Goal: Task Accomplishment & Management: Use online tool/utility

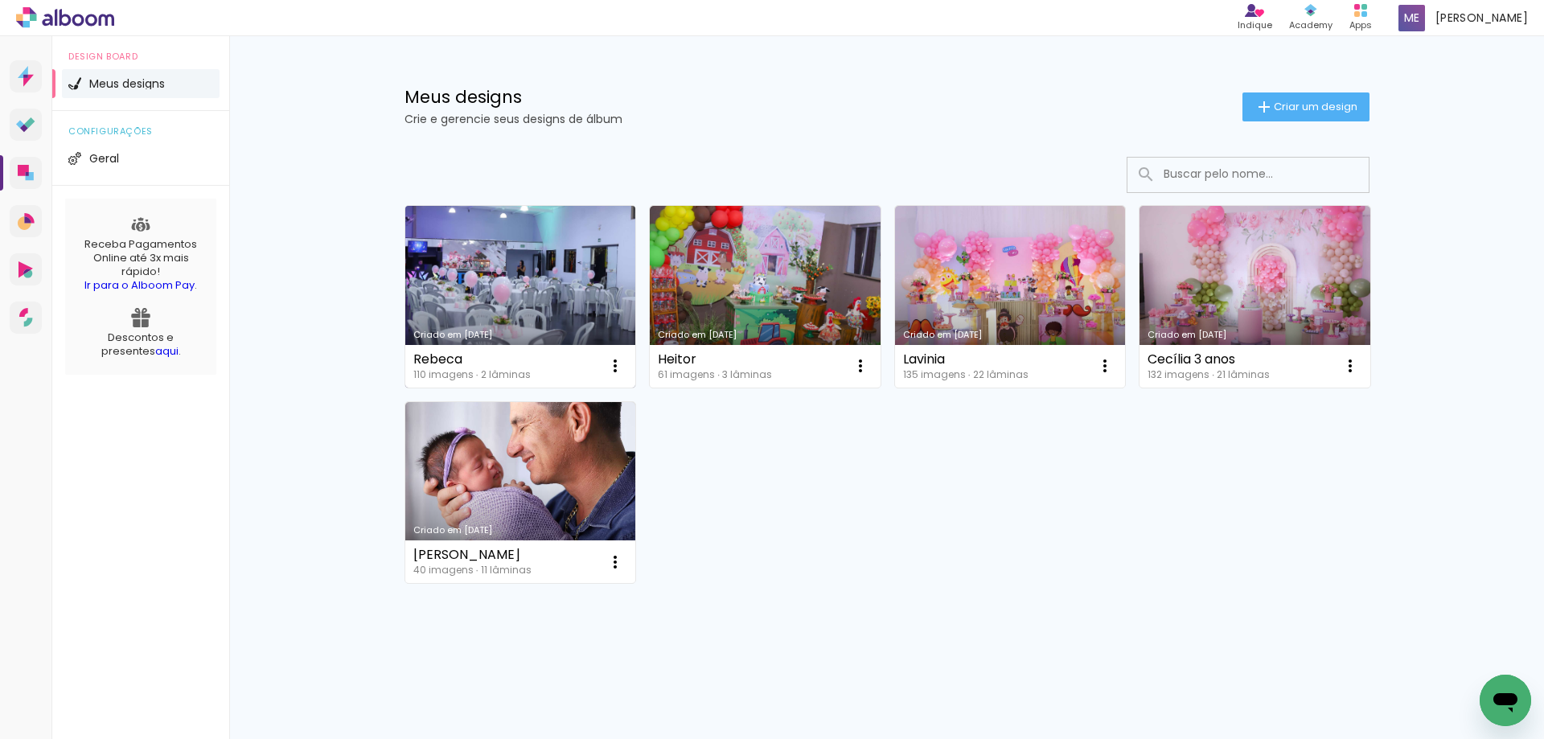
click at [561, 276] on link "Criado em [DATE]" at bounding box center [520, 297] width 231 height 182
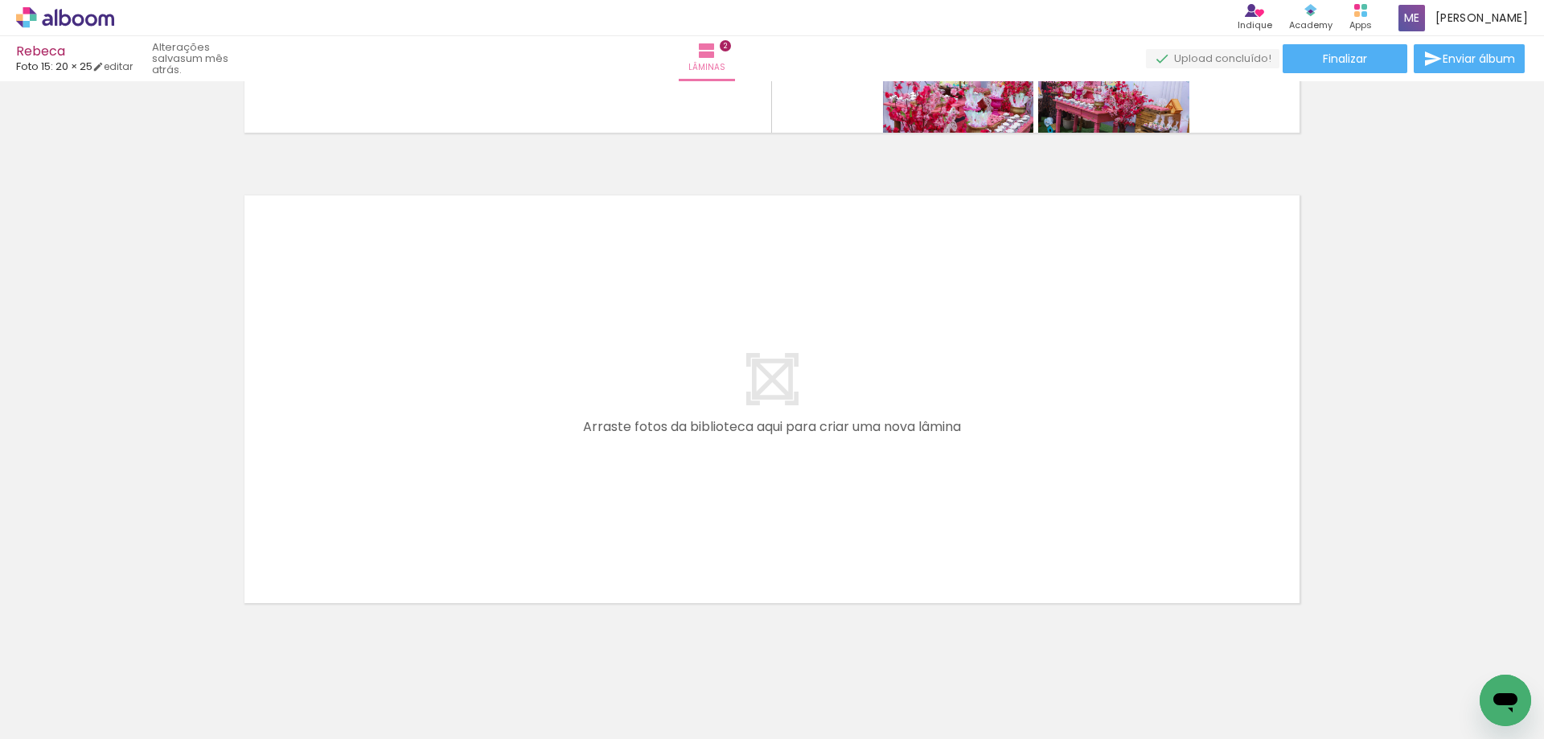
scroll to position [917, 0]
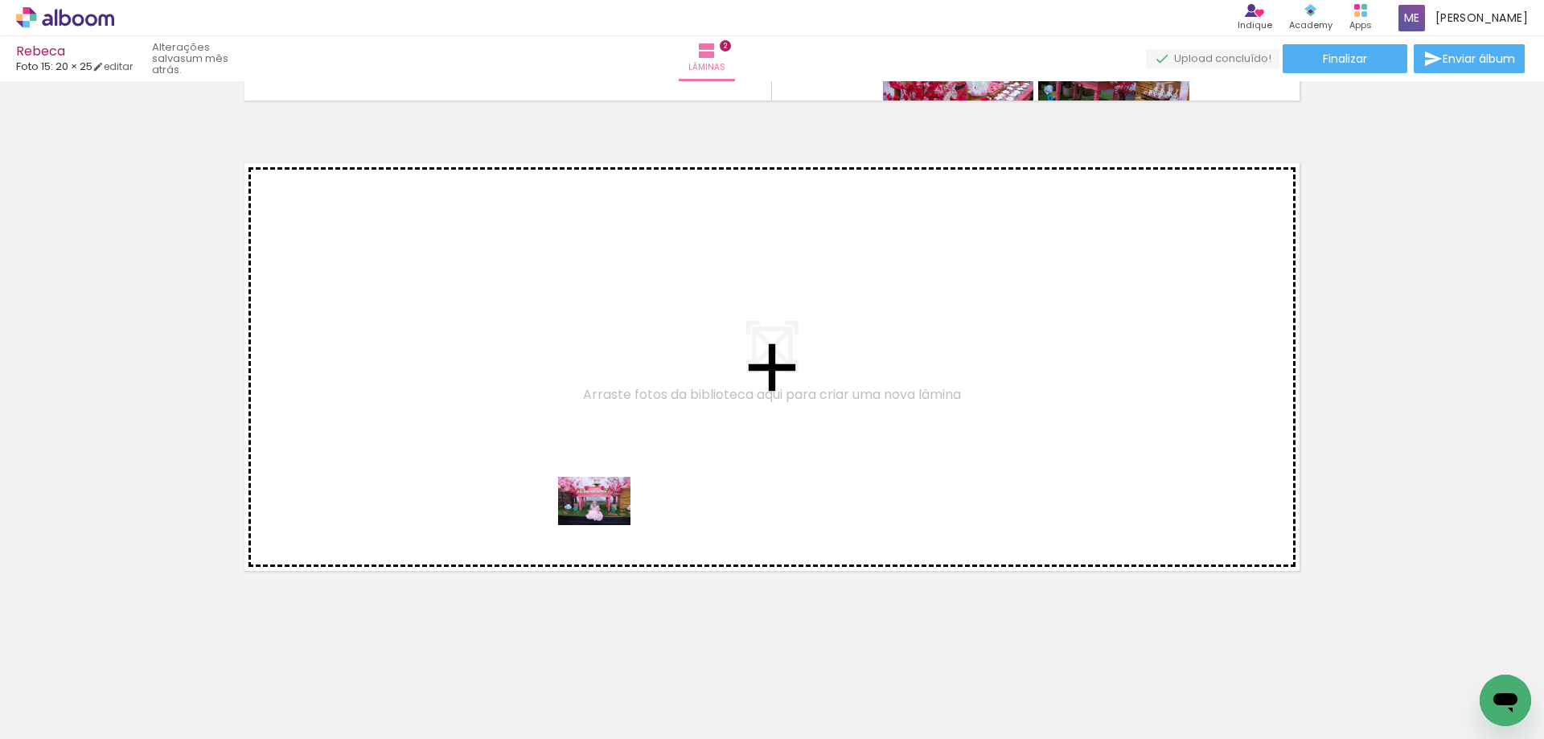
drag, startPoint x: 682, startPoint y: 696, endPoint x: 606, endPoint y: 524, distance: 188.0
click at [606, 524] on quentale-workspace at bounding box center [772, 369] width 1544 height 739
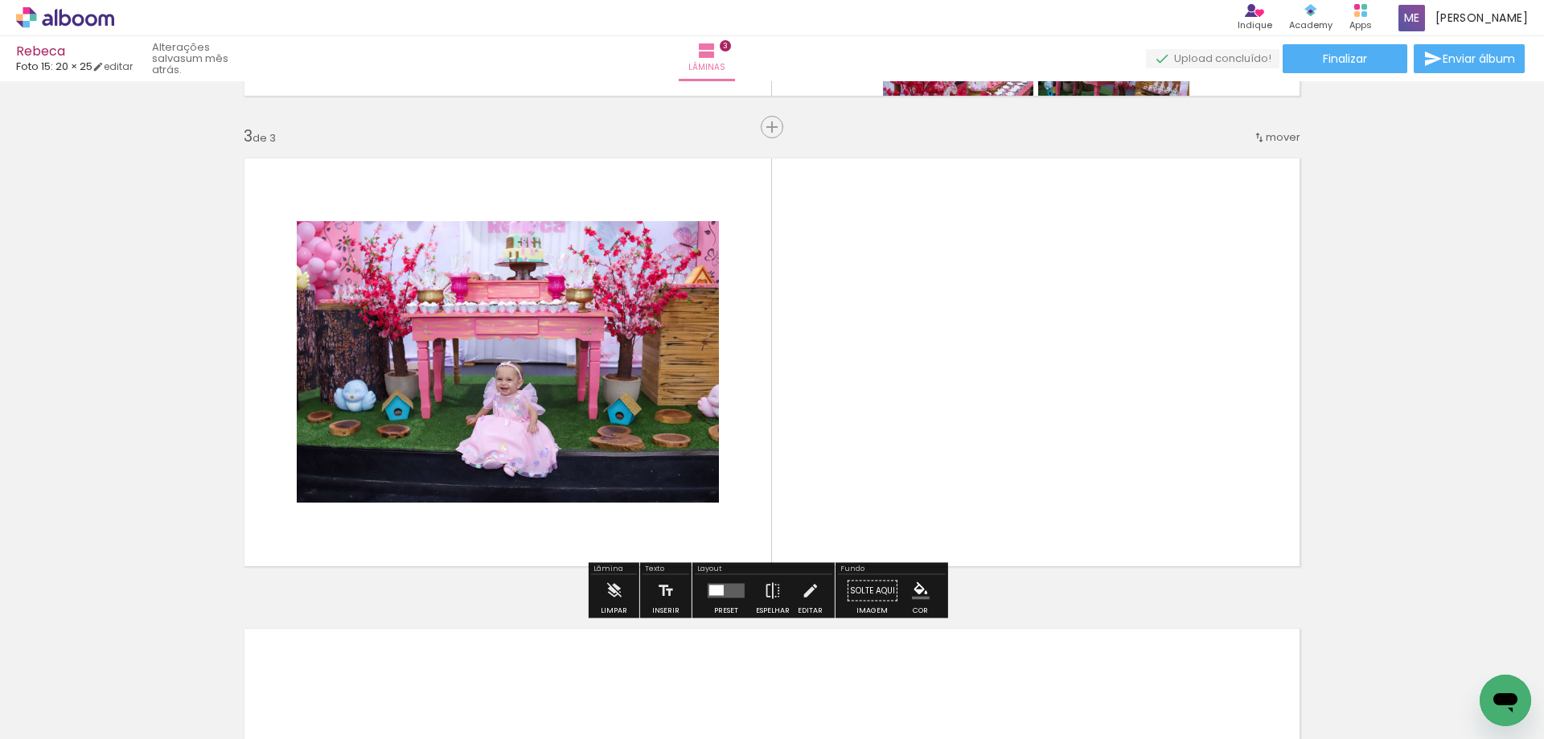
scroll to position [924, 0]
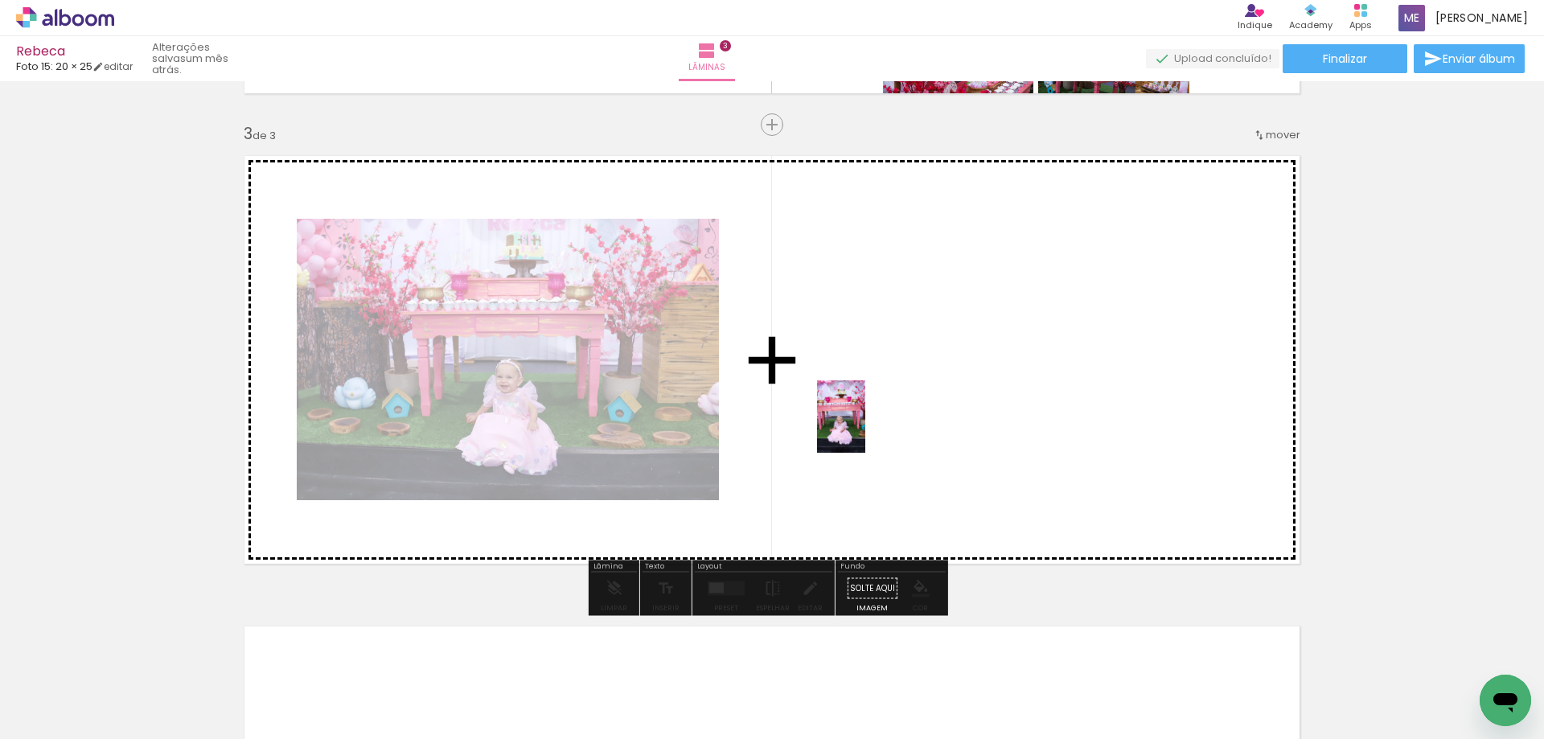
drag, startPoint x: 795, startPoint y: 586, endPoint x: 865, endPoint y: 429, distance: 172.5
click at [865, 429] on quentale-workspace at bounding box center [772, 369] width 1544 height 739
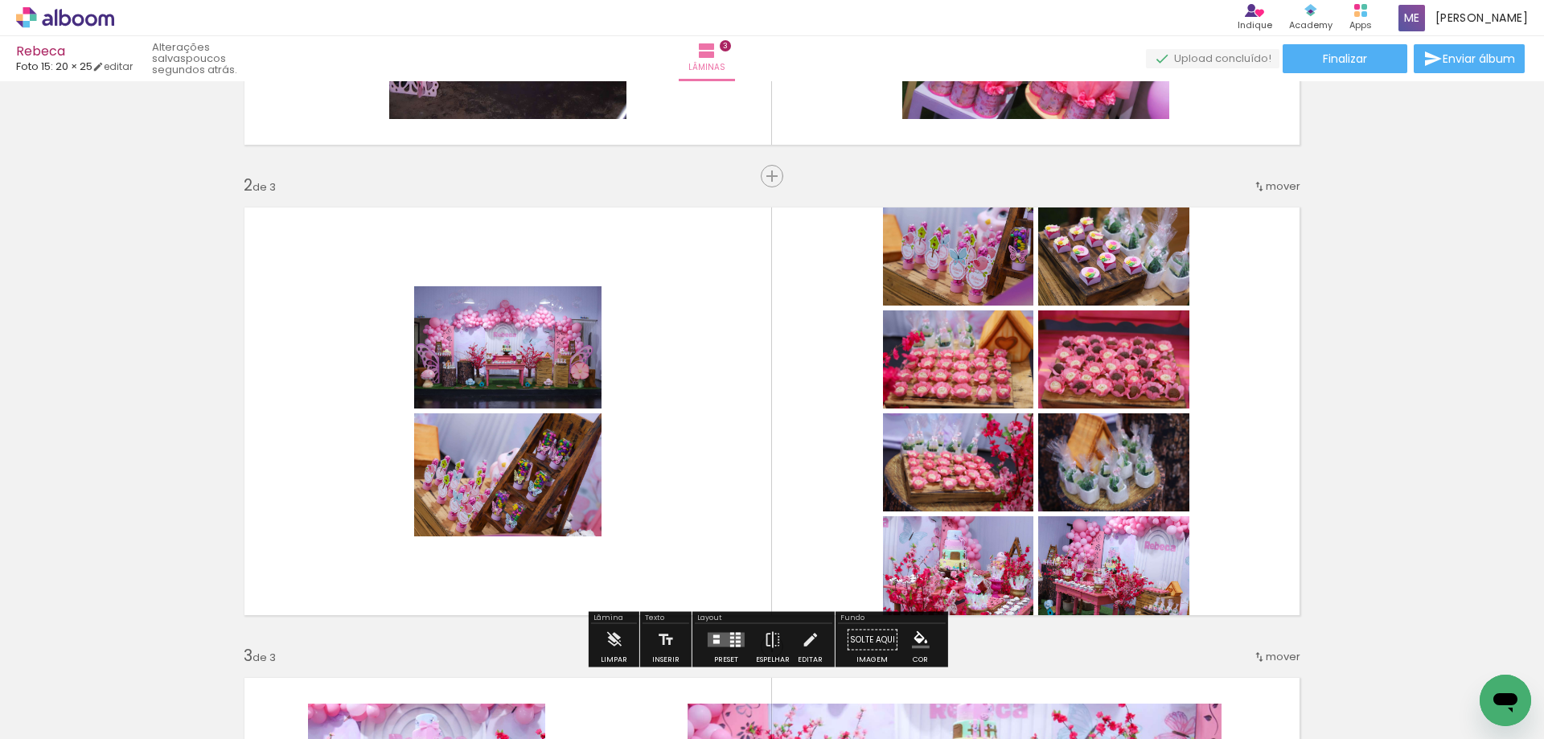
scroll to position [483, 0]
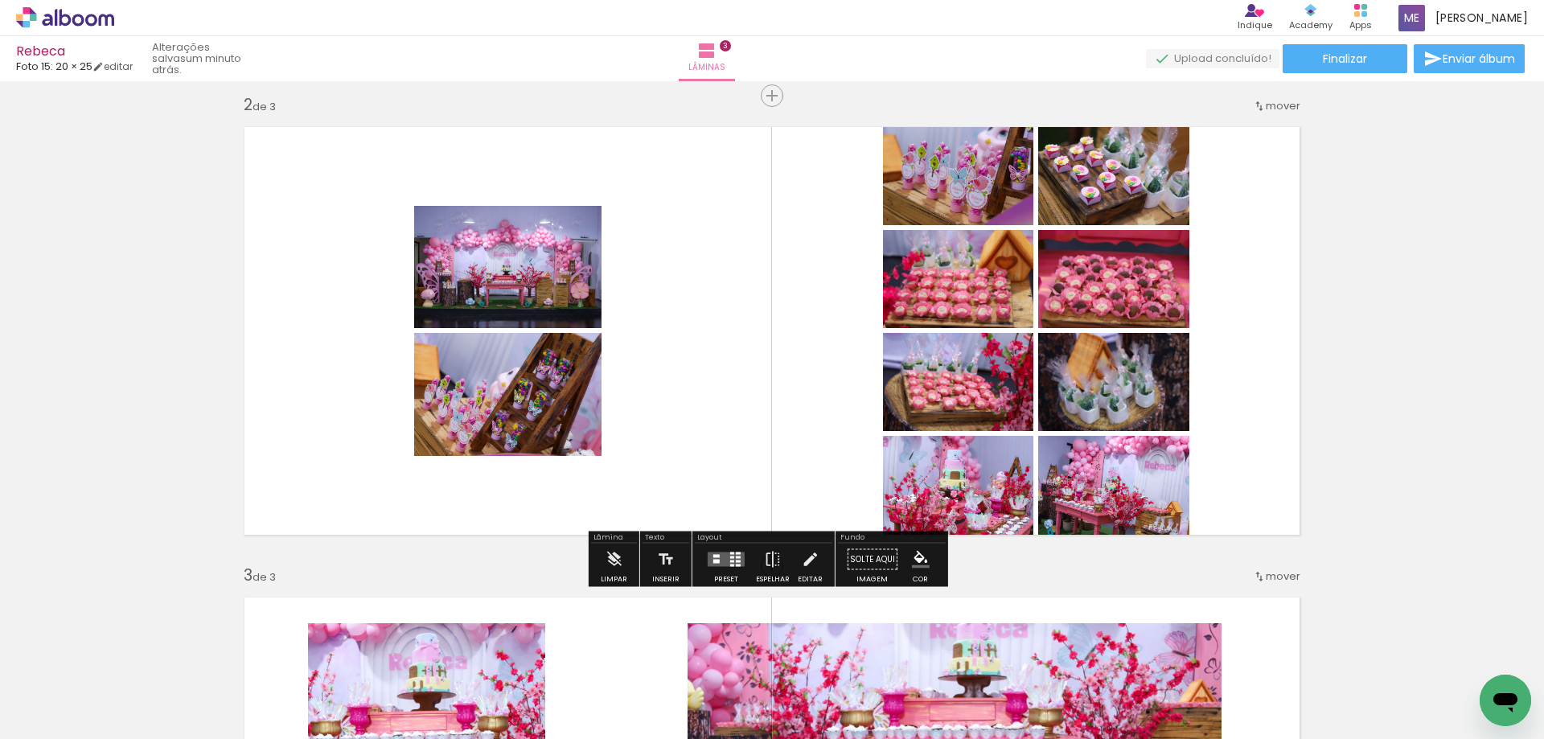
click at [725, 565] on quentale-layouter at bounding box center [726, 560] width 37 height 14
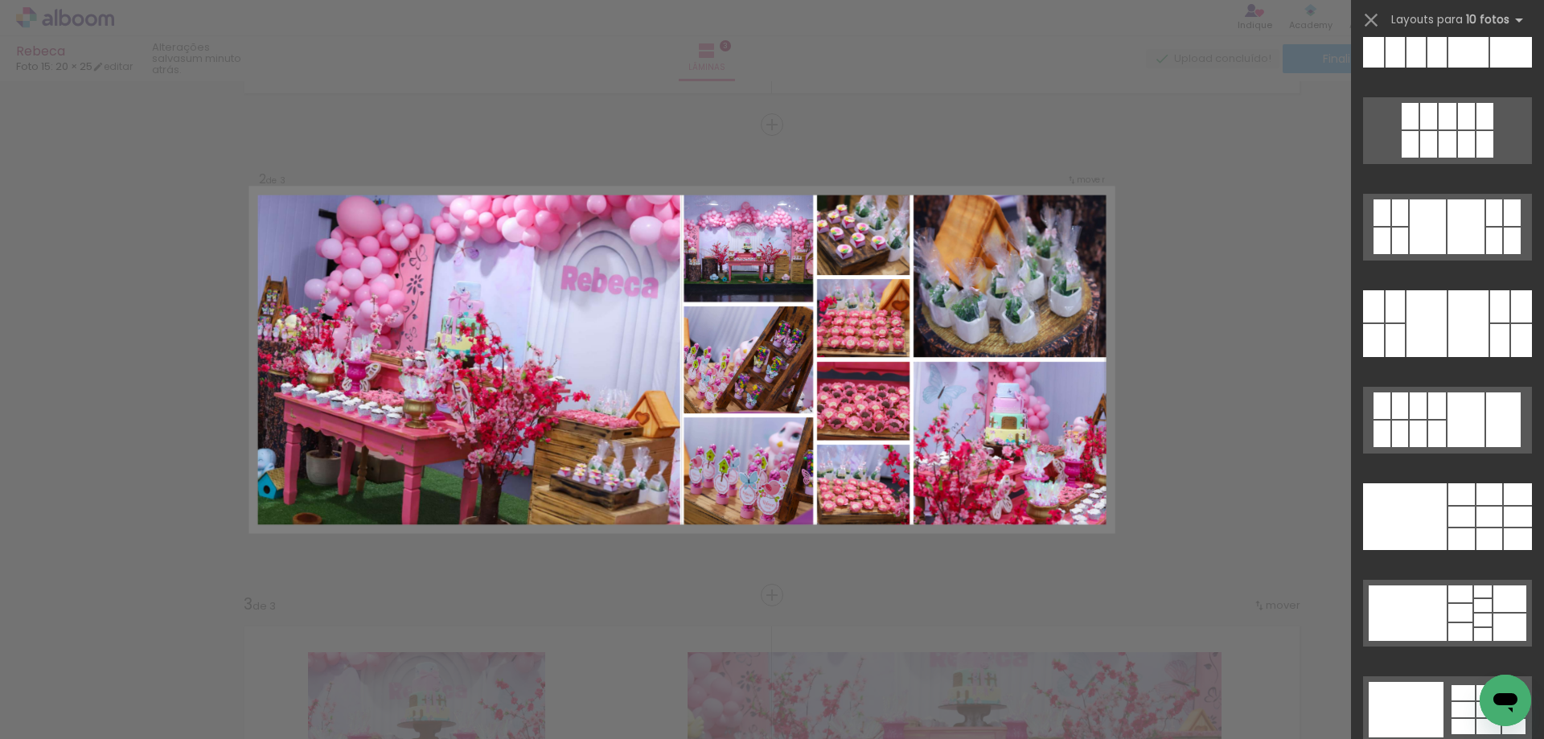
scroll to position [3641, 0]
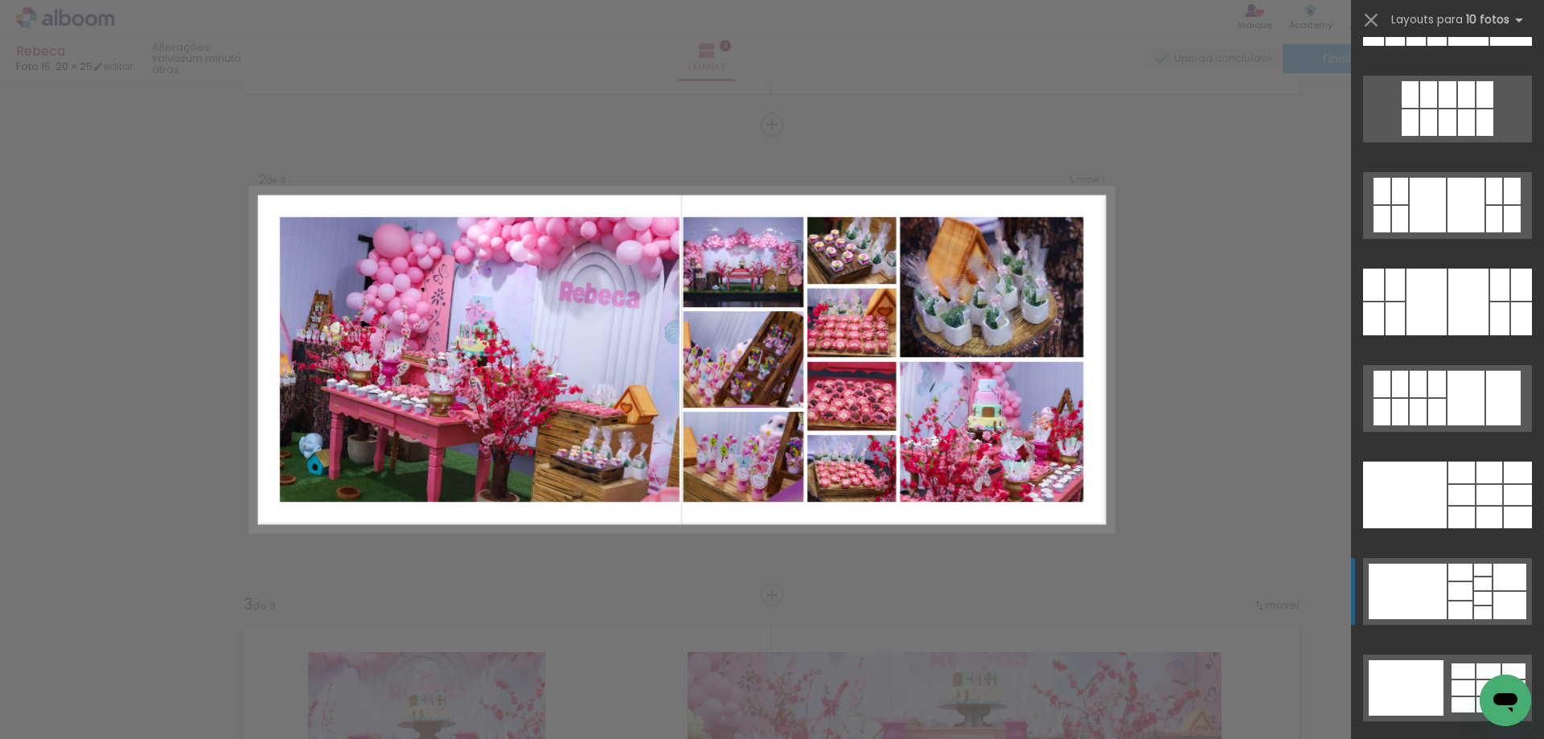
click at [1417, 605] on div at bounding box center [1408, 591] width 78 height 55
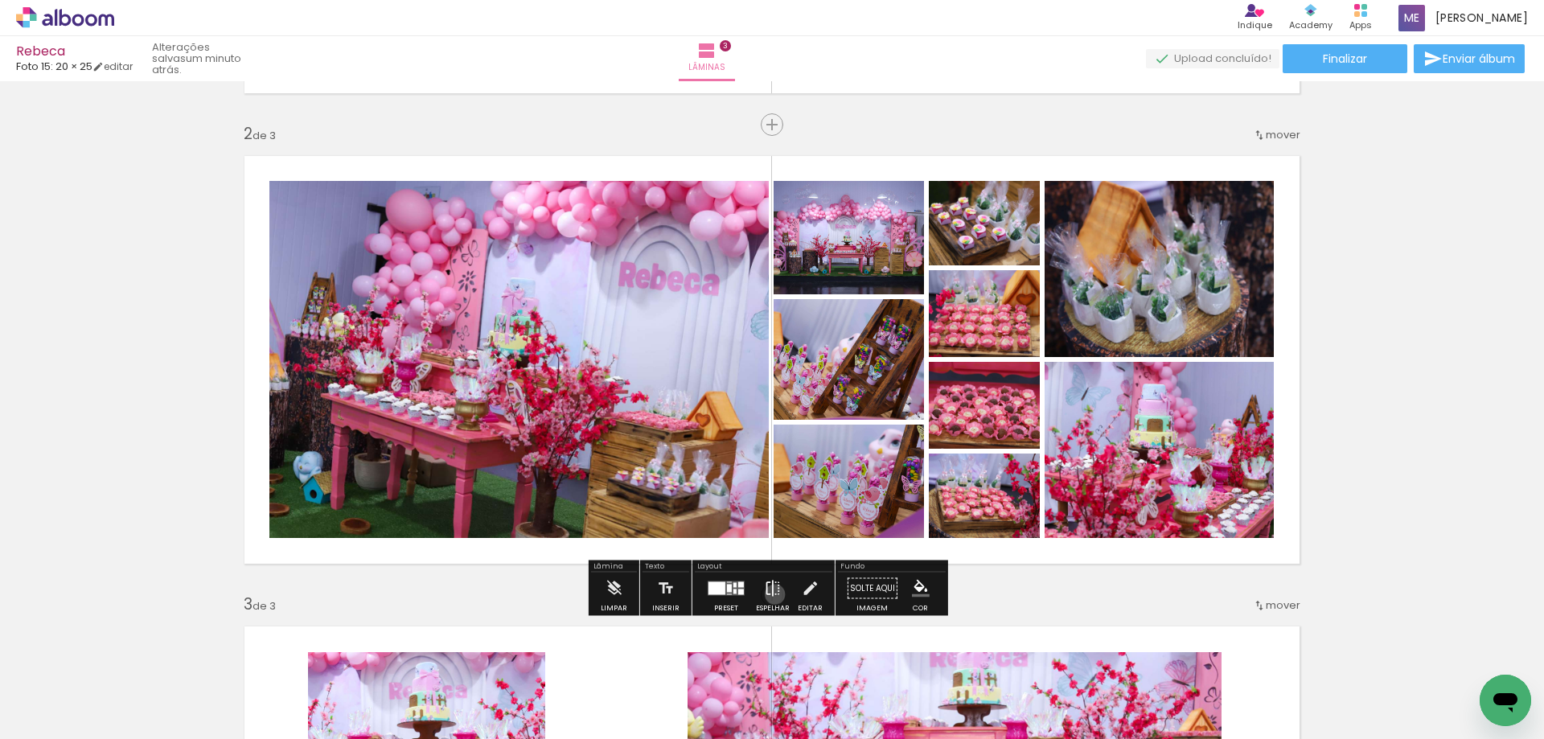
click at [771, 594] on iron-icon at bounding box center [773, 589] width 18 height 32
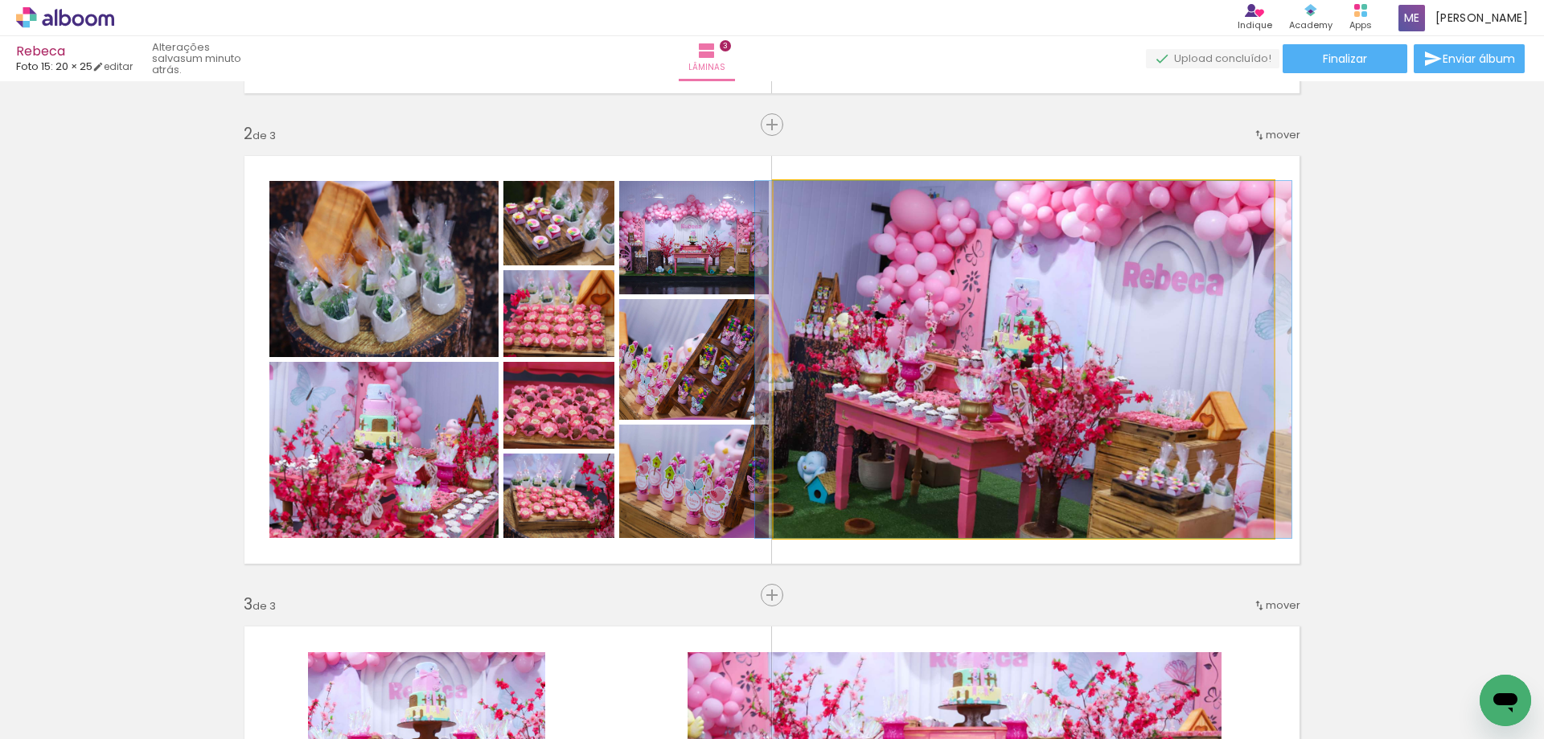
click at [931, 297] on quentale-photo at bounding box center [1024, 359] width 500 height 357
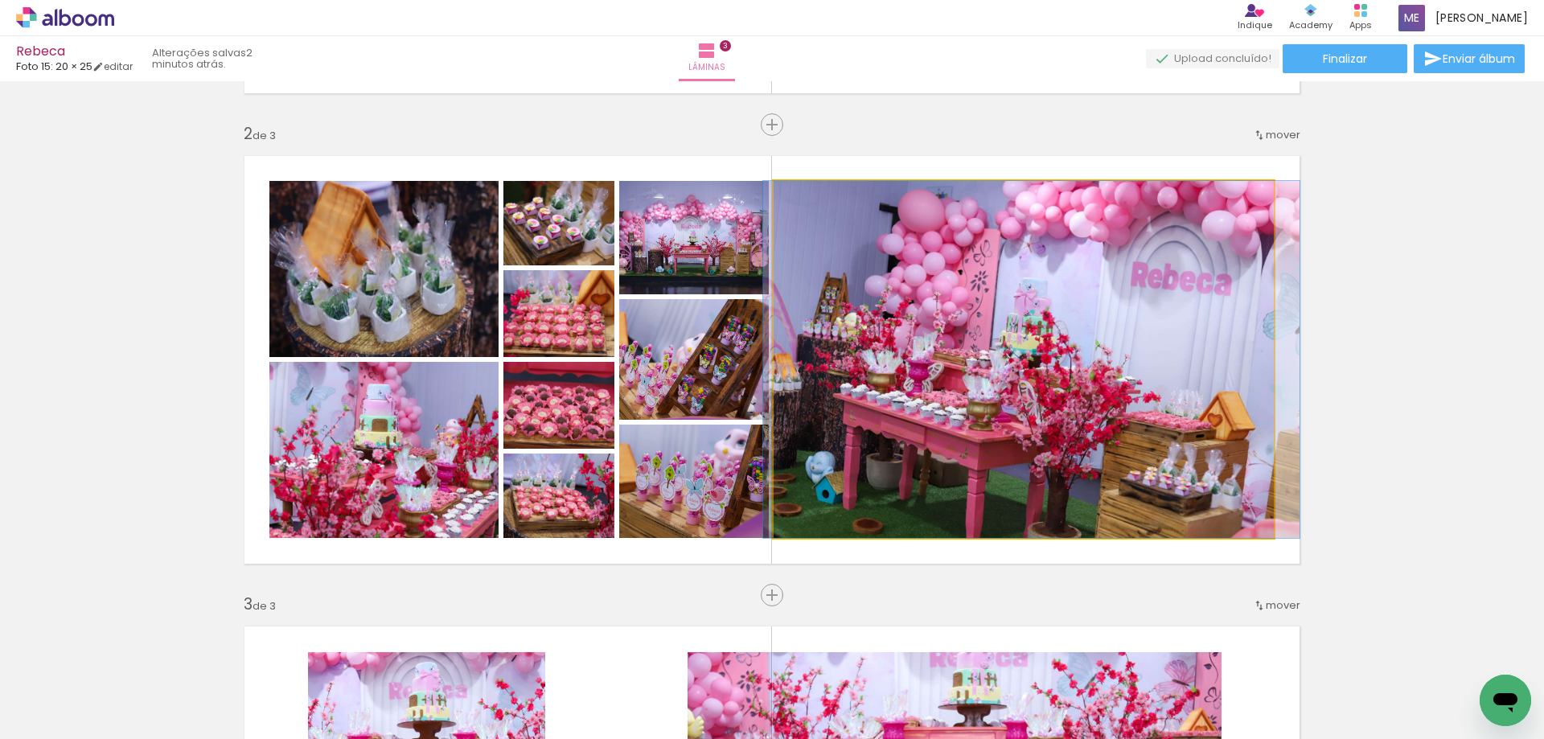
drag, startPoint x: 955, startPoint y: 316, endPoint x: 963, endPoint y: 326, distance: 12.6
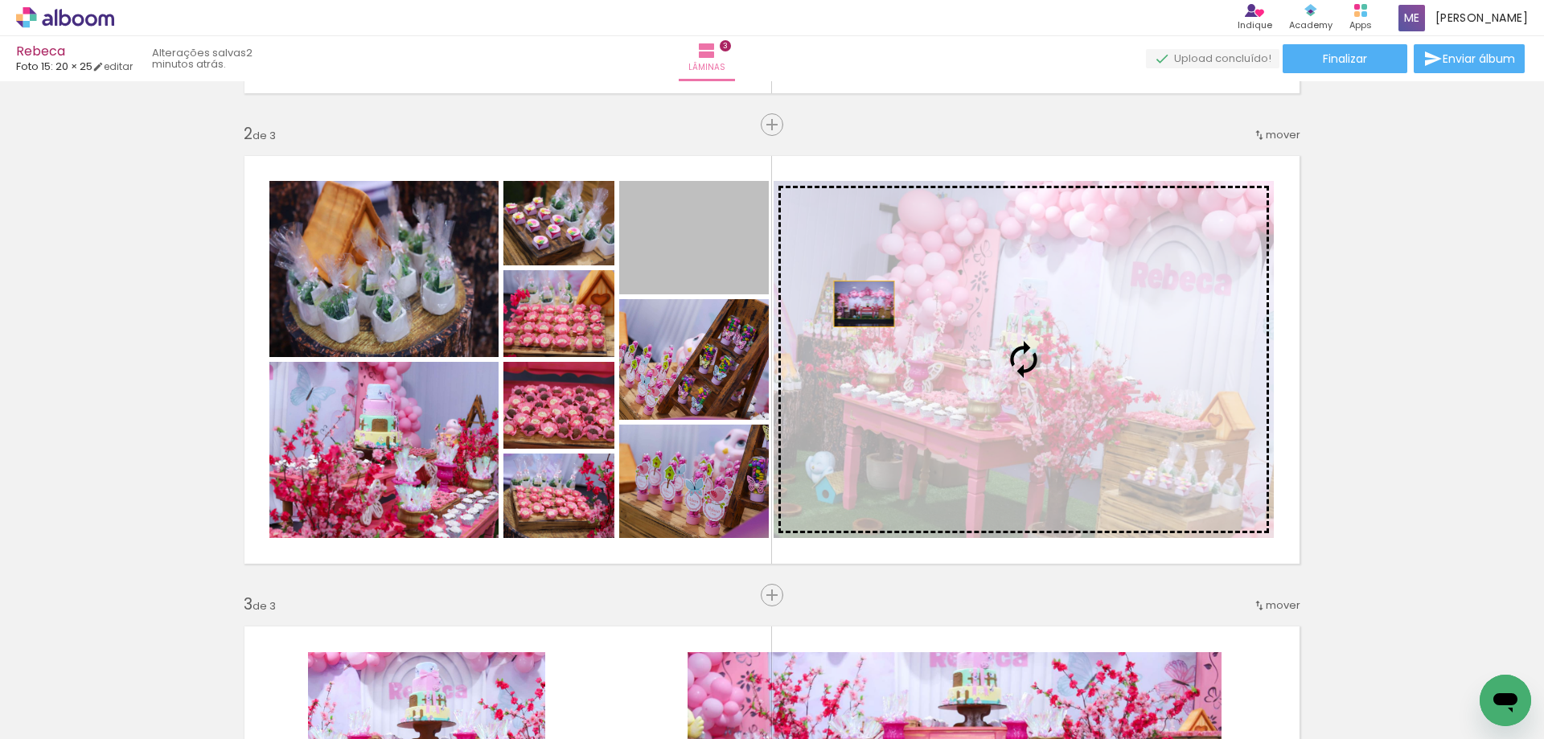
drag, startPoint x: 690, startPoint y: 265, endPoint x: 949, endPoint y: 316, distance: 264.0
click at [0, 0] on slot at bounding box center [0, 0] width 0 height 0
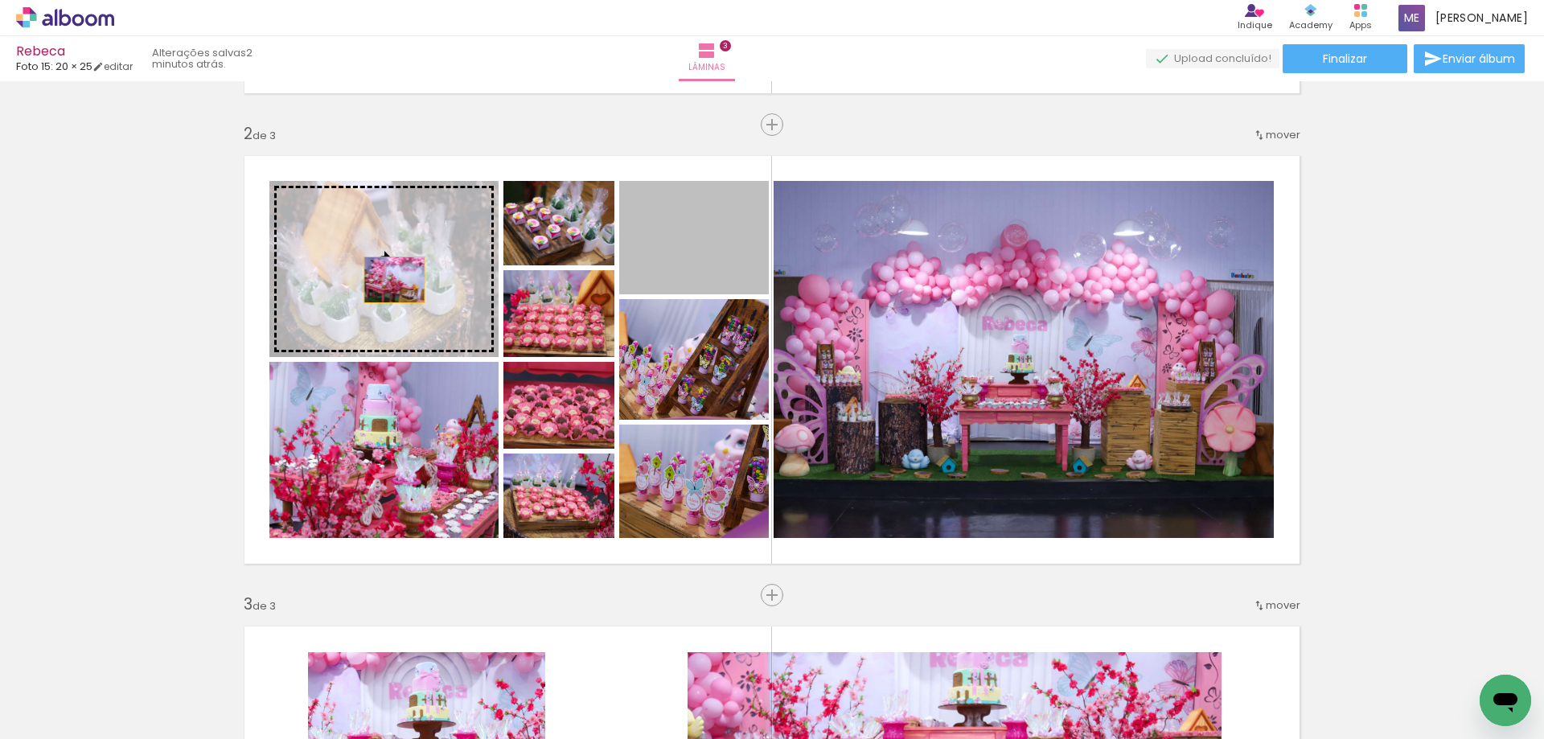
drag, startPoint x: 668, startPoint y: 256, endPoint x: 388, endPoint y: 280, distance: 280.1
click at [0, 0] on slot at bounding box center [0, 0] width 0 height 0
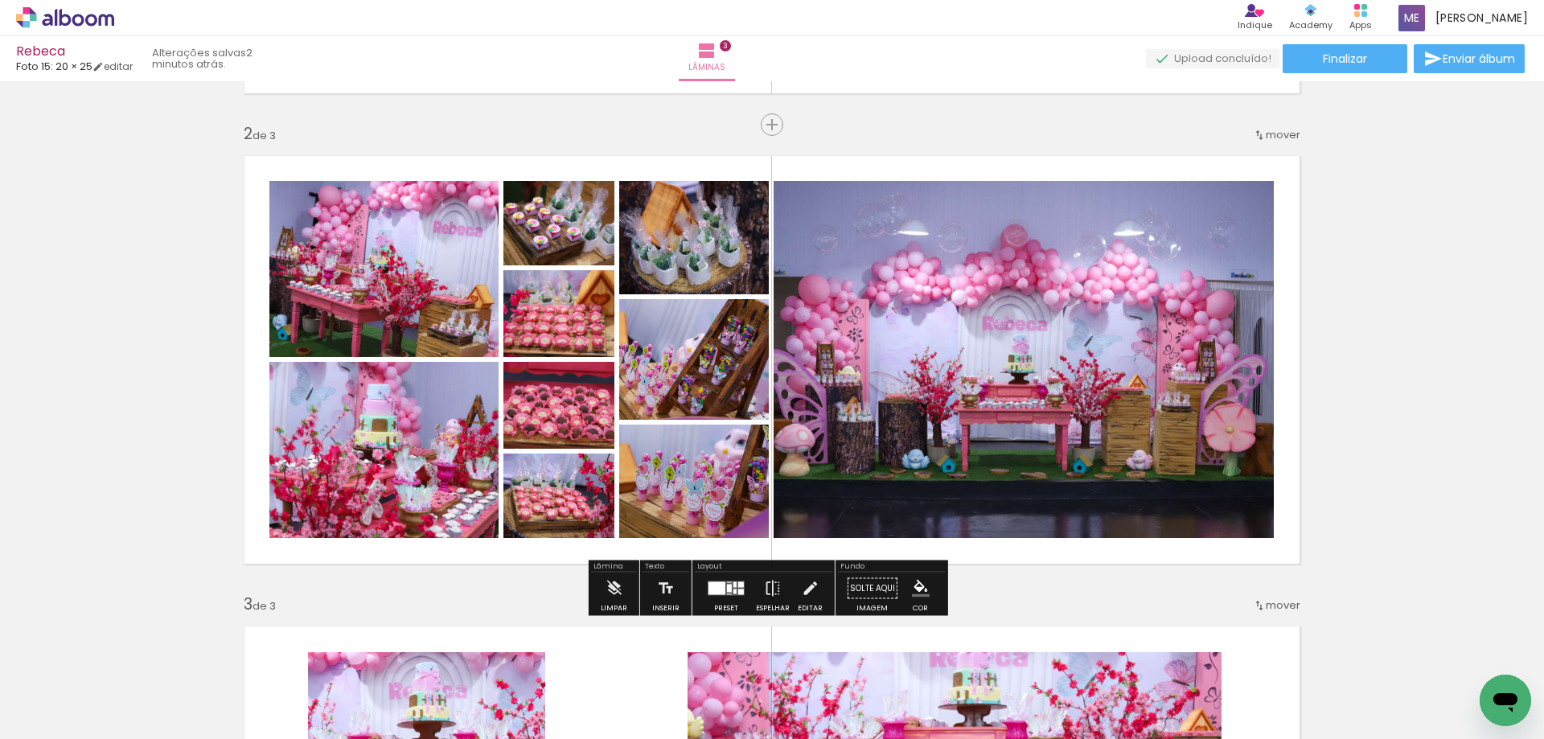
click at [719, 596] on div at bounding box center [726, 589] width 43 height 32
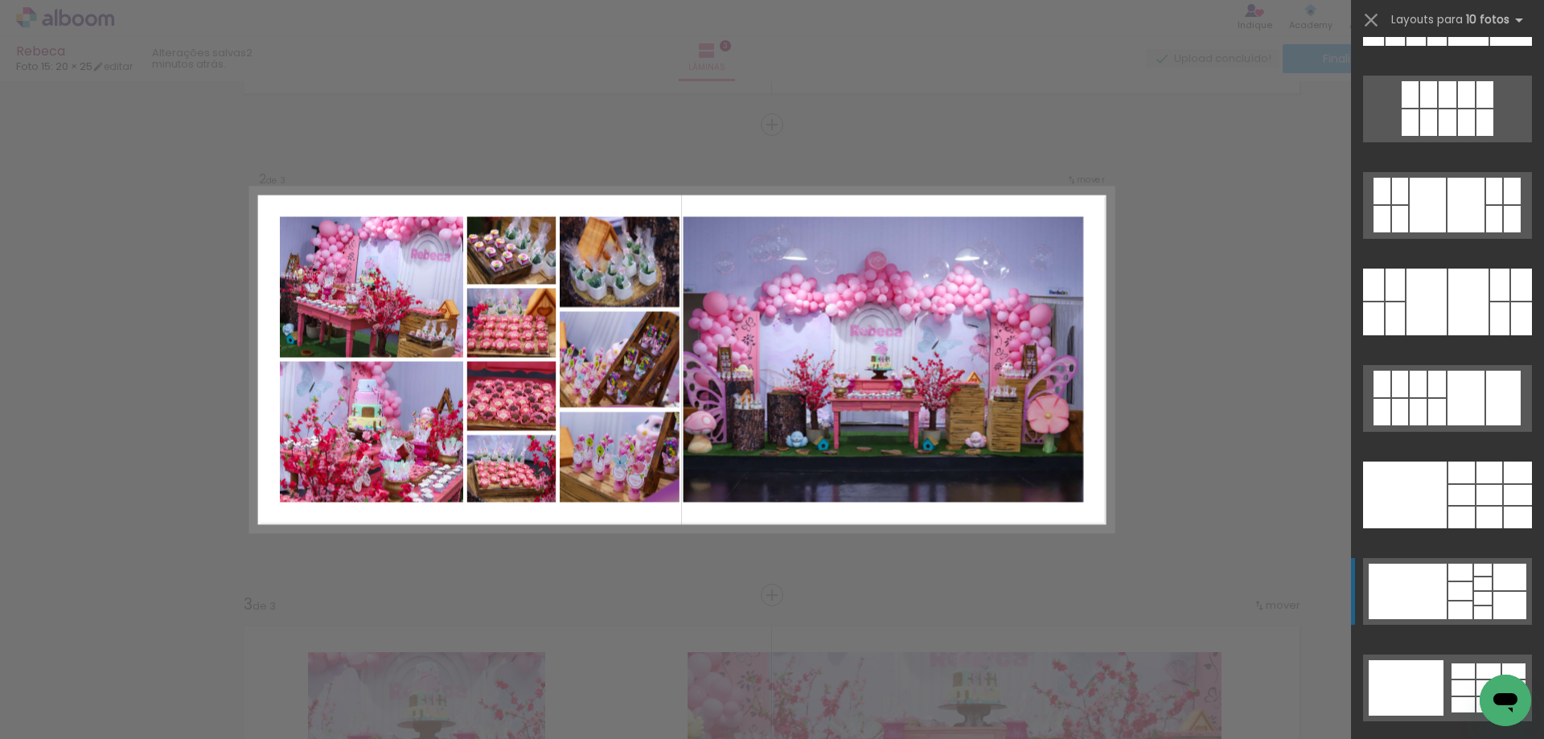
click at [1173, 539] on div "Confirmar Cancelar" at bounding box center [772, 588] width 1544 height 1921
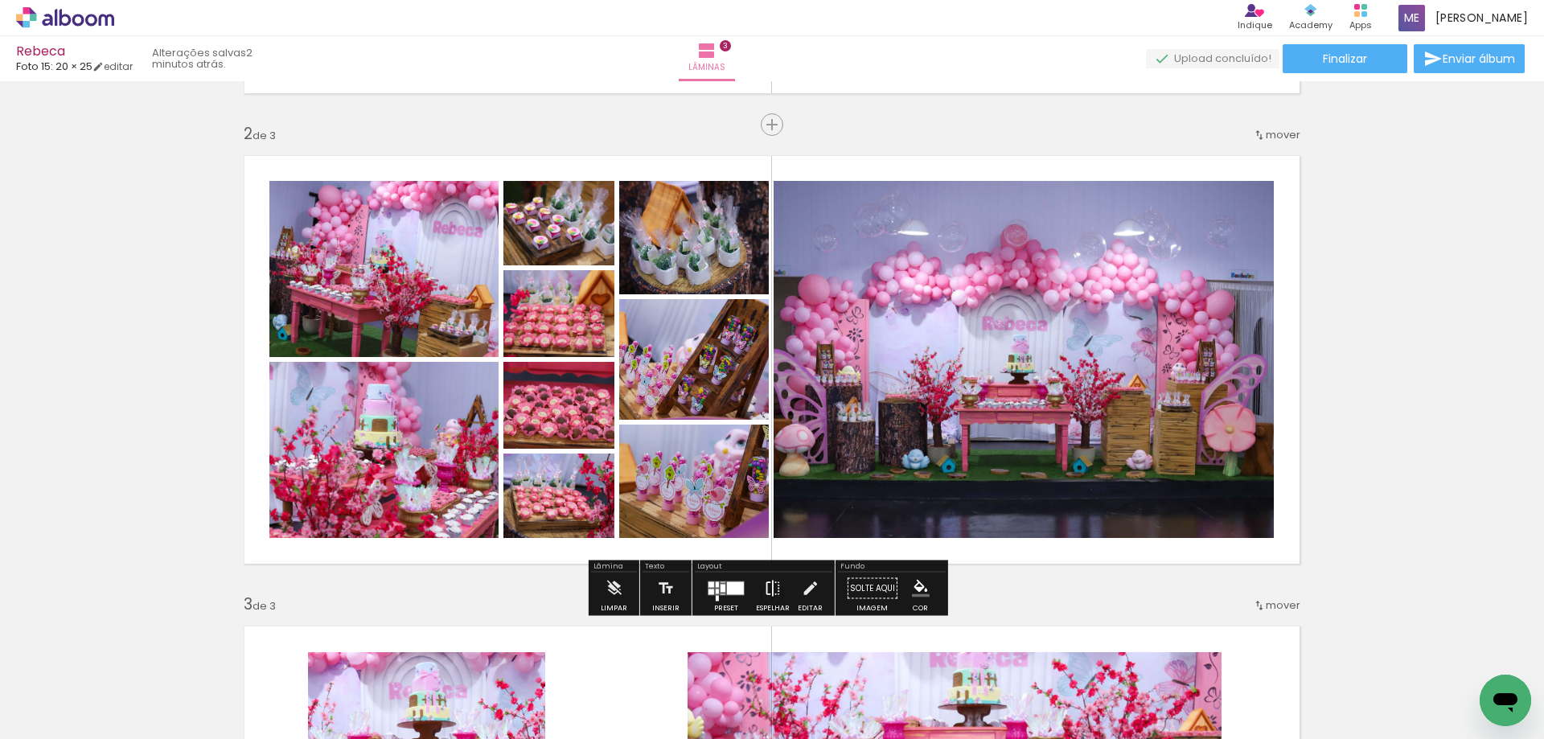
click at [766, 598] on iron-icon at bounding box center [773, 589] width 18 height 32
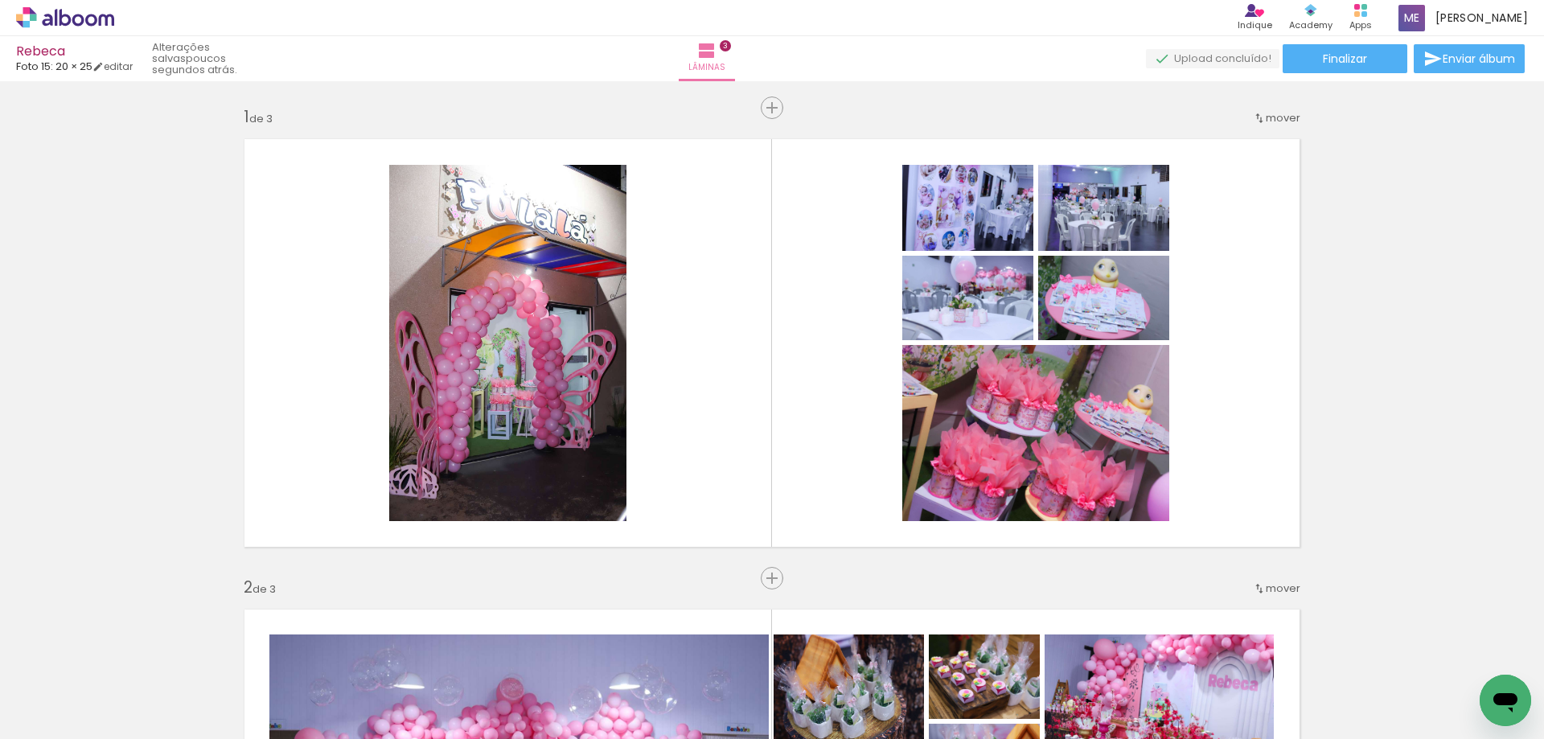
scroll to position [0, 0]
click at [75, 694] on input "Todas as fotos" at bounding box center [44, 691] width 61 height 14
click at [0, 0] on slot "Não utilizadas" at bounding box center [0, 0] width 0 height 0
type input "Não utilizadas"
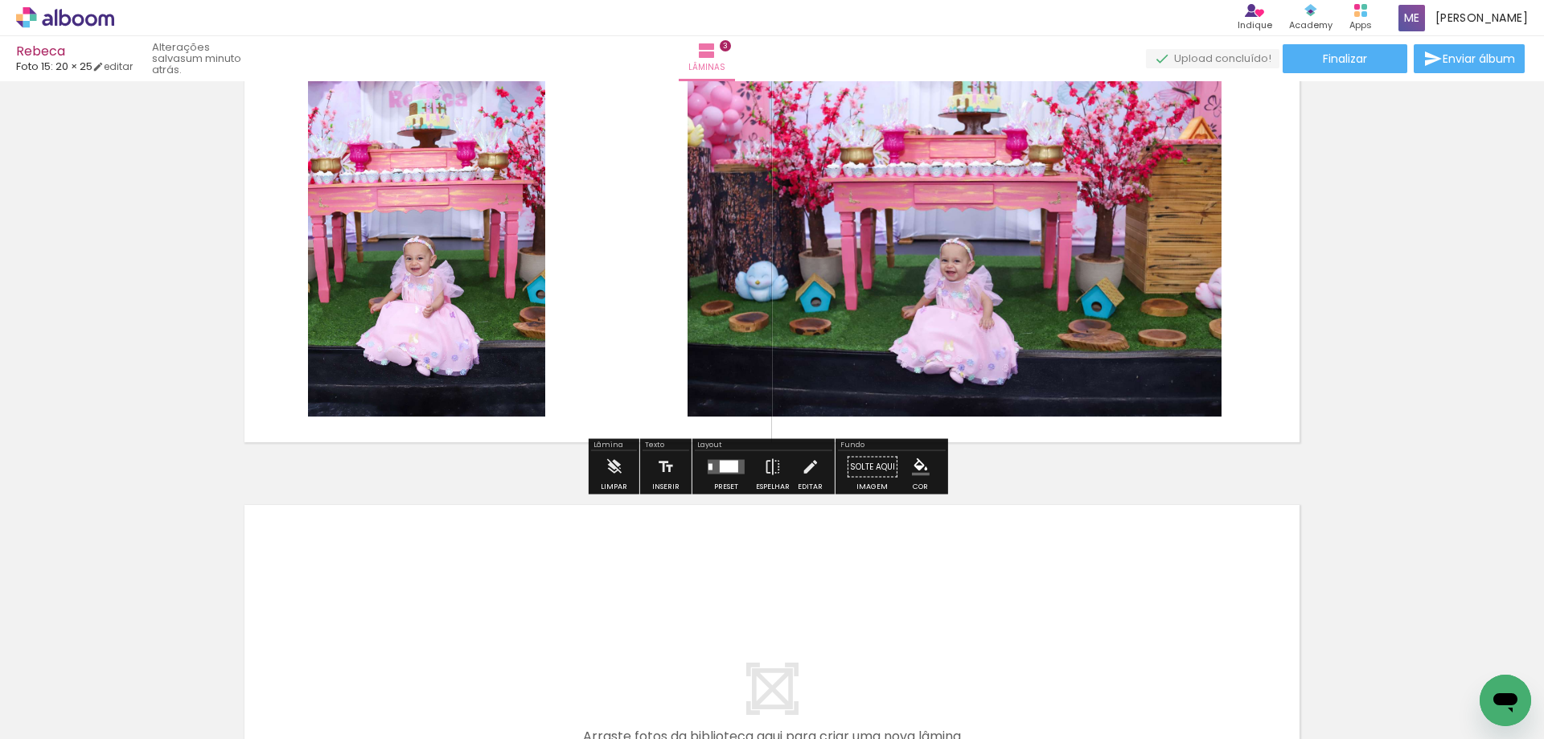
scroll to position [965, 0]
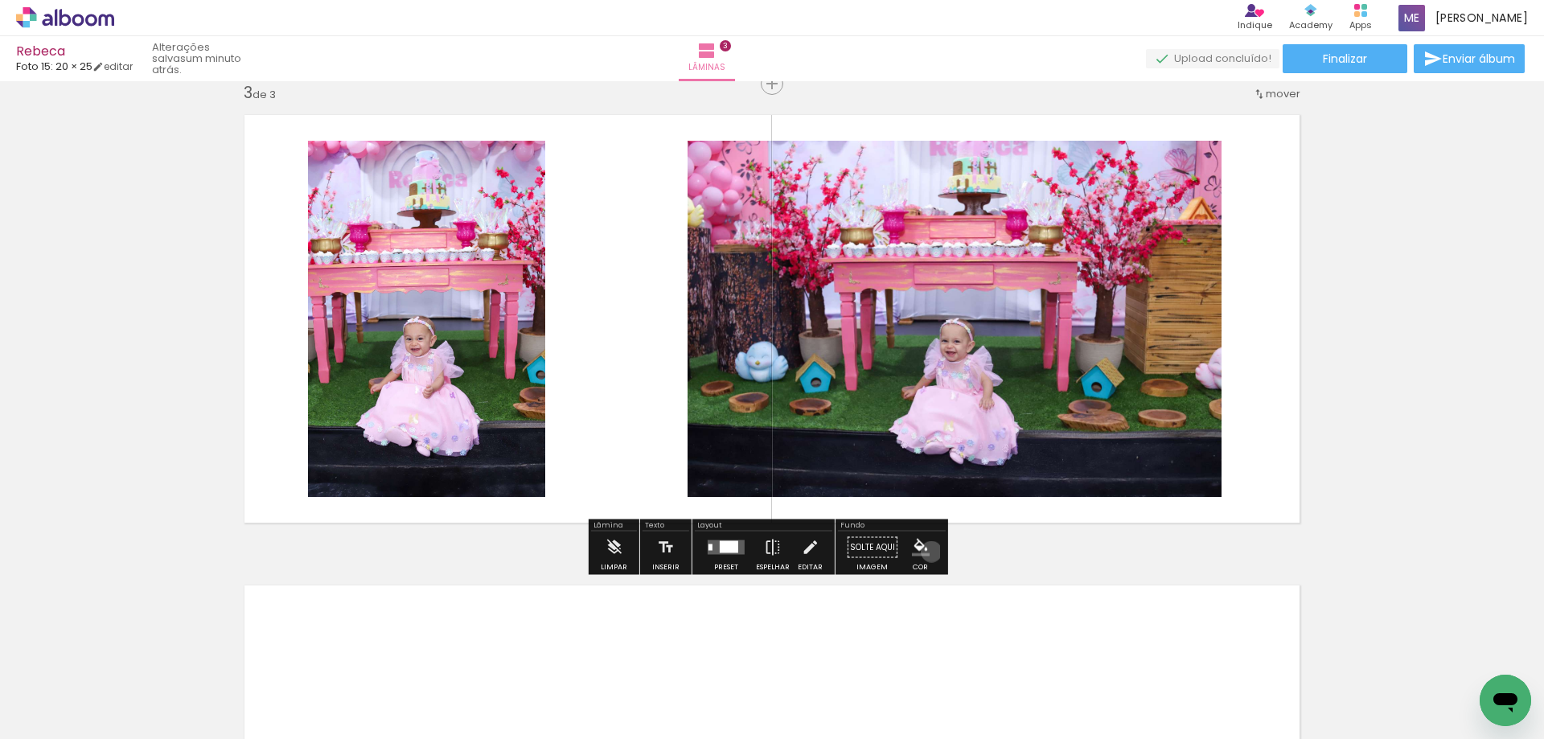
click at [926, 552] on paper-menu-button "#ffebee #ffcdd2 #ef9a9a #e57373 #ef5350 #f44336 #e53935 #d32f2f #c62828 #b71c1c…" at bounding box center [921, 547] width 31 height 31
click at [918, 550] on iron-icon "color picker" at bounding box center [921, 548] width 18 height 18
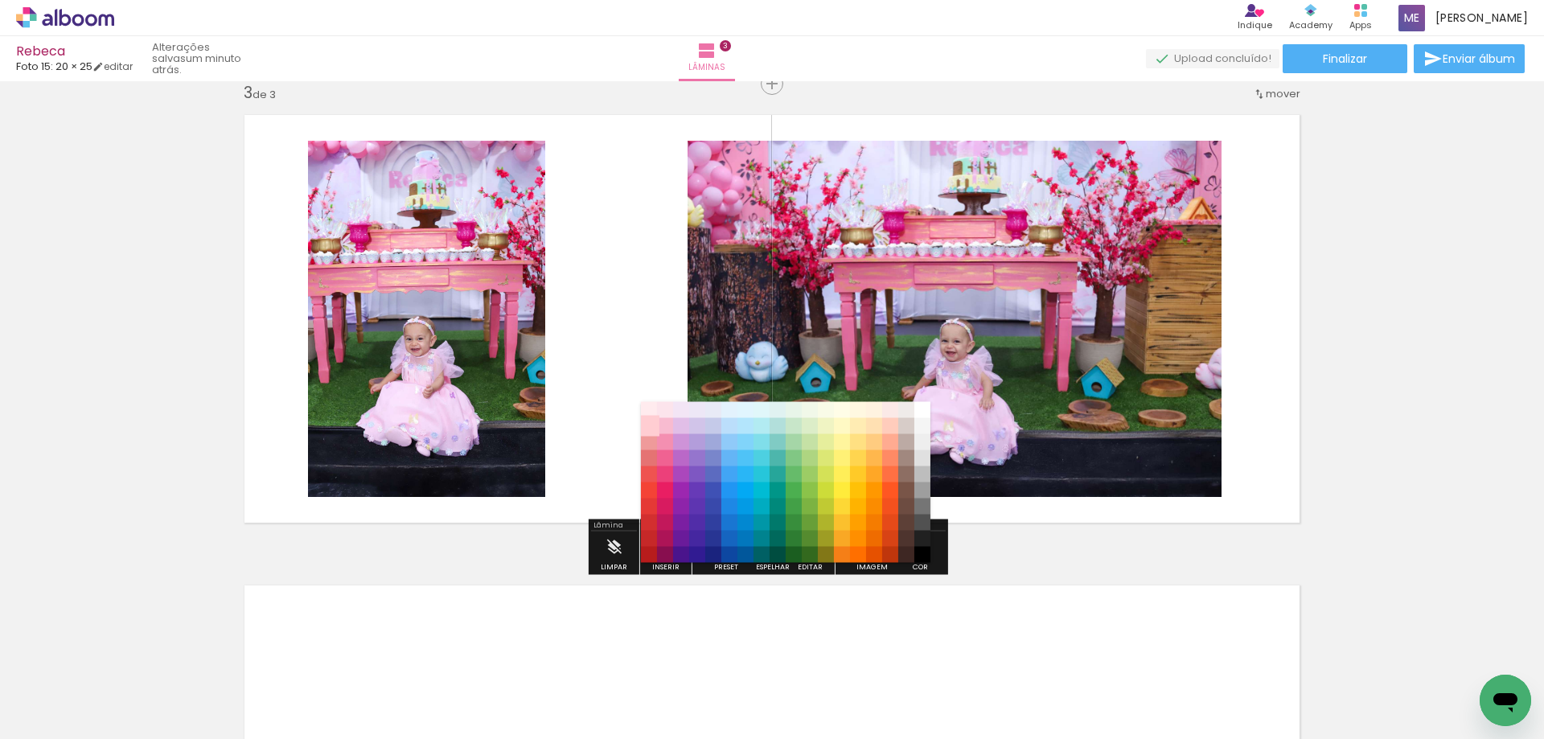
click at [651, 430] on paper-item "#ffcdd2" at bounding box center [649, 426] width 16 height 16
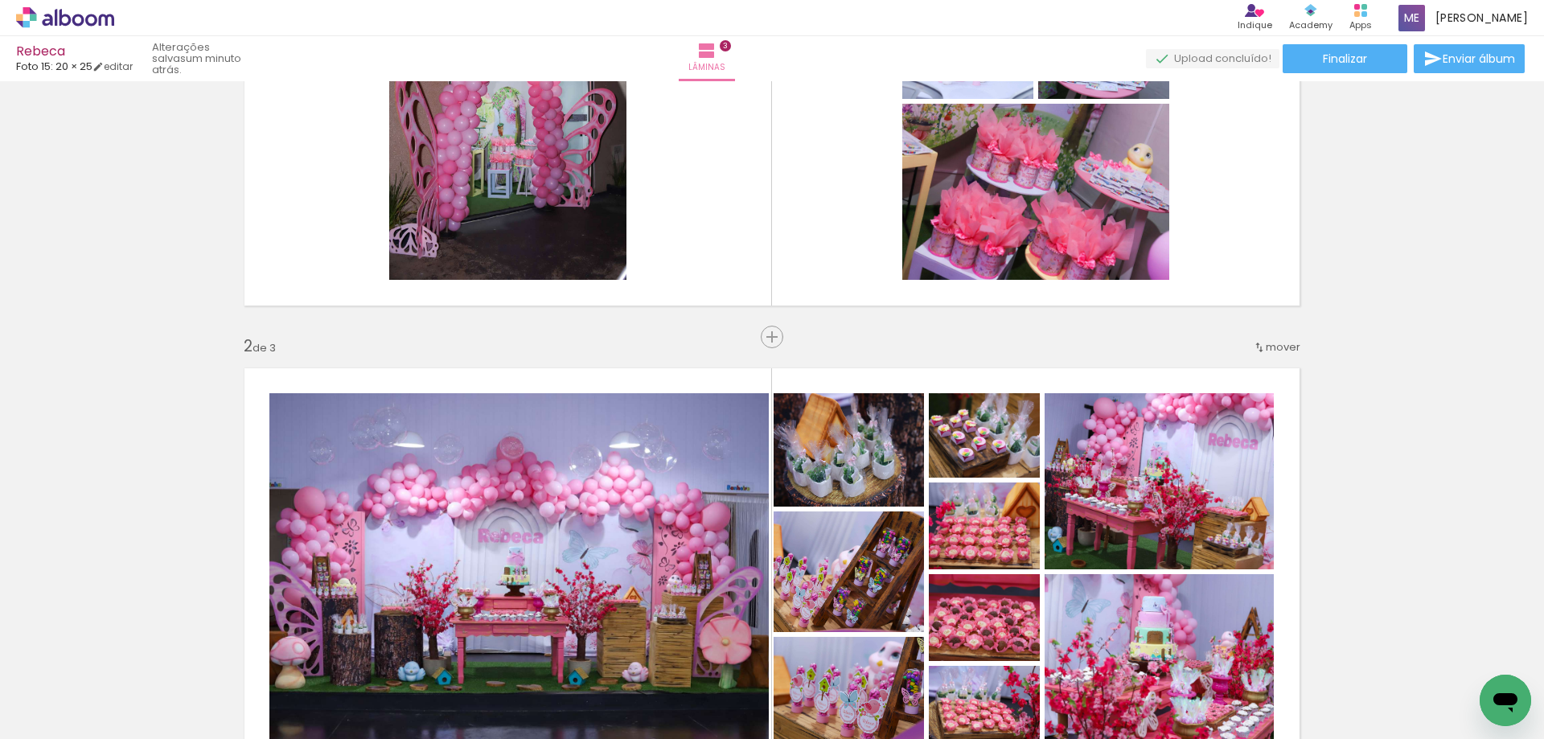
scroll to position [483, 0]
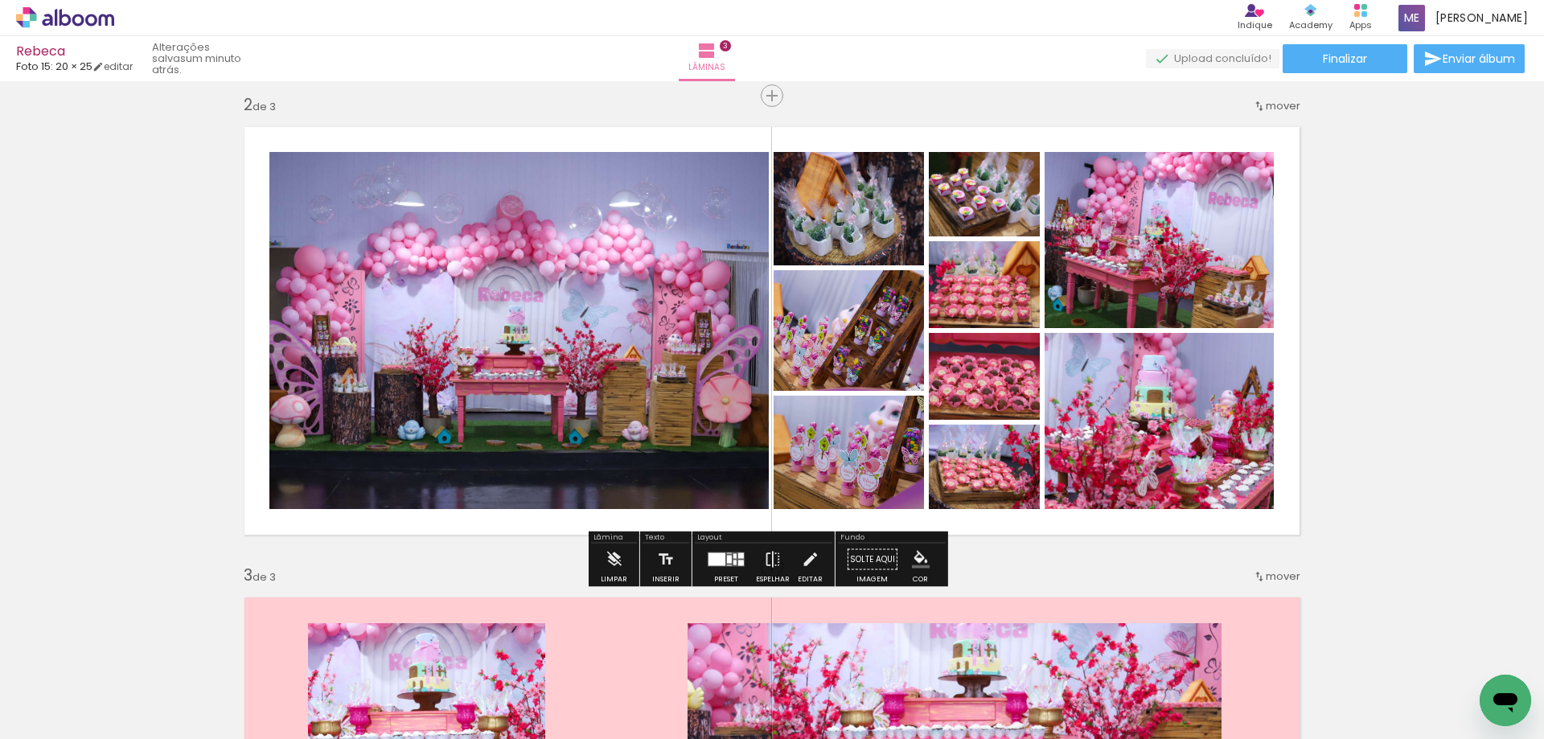
click at [915, 561] on iron-icon "color picker" at bounding box center [921, 560] width 18 height 18
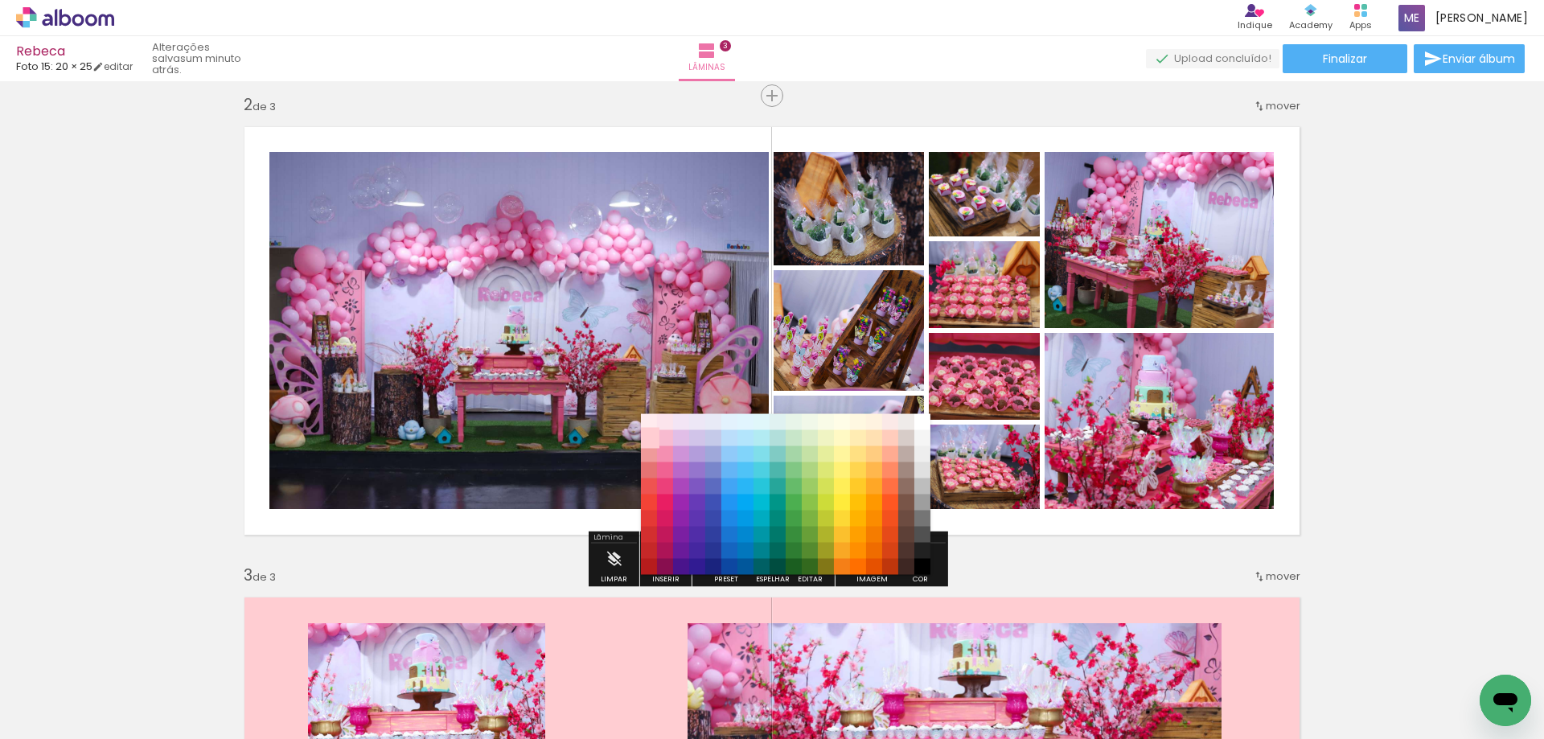
click at [651, 437] on paper-item "#ffcdd2" at bounding box center [649, 438] width 16 height 16
click at [666, 437] on paper-item "#f8bbd0" at bounding box center [665, 438] width 16 height 16
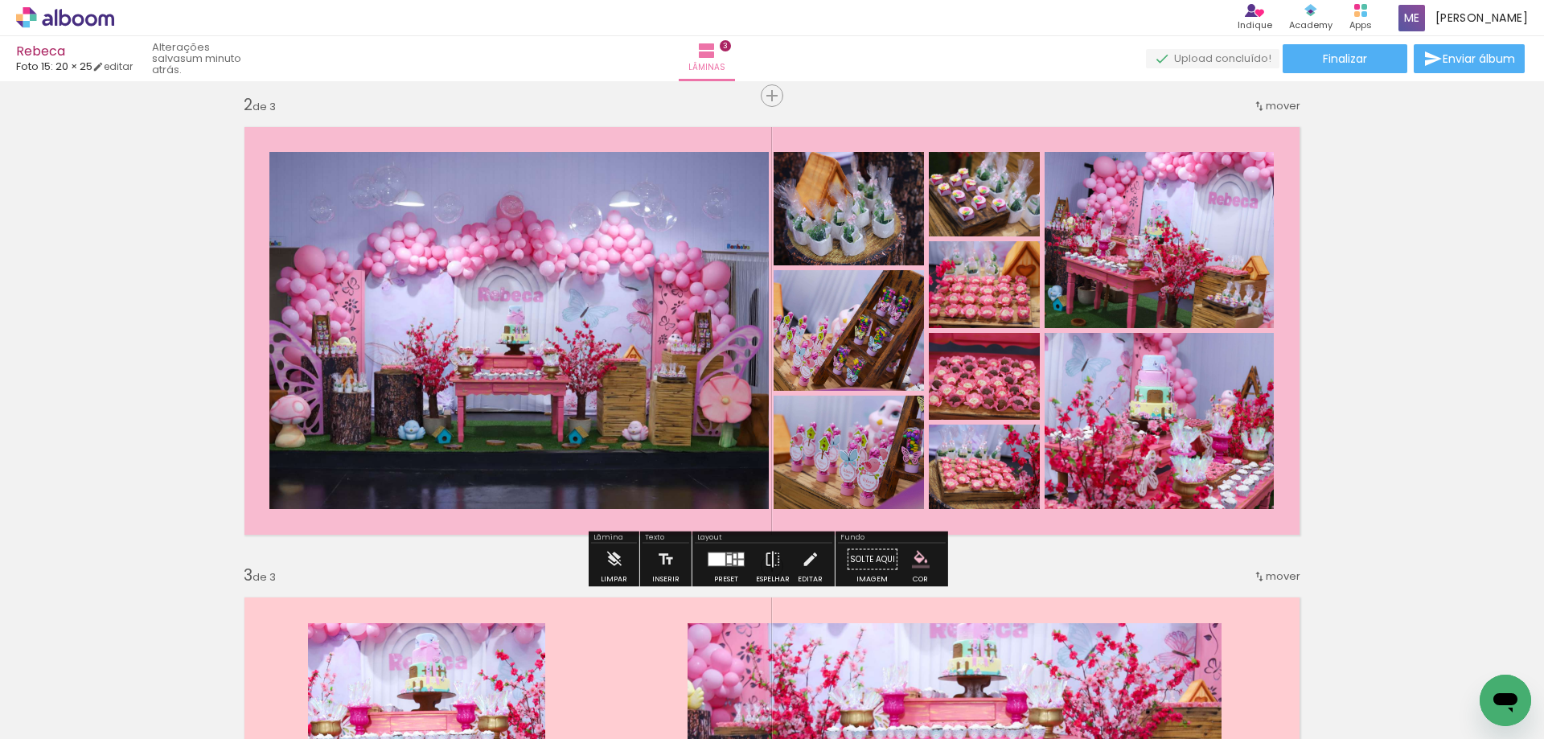
click at [914, 560] on iron-icon "color picker" at bounding box center [921, 560] width 18 height 18
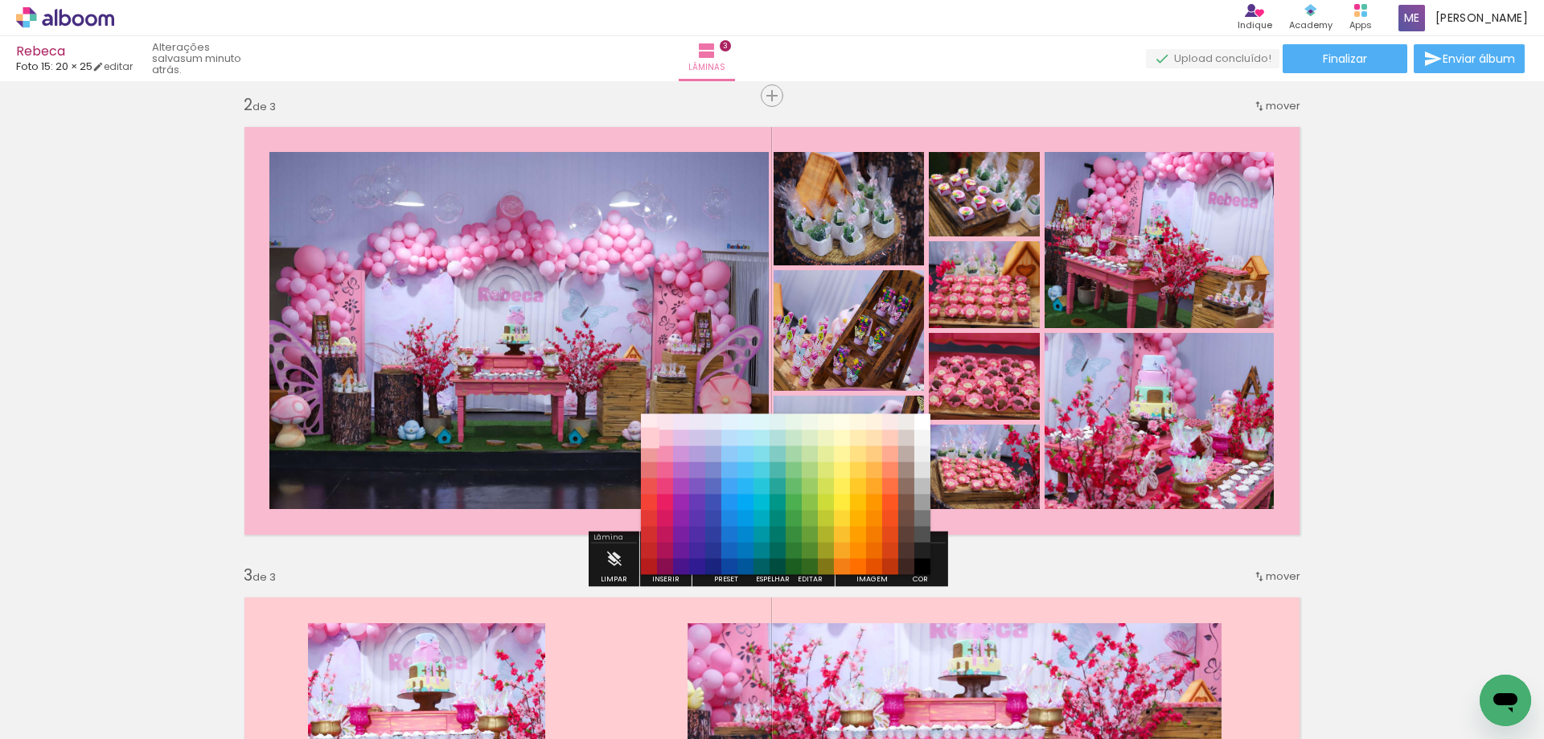
click at [647, 435] on paper-item "#ffcdd2" at bounding box center [649, 438] width 16 height 16
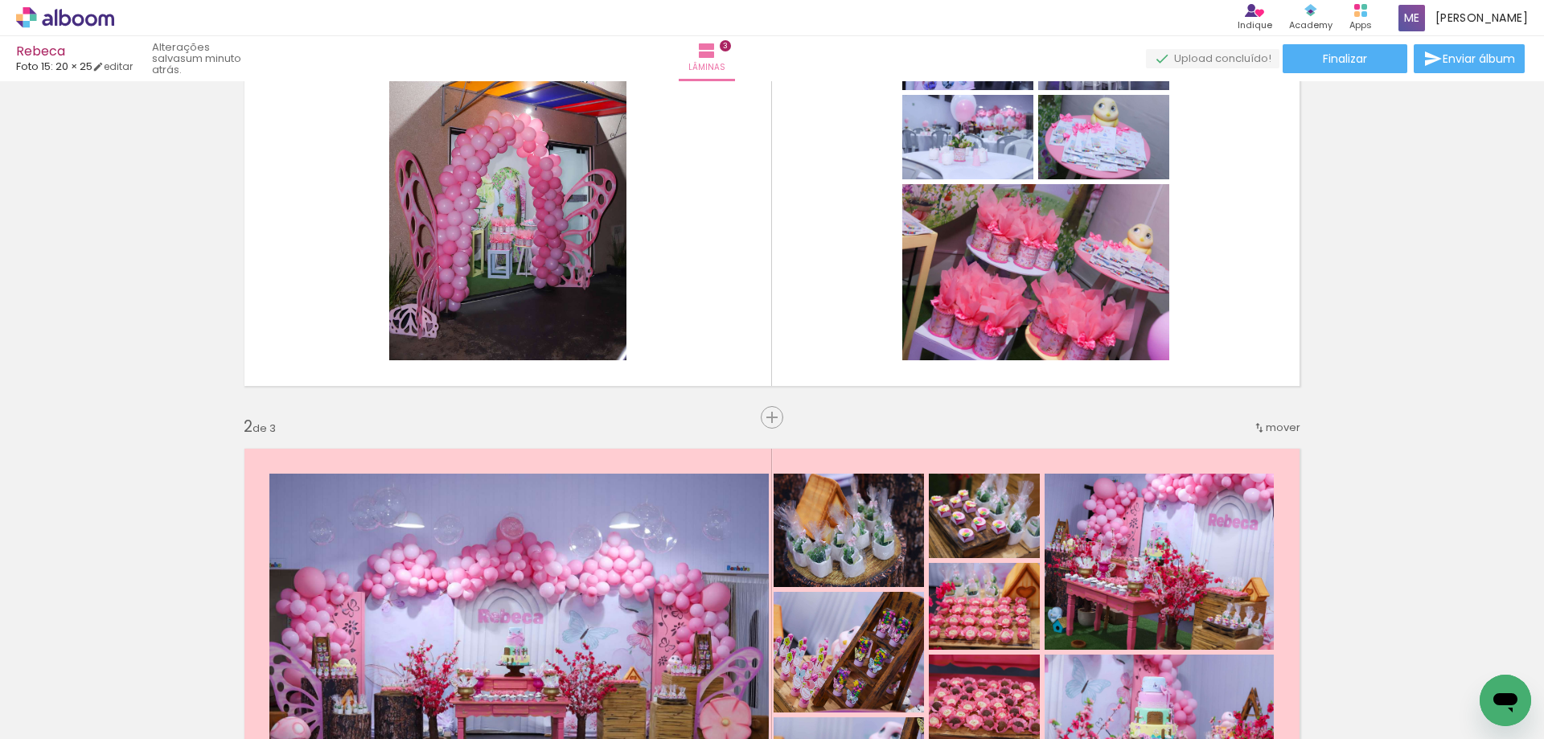
scroll to position [0, 0]
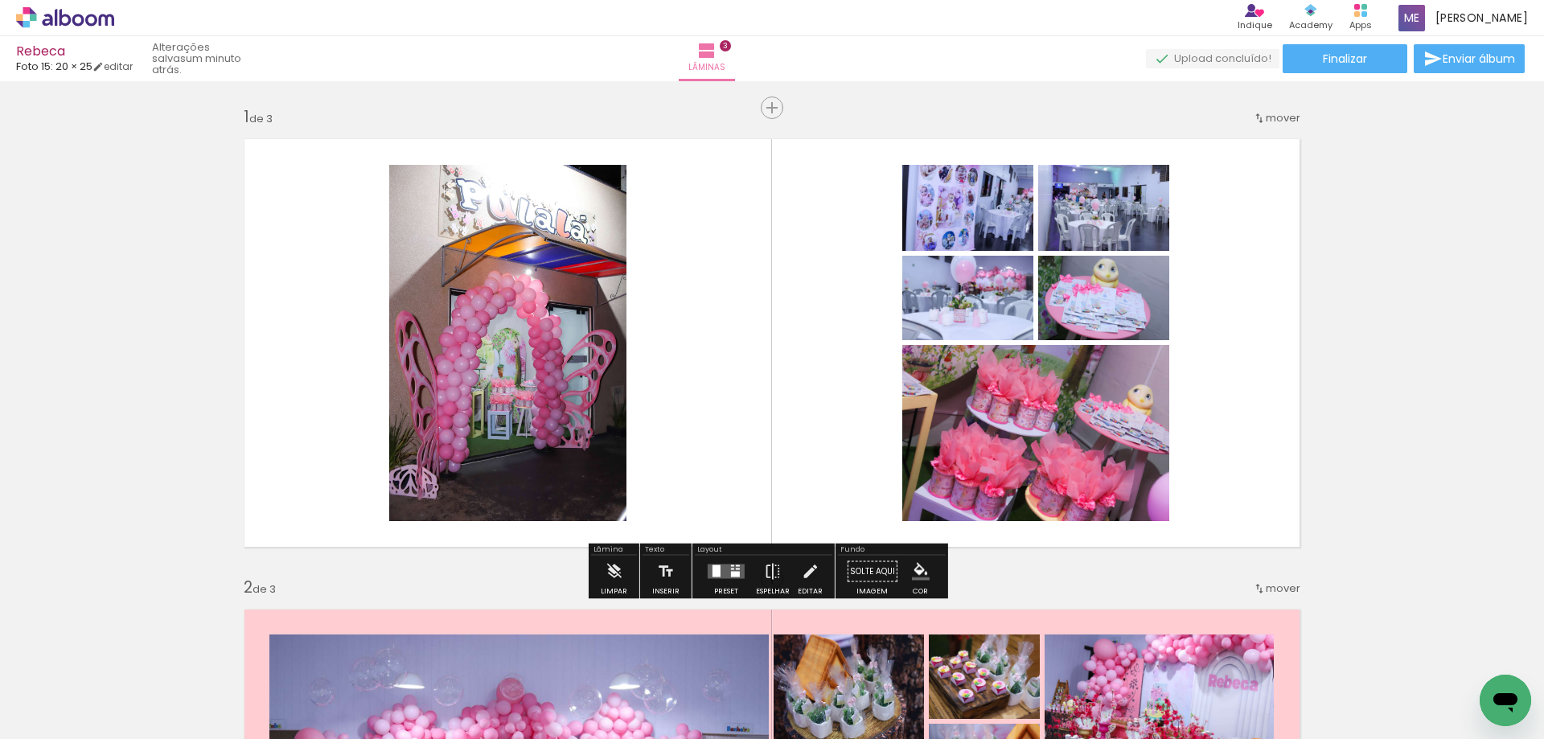
click at [912, 573] on iron-icon "color picker" at bounding box center [921, 572] width 18 height 18
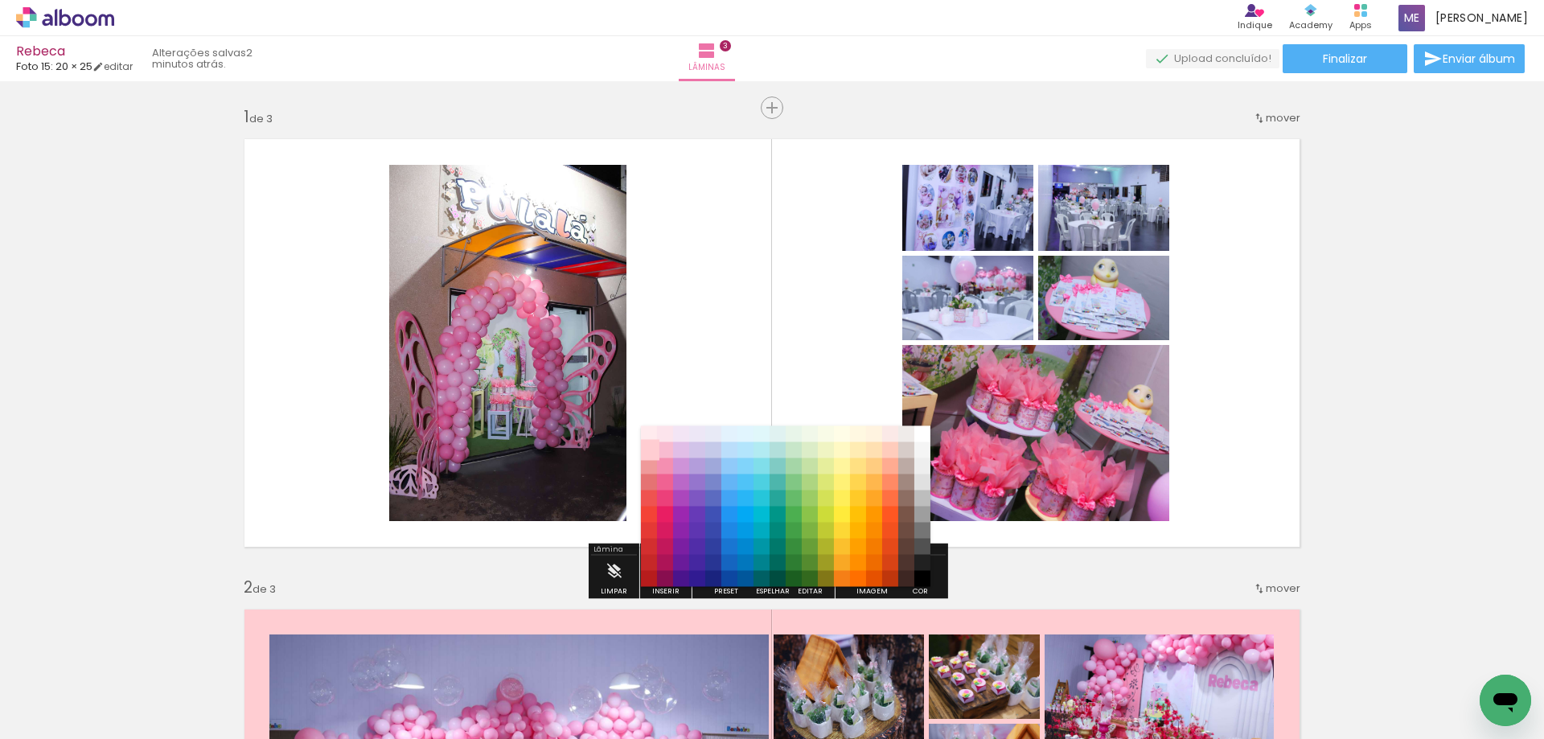
click at [649, 444] on paper-item "#ffcdd2" at bounding box center [649, 450] width 16 height 16
click at [647, 433] on paper-item "#ffebee" at bounding box center [649, 434] width 16 height 16
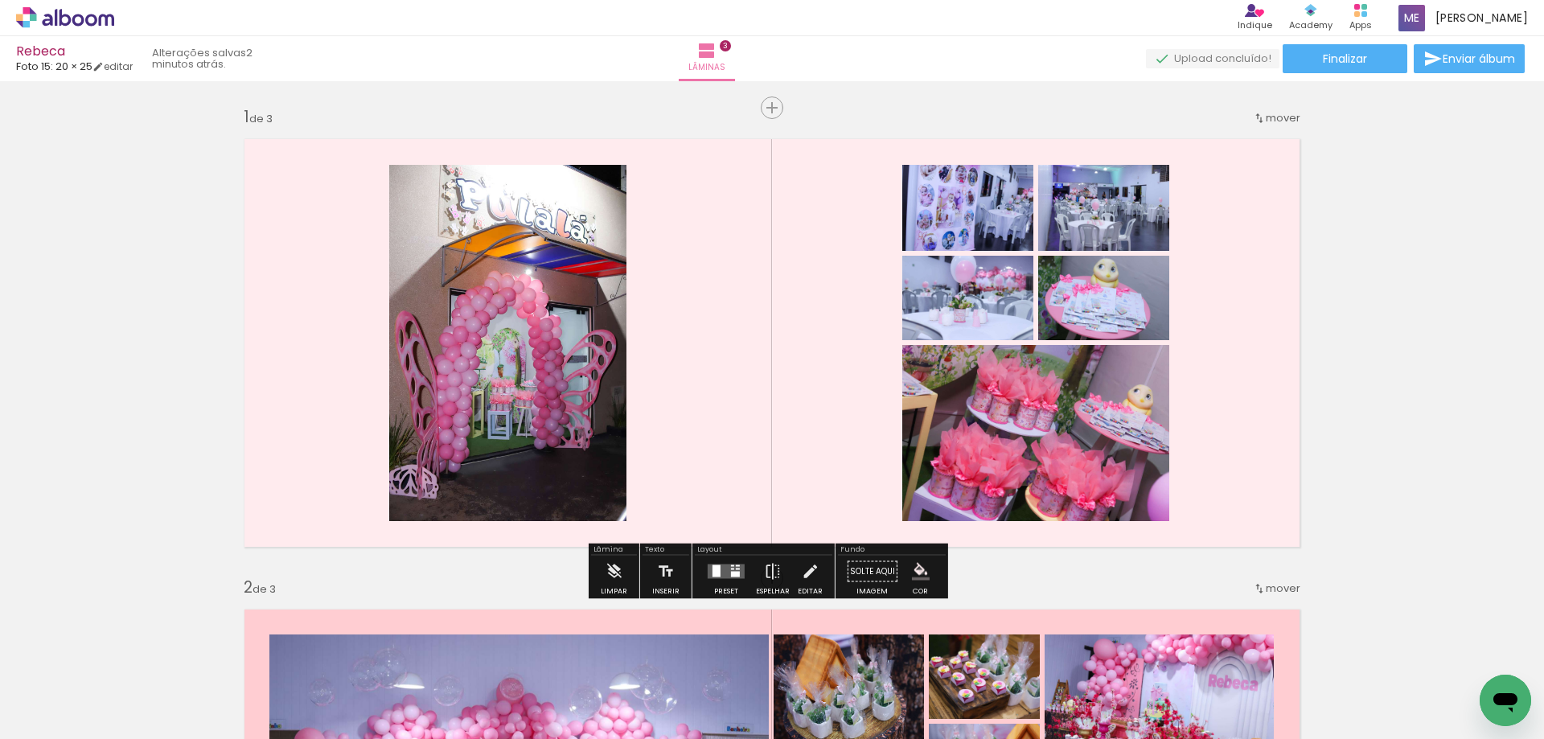
click at [915, 571] on iron-icon "color picker" at bounding box center [921, 572] width 18 height 18
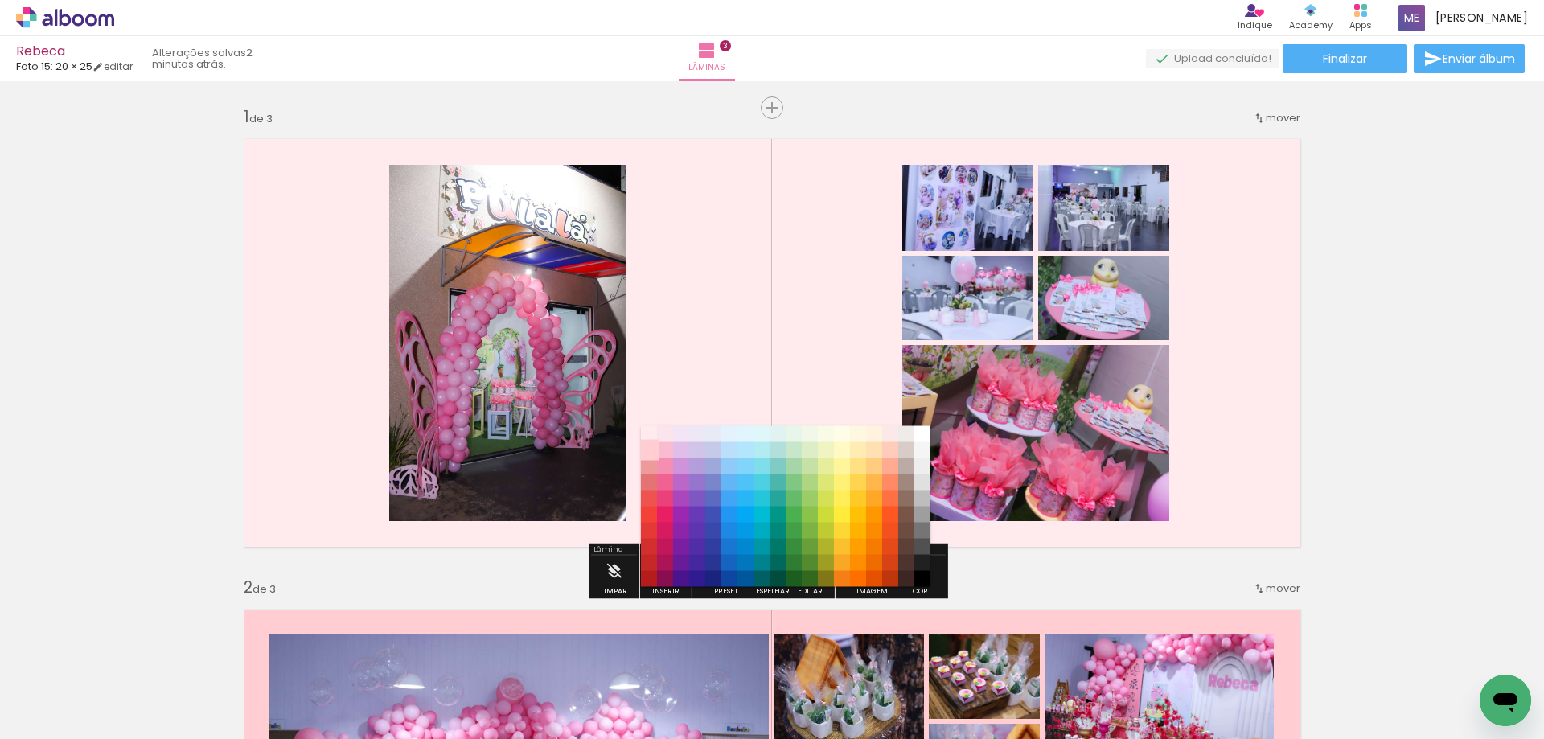
click at [652, 452] on paper-item "#ffcdd2" at bounding box center [649, 450] width 16 height 16
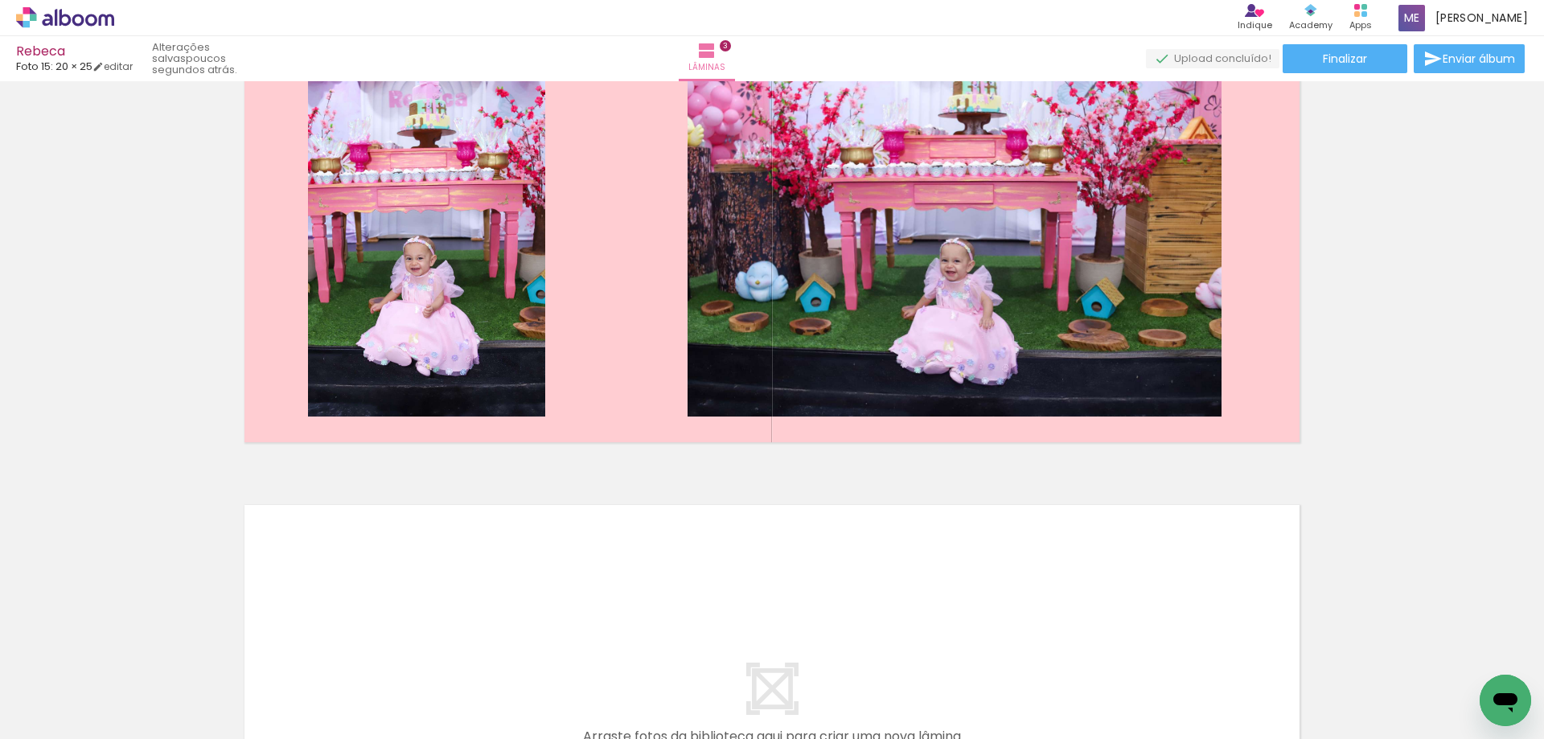
scroll to position [0, 71]
click at [280, 708] on div at bounding box center [270, 685] width 53 height 80
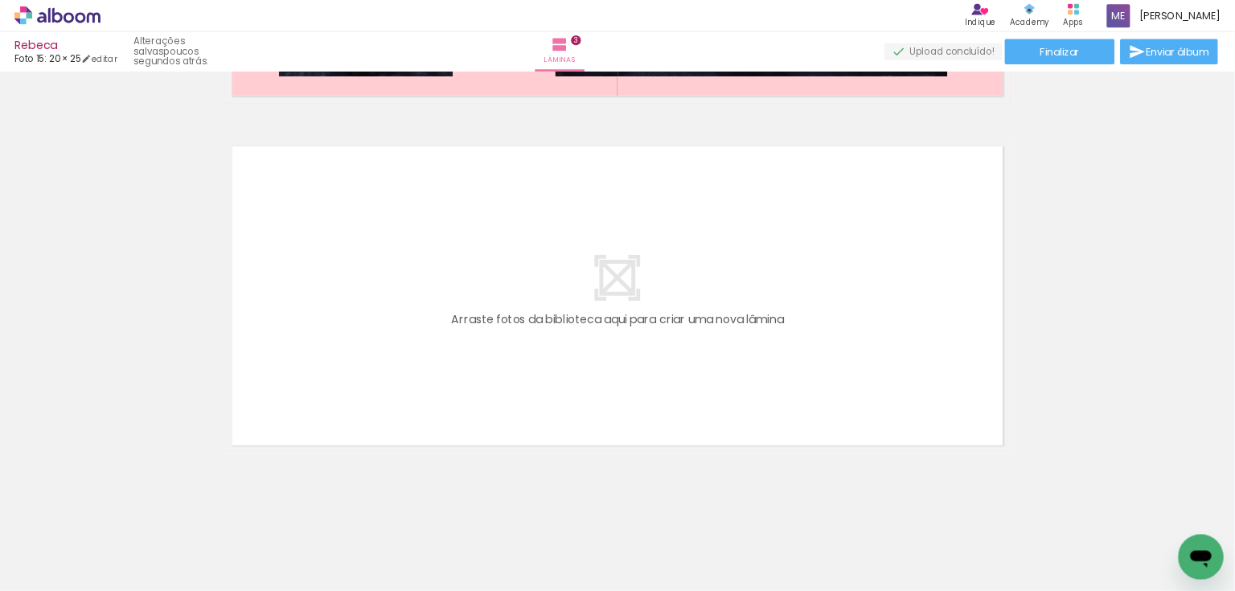
scroll to position [0, 521]
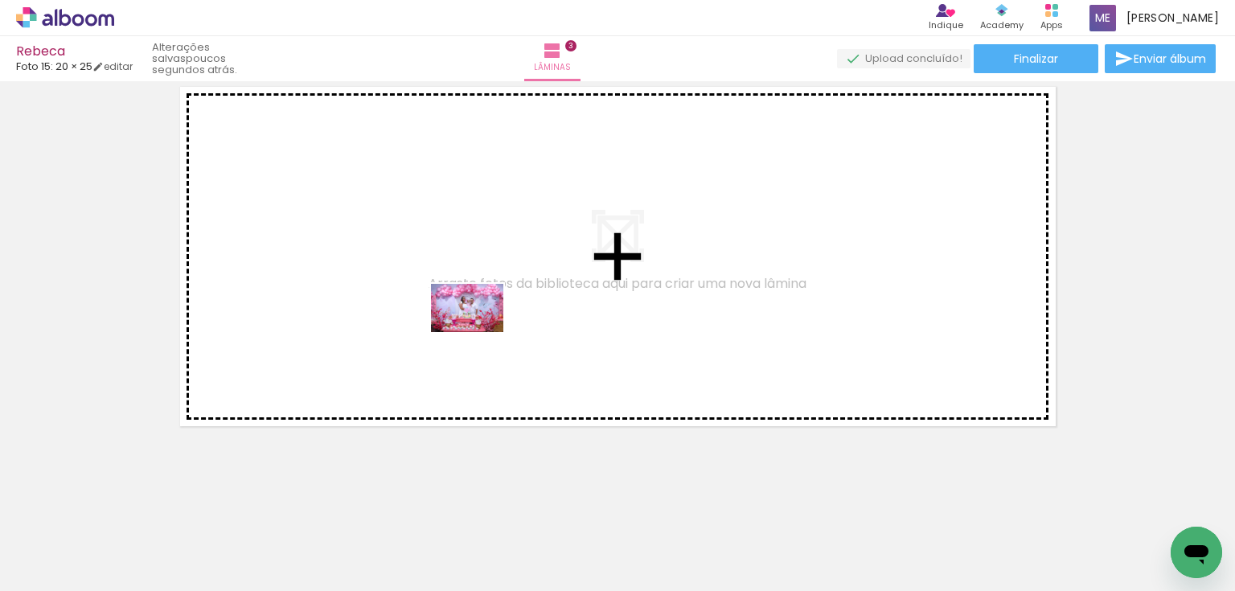
drag, startPoint x: 453, startPoint y: 547, endPoint x: 479, endPoint y: 332, distance: 216.4
click at [479, 332] on quentale-workspace at bounding box center [617, 295] width 1235 height 591
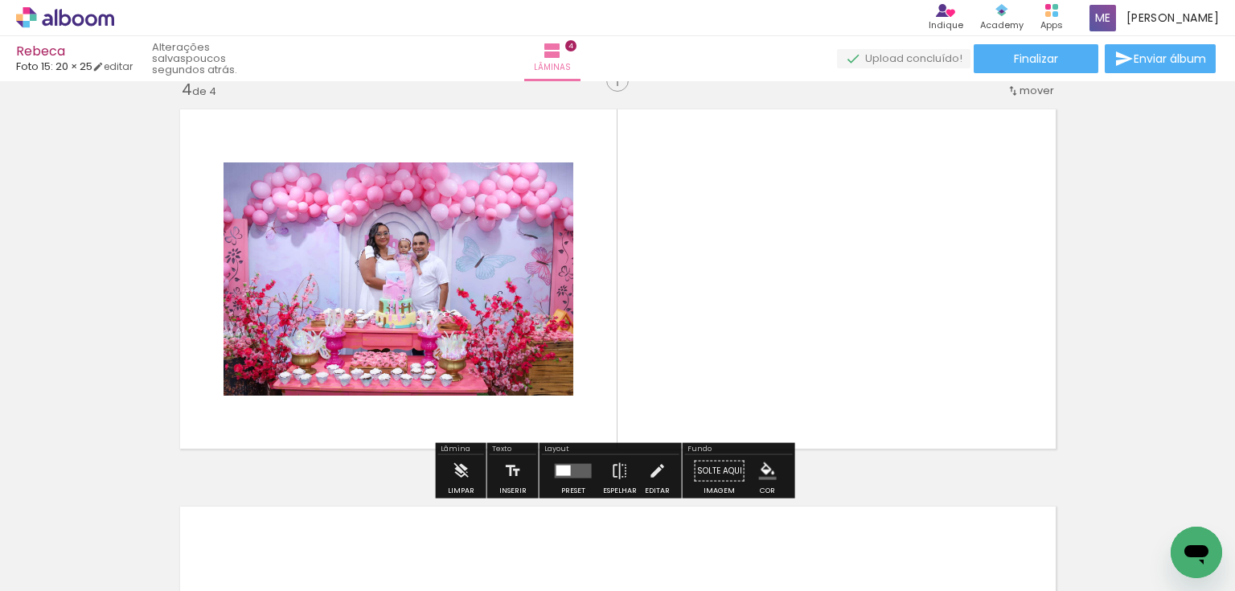
scroll to position [1212, 0]
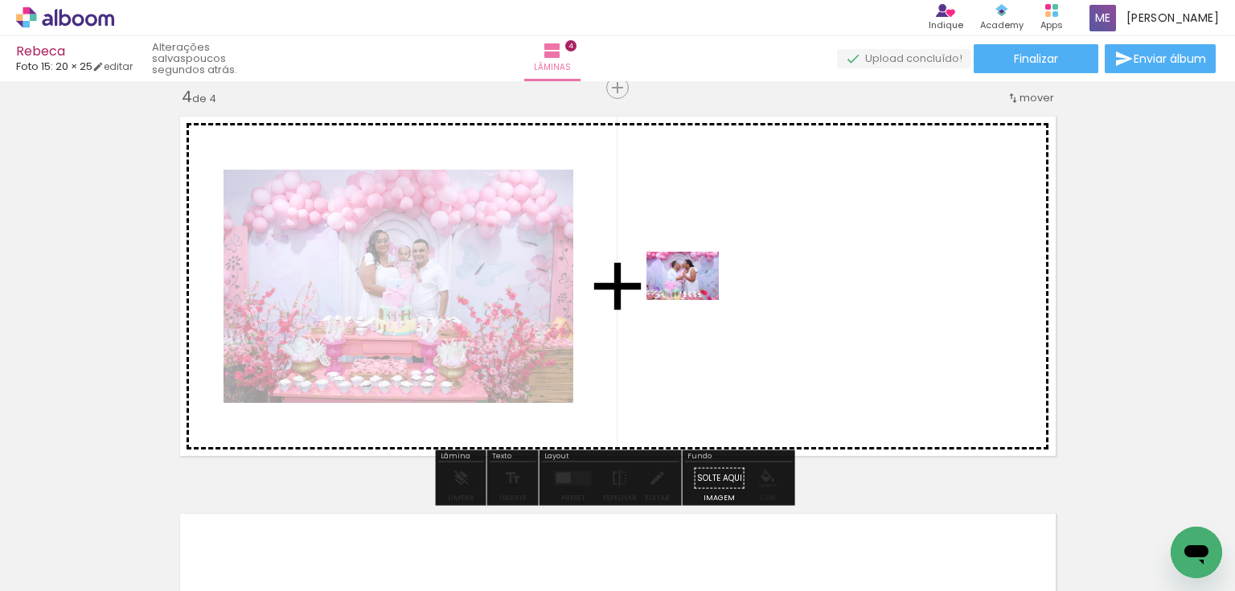
drag, startPoint x: 458, startPoint y: 554, endPoint x: 695, endPoint y: 300, distance: 347.7
click at [695, 300] on quentale-workspace at bounding box center [617, 295] width 1235 height 591
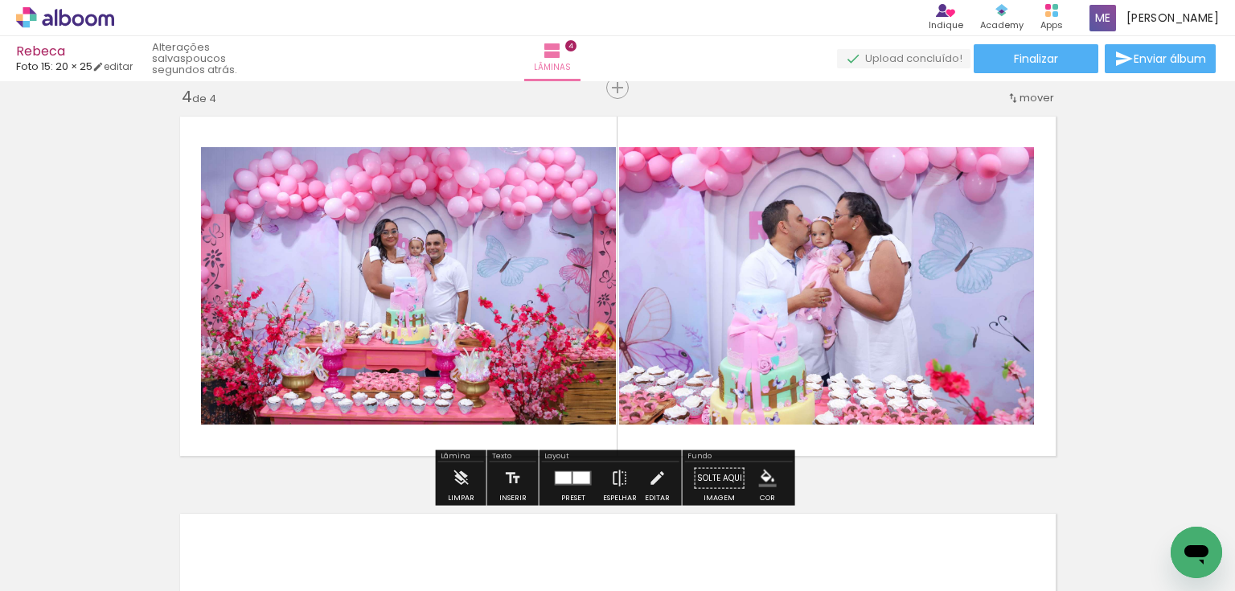
drag, startPoint x: 536, startPoint y: 277, endPoint x: 140, endPoint y: 386, distance: 411.1
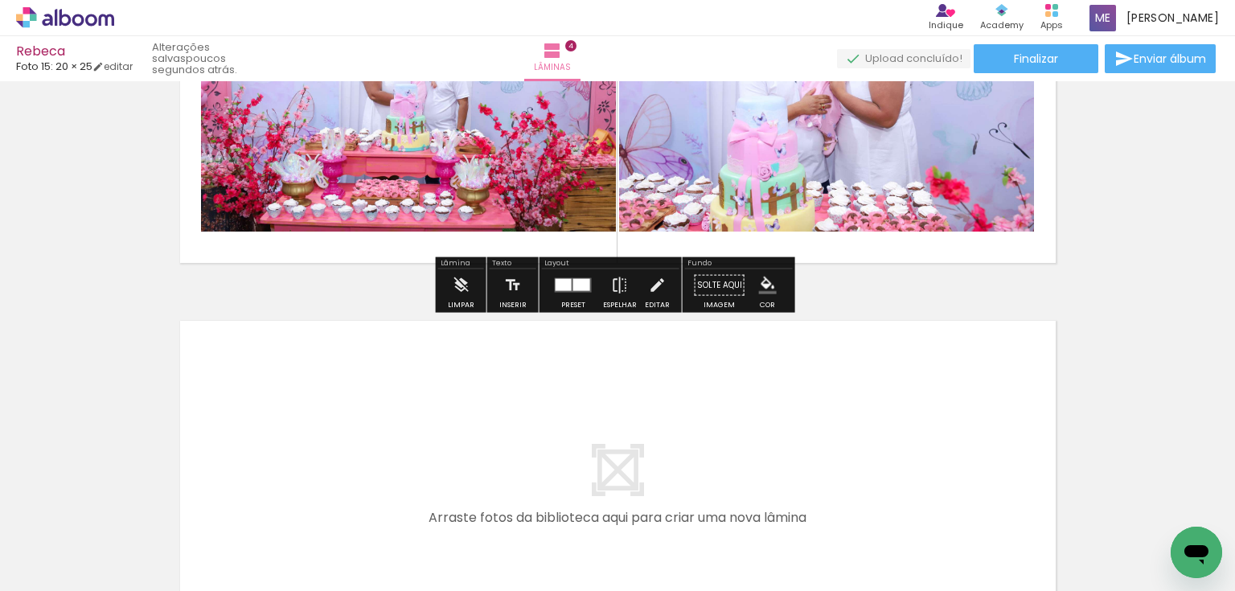
scroll to position [1469, 0]
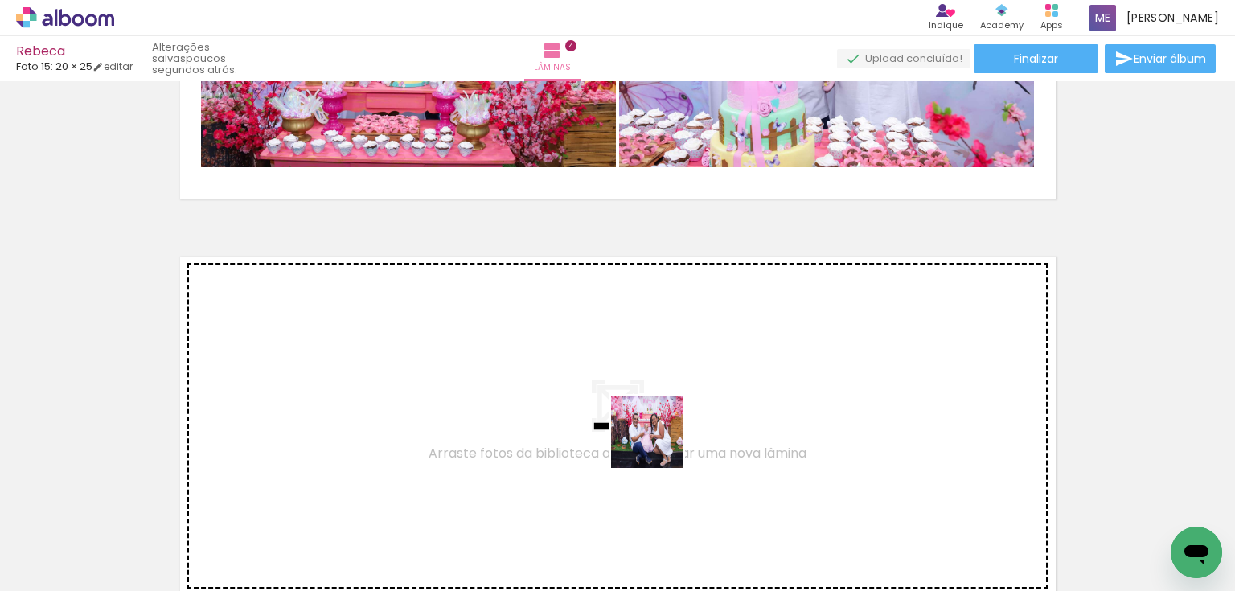
drag, startPoint x: 734, startPoint y: 548, endPoint x: 642, endPoint y: 421, distance: 156.5
click at [642, 421] on quentale-workspace at bounding box center [617, 295] width 1235 height 591
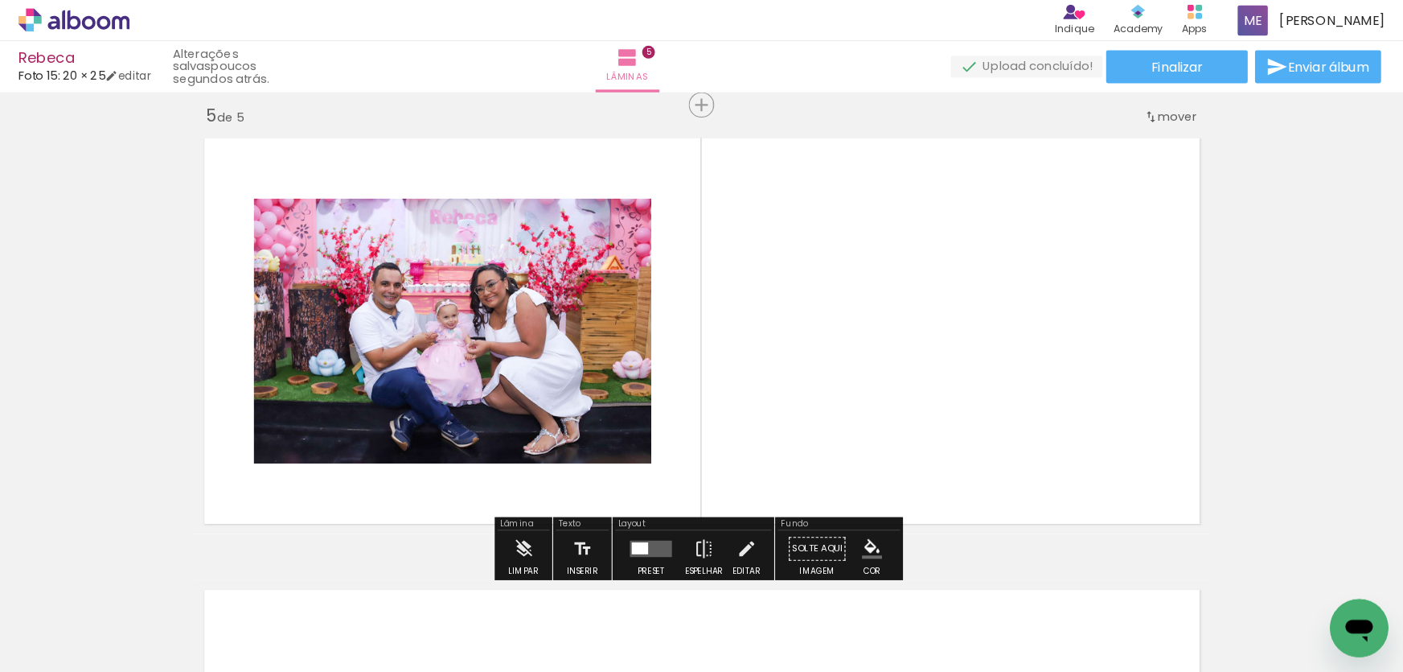
scroll to position [1609, 0]
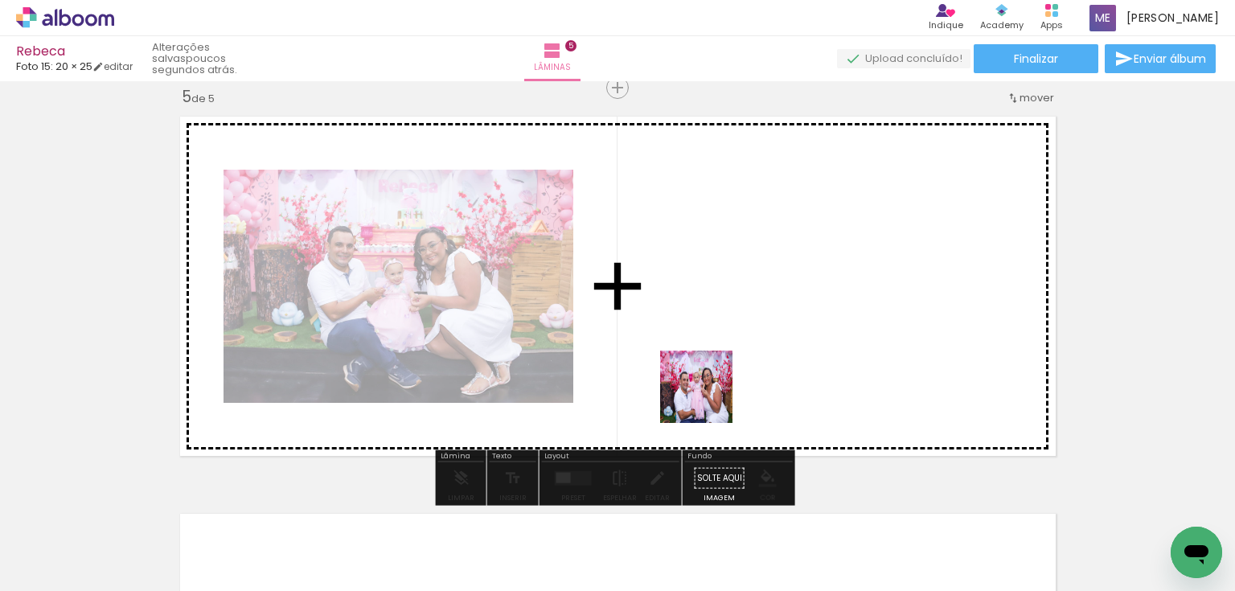
drag, startPoint x: 740, startPoint y: 547, endPoint x: 707, endPoint y: 389, distance: 161.0
click at [707, 389] on quentale-workspace at bounding box center [617, 295] width 1235 height 591
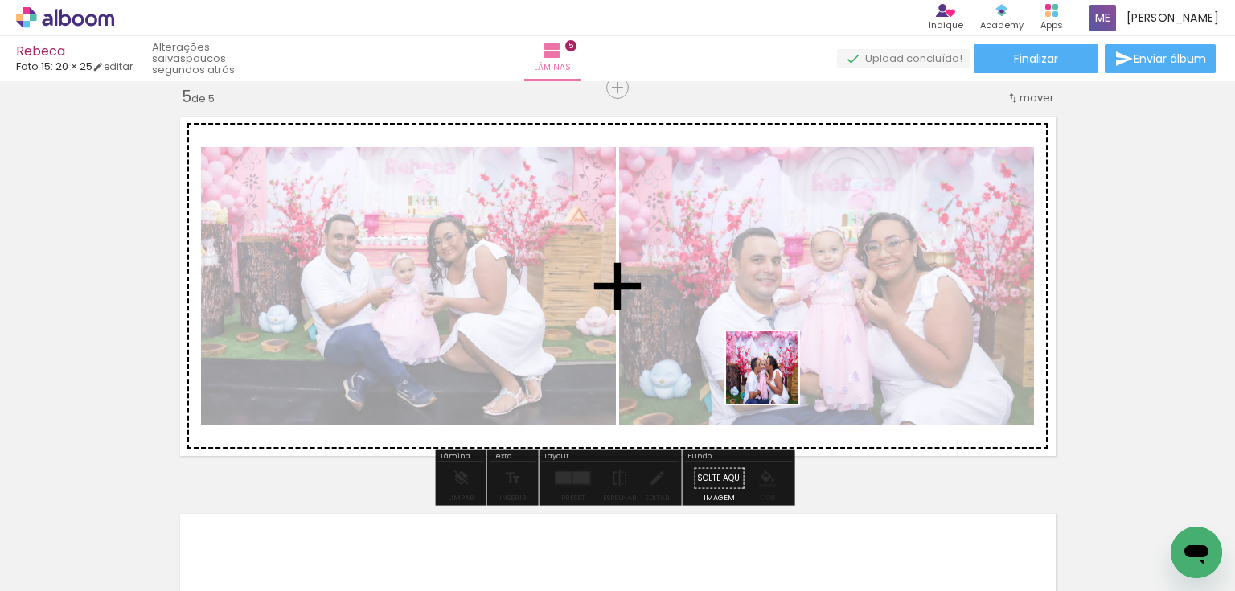
drag, startPoint x: 740, startPoint y: 551, endPoint x: 783, endPoint y: 355, distance: 200.2
click at [783, 355] on quentale-workspace at bounding box center [617, 295] width 1235 height 591
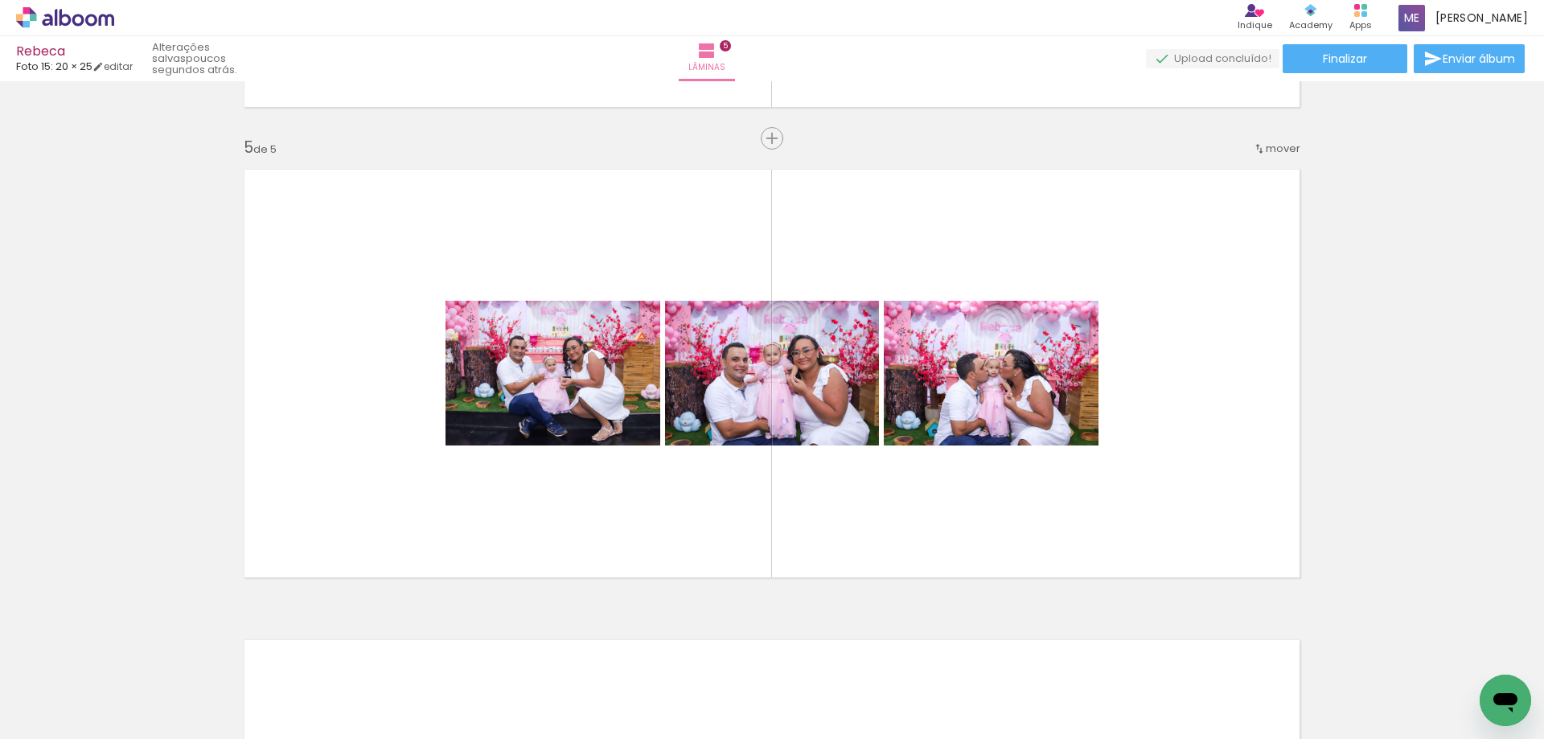
scroll to position [0, 1736]
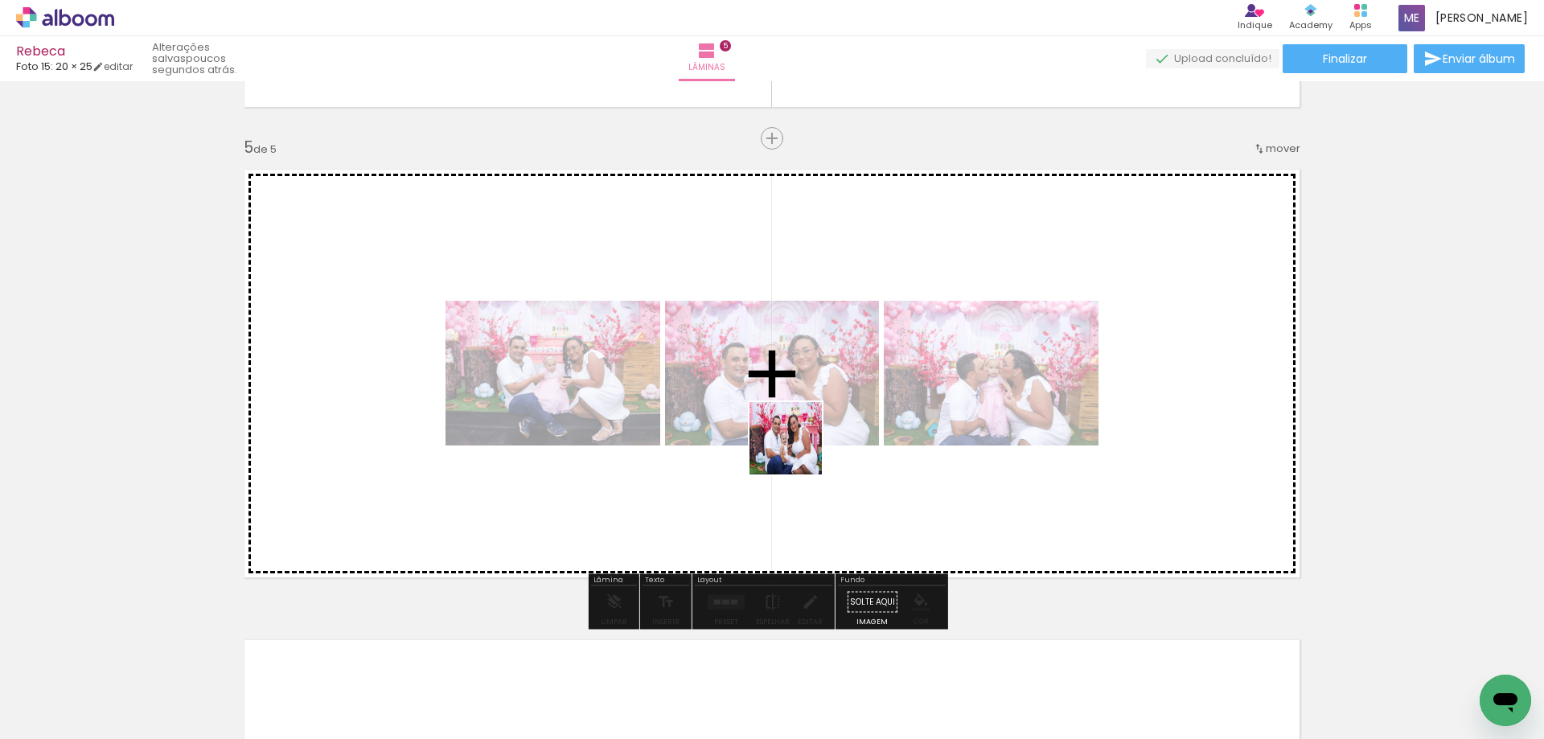
drag, startPoint x: 605, startPoint y: 701, endPoint x: 816, endPoint y: 425, distance: 347.6
click at [816, 425] on quentale-workspace at bounding box center [772, 369] width 1544 height 739
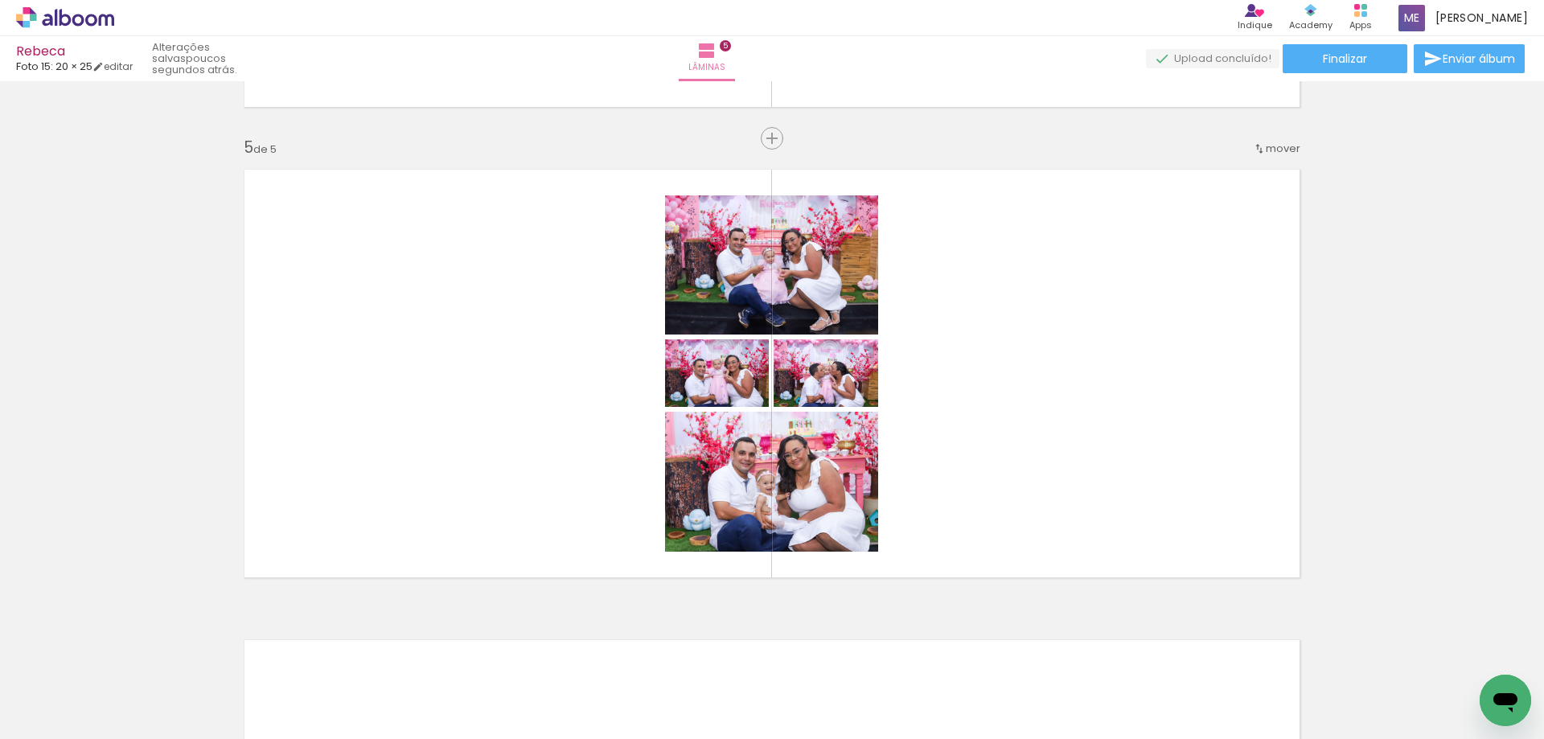
scroll to position [0, 2021]
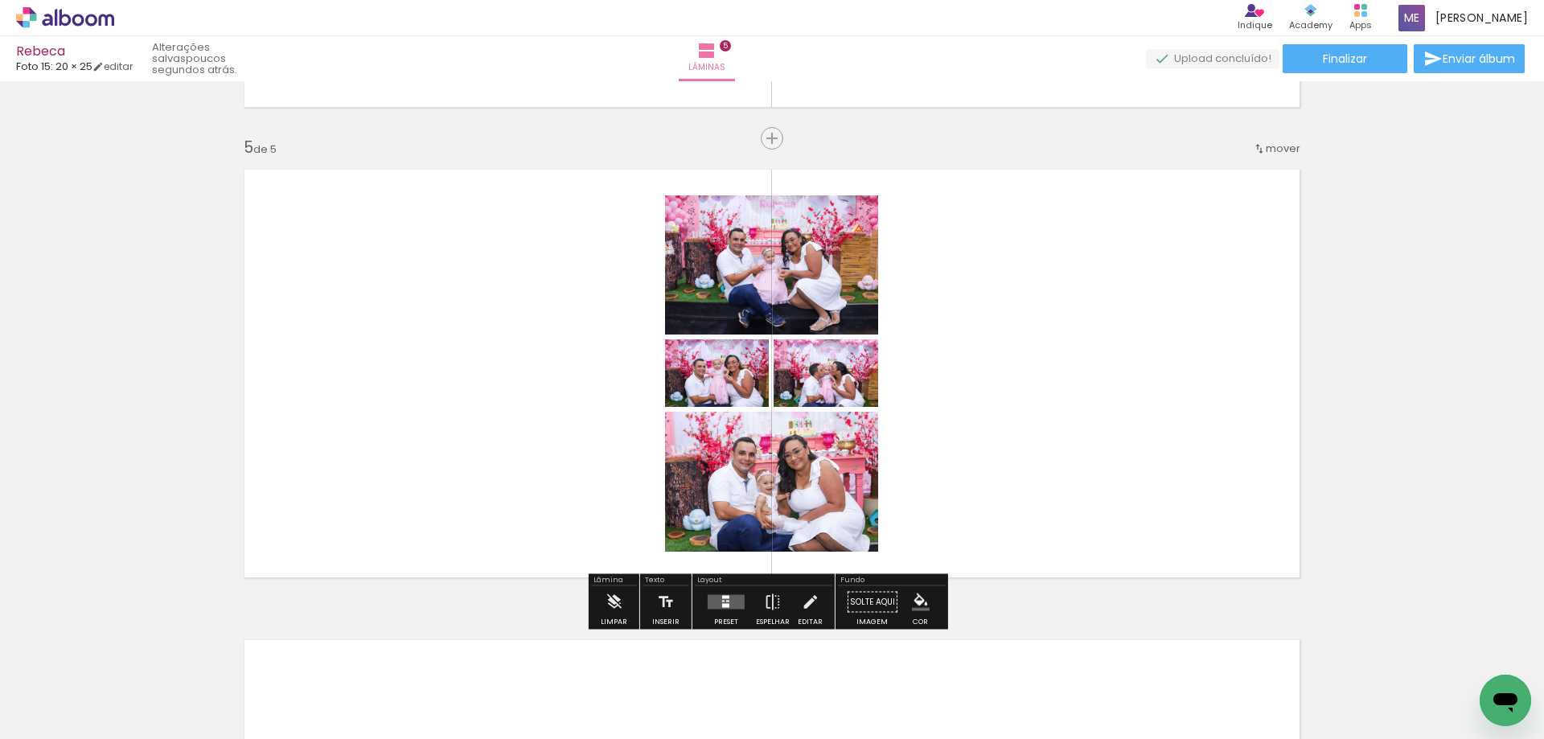
click at [728, 604] on quentale-layouter at bounding box center [726, 602] width 37 height 14
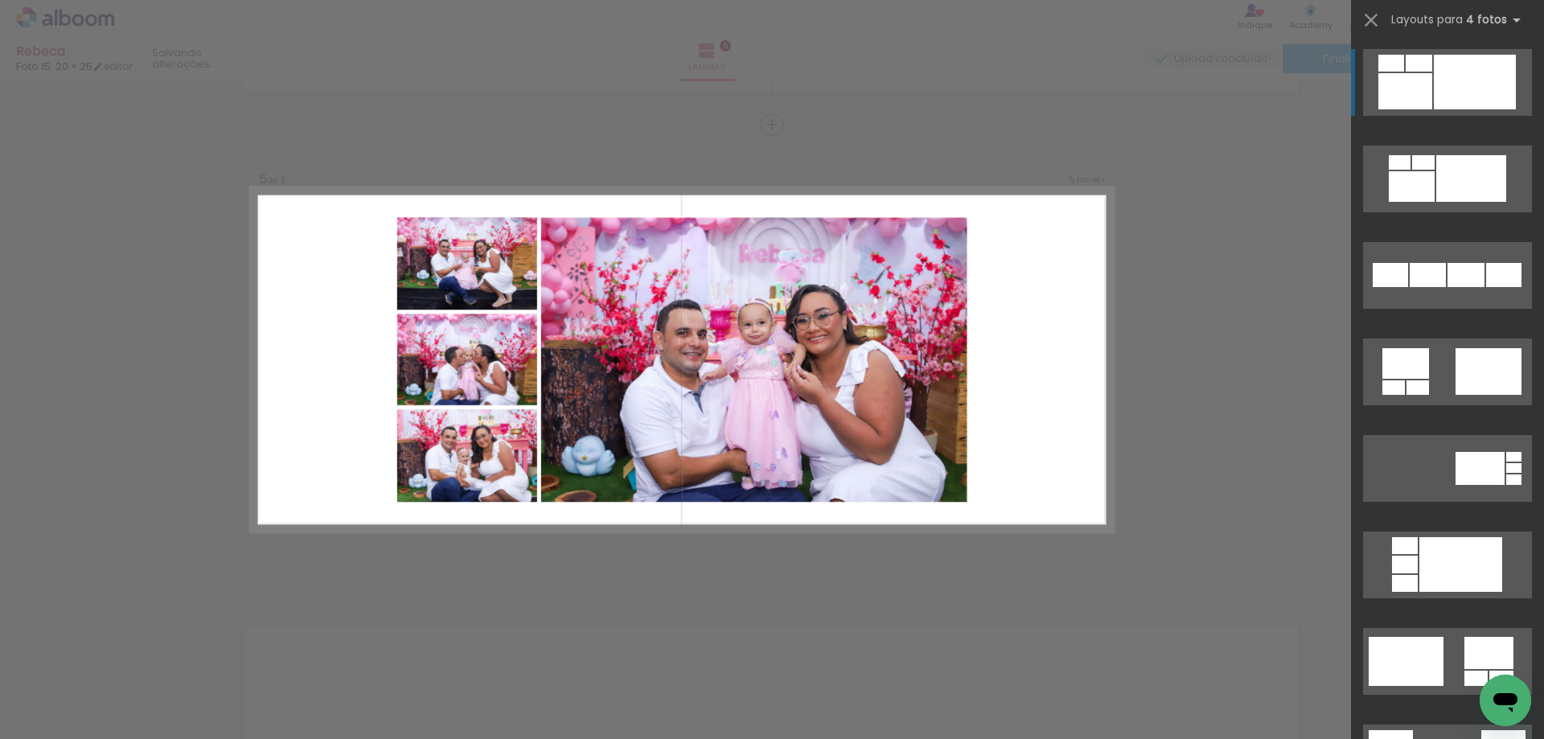
scroll to position [1609, 0]
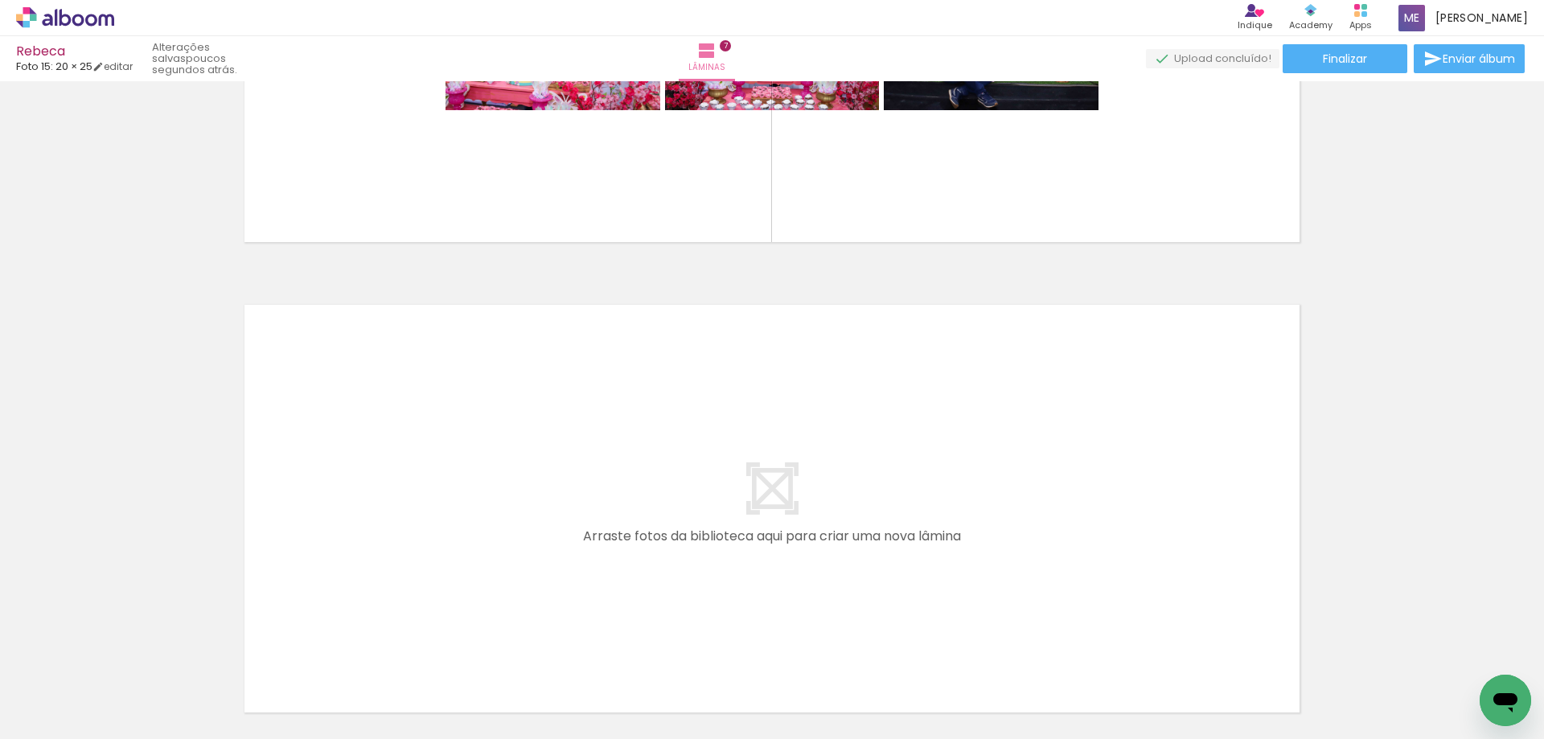
scroll to position [0, 2358]
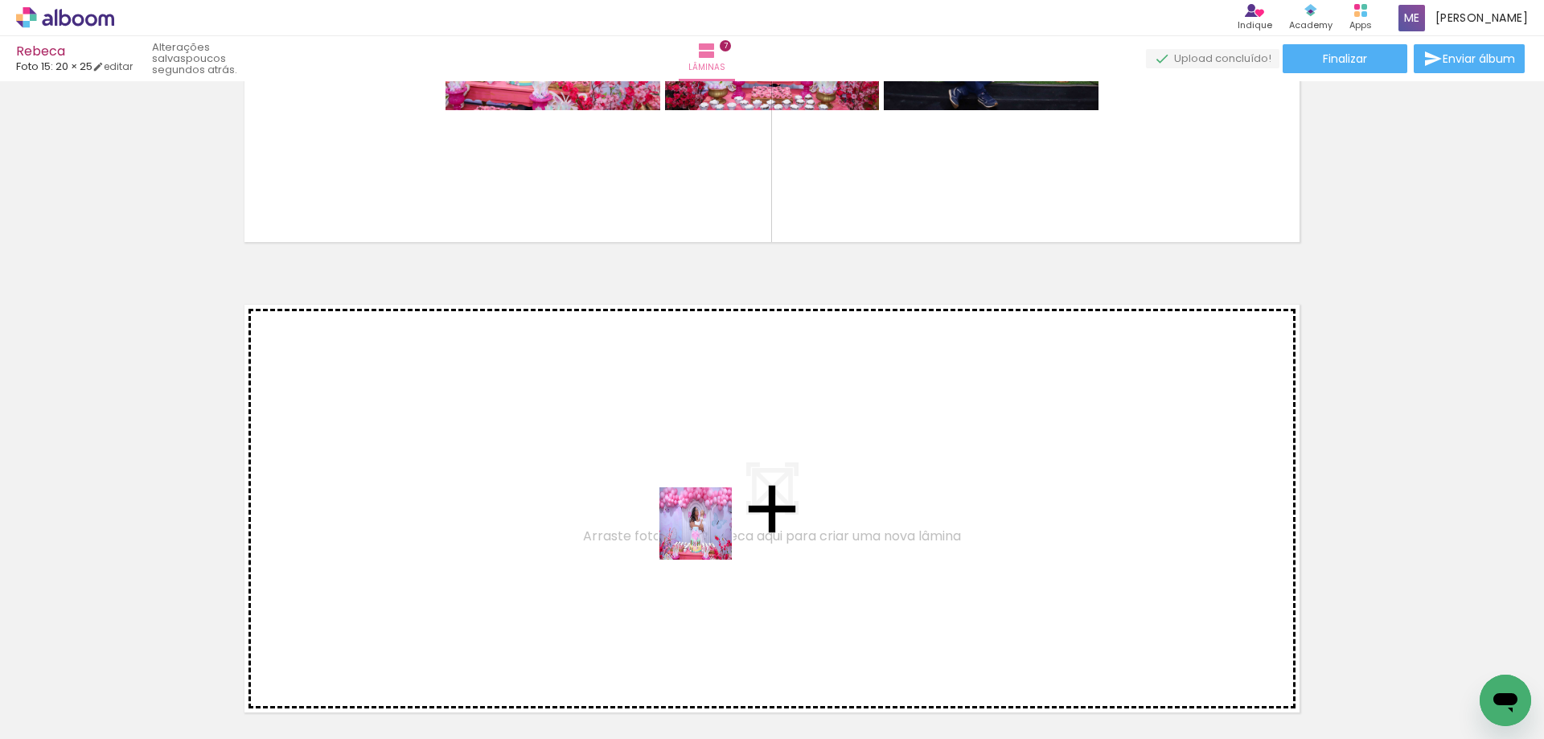
drag, startPoint x: 684, startPoint y: 696, endPoint x: 708, endPoint y: 536, distance: 161.9
click at [708, 536] on quentale-workspace at bounding box center [772, 369] width 1544 height 739
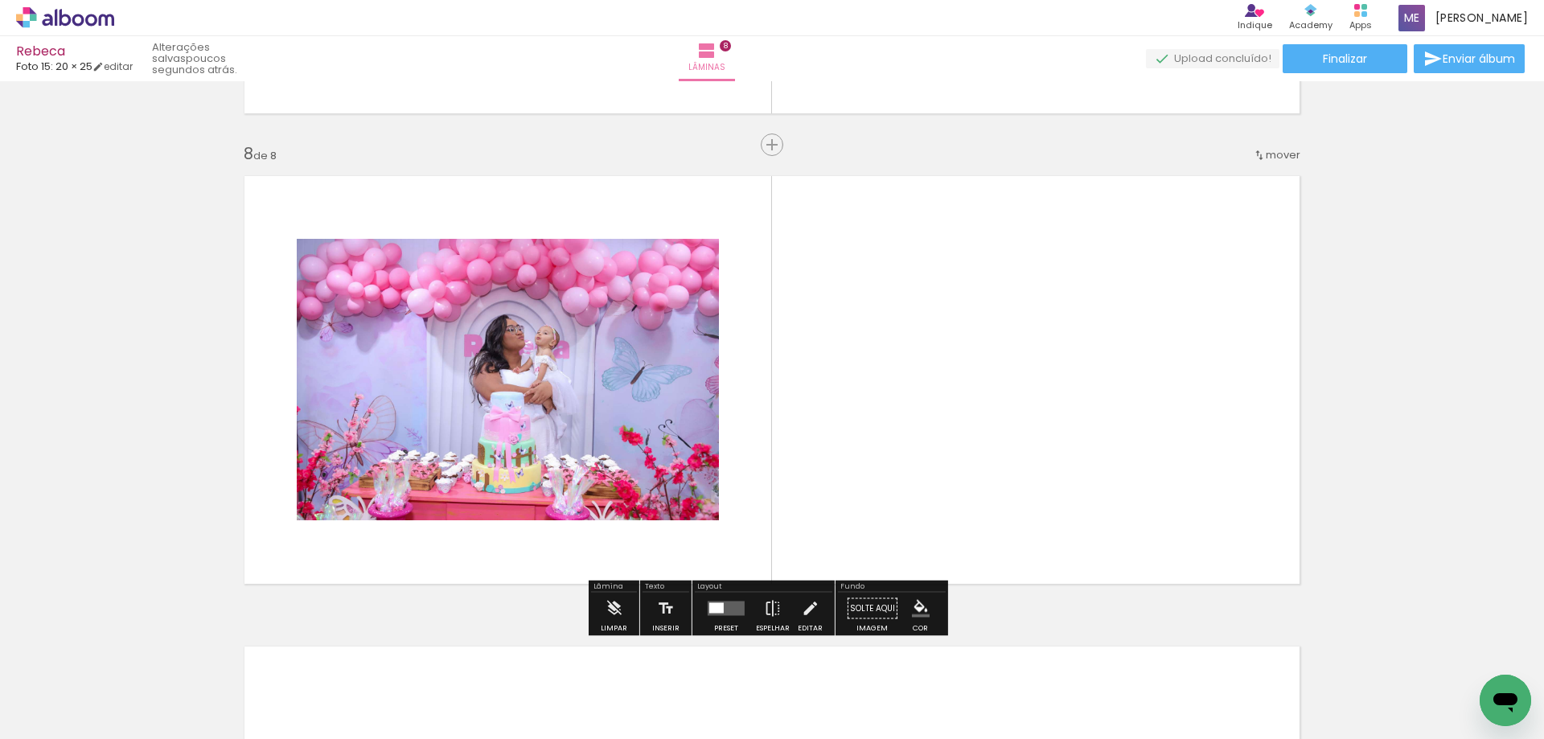
scroll to position [3277, 0]
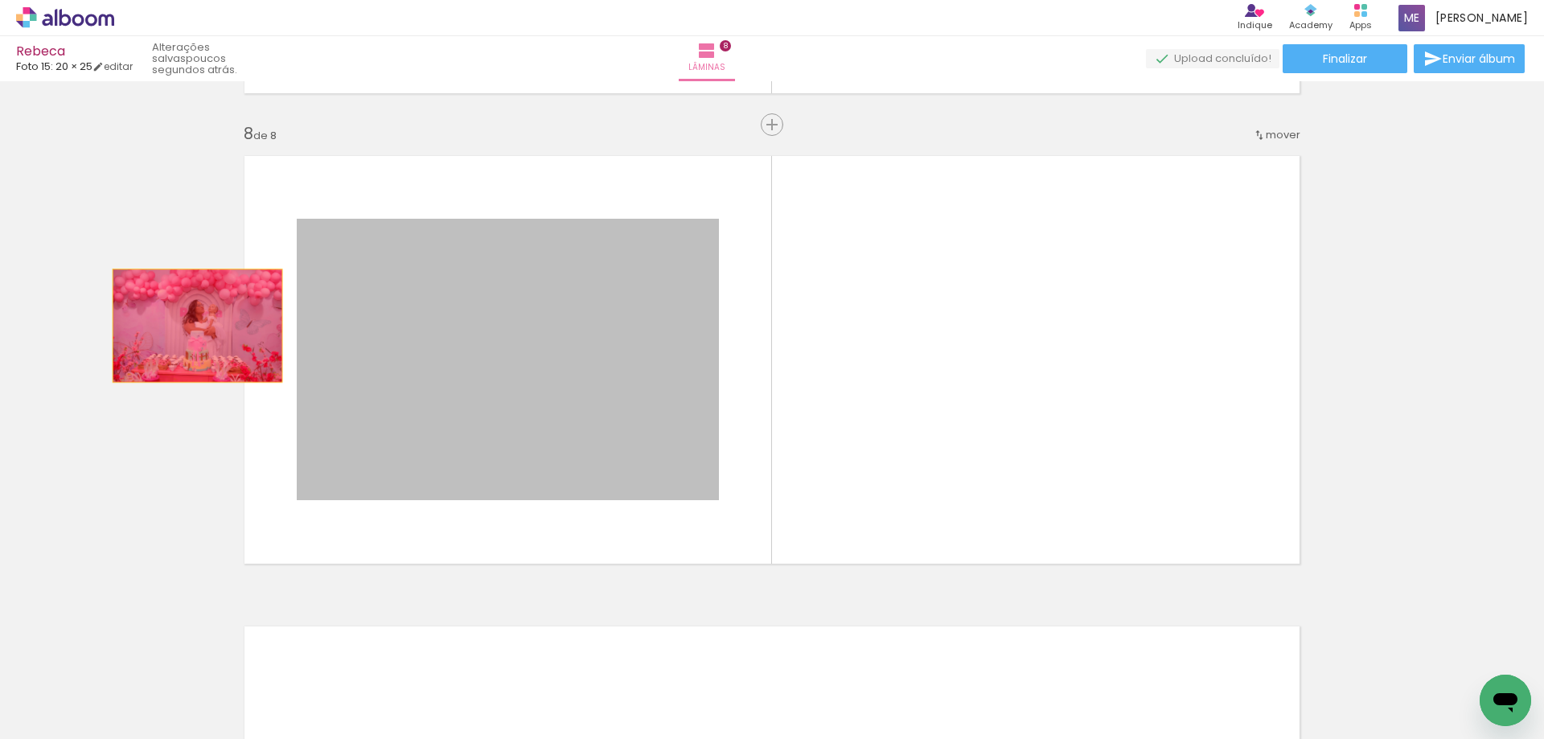
drag, startPoint x: 602, startPoint y: 369, endPoint x: 162, endPoint y: 319, distance: 442.7
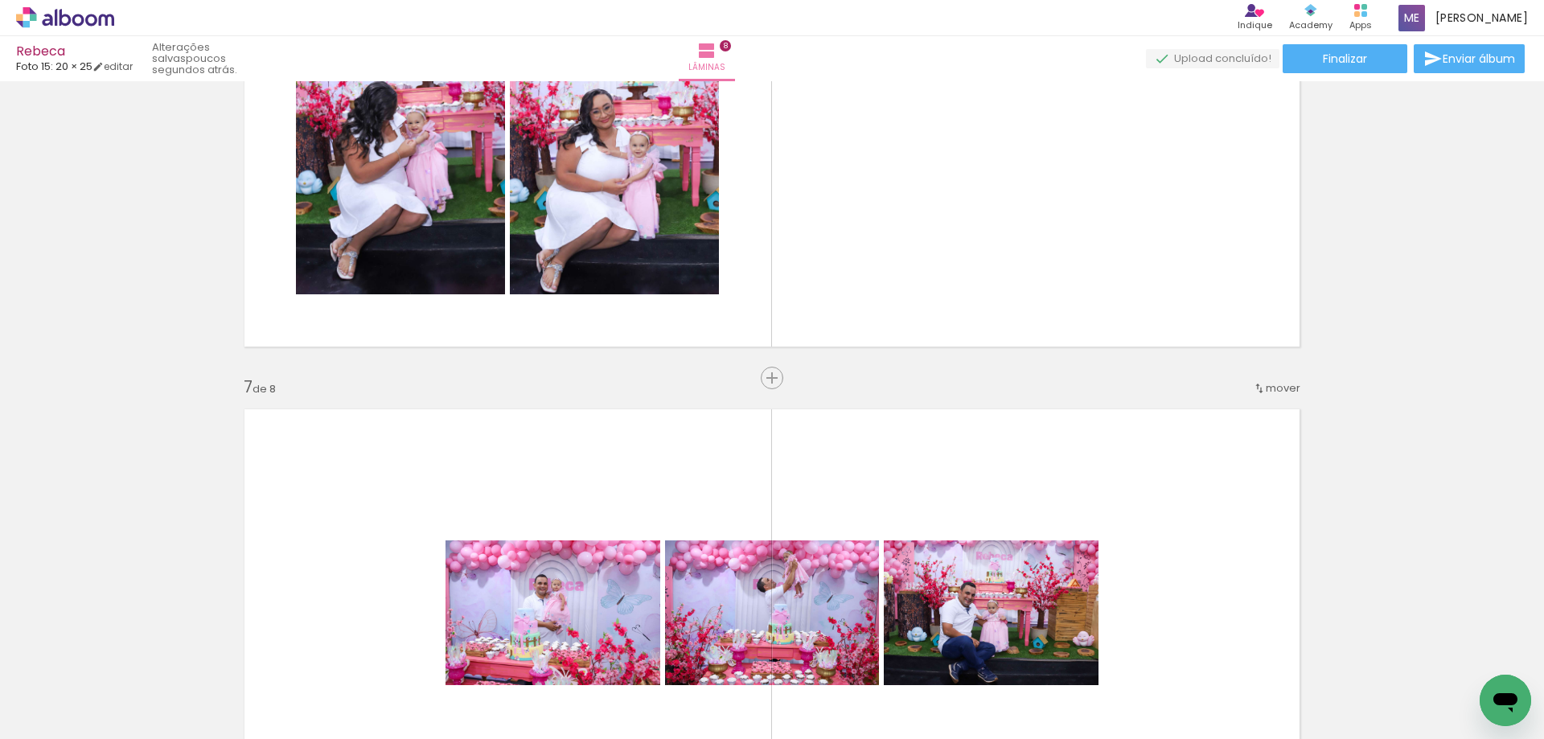
scroll to position [2392, 0]
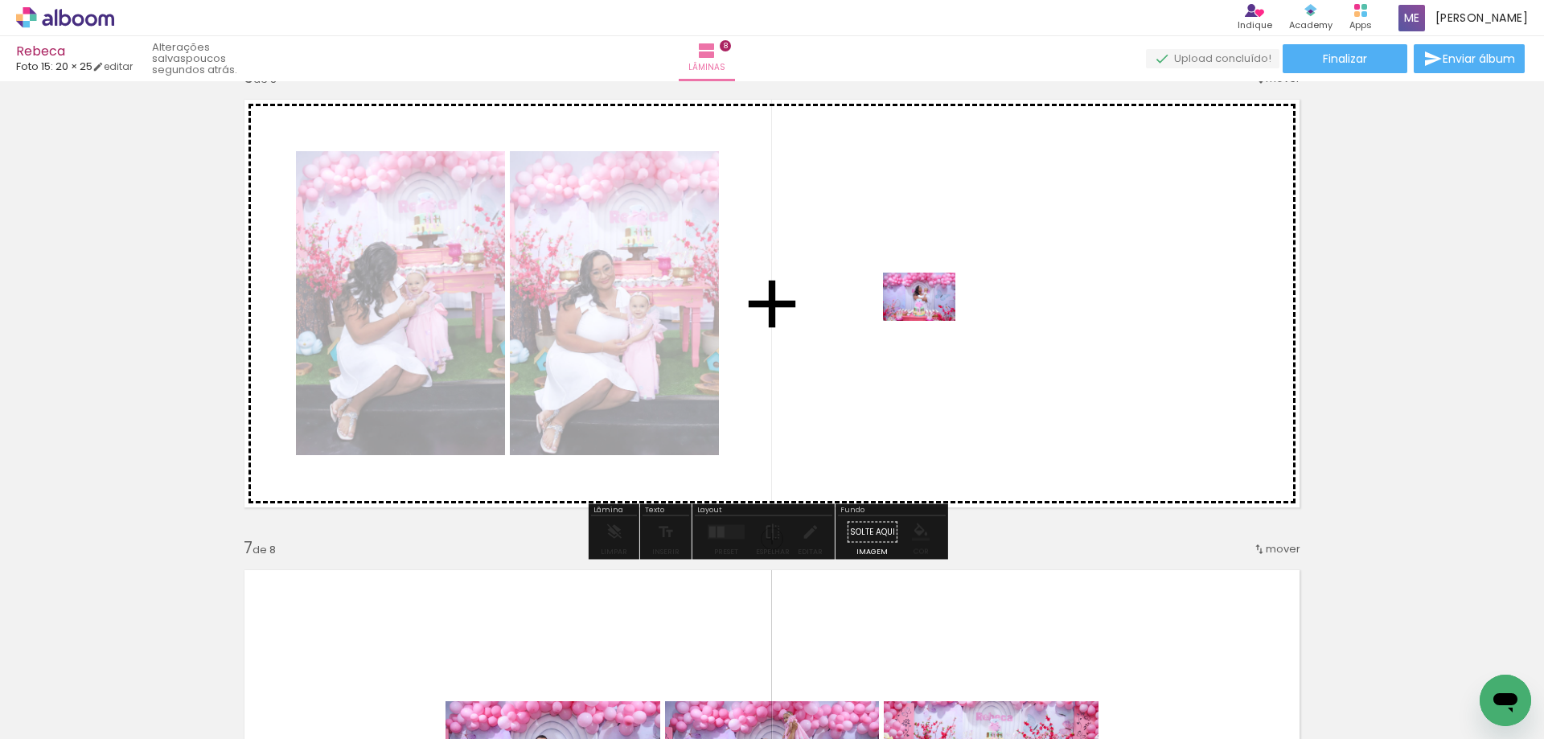
drag, startPoint x: 688, startPoint y: 692, endPoint x: 931, endPoint y: 321, distance: 443.2
click at [931, 321] on quentale-workspace at bounding box center [772, 369] width 1544 height 739
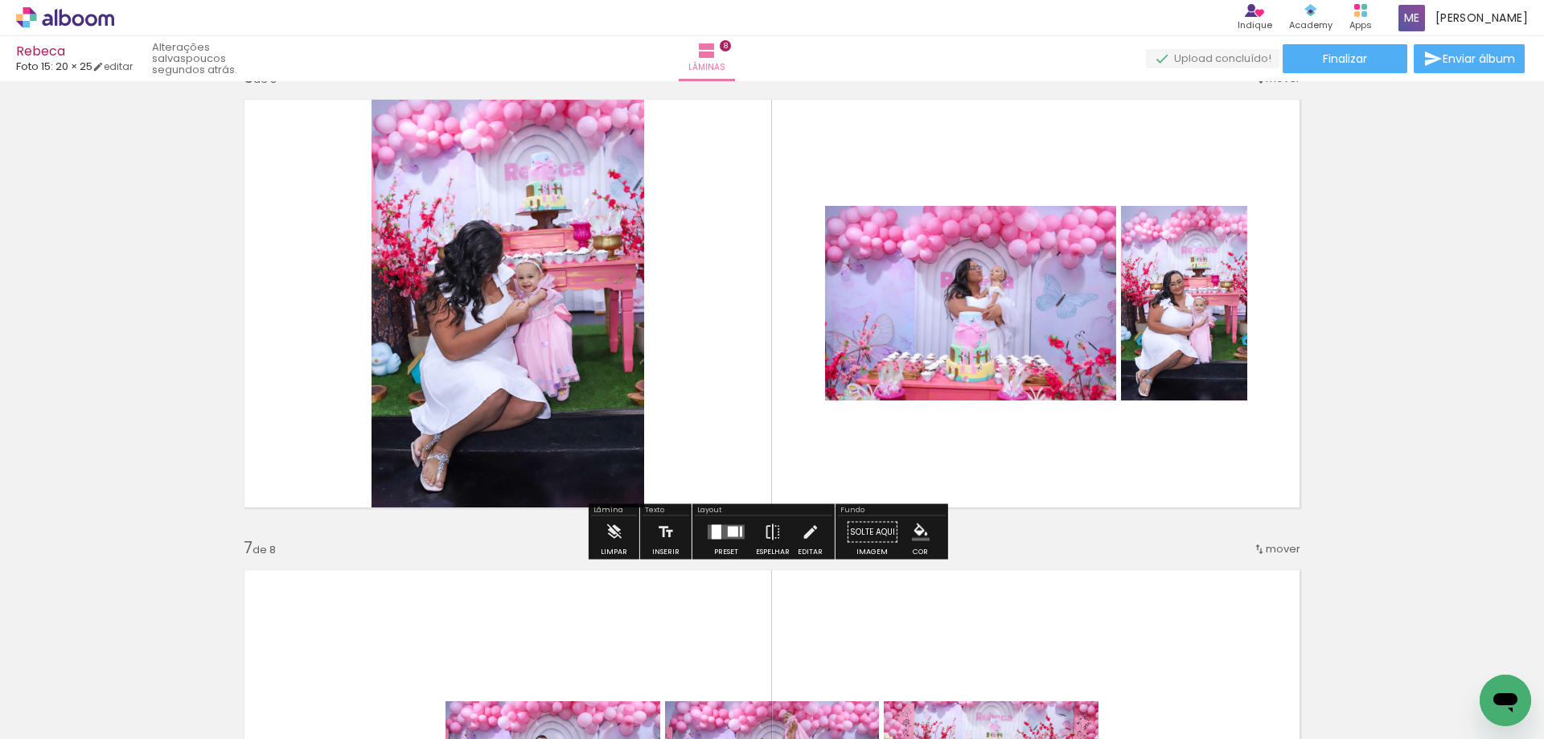
click at [728, 529] on div at bounding box center [733, 532] width 10 height 10
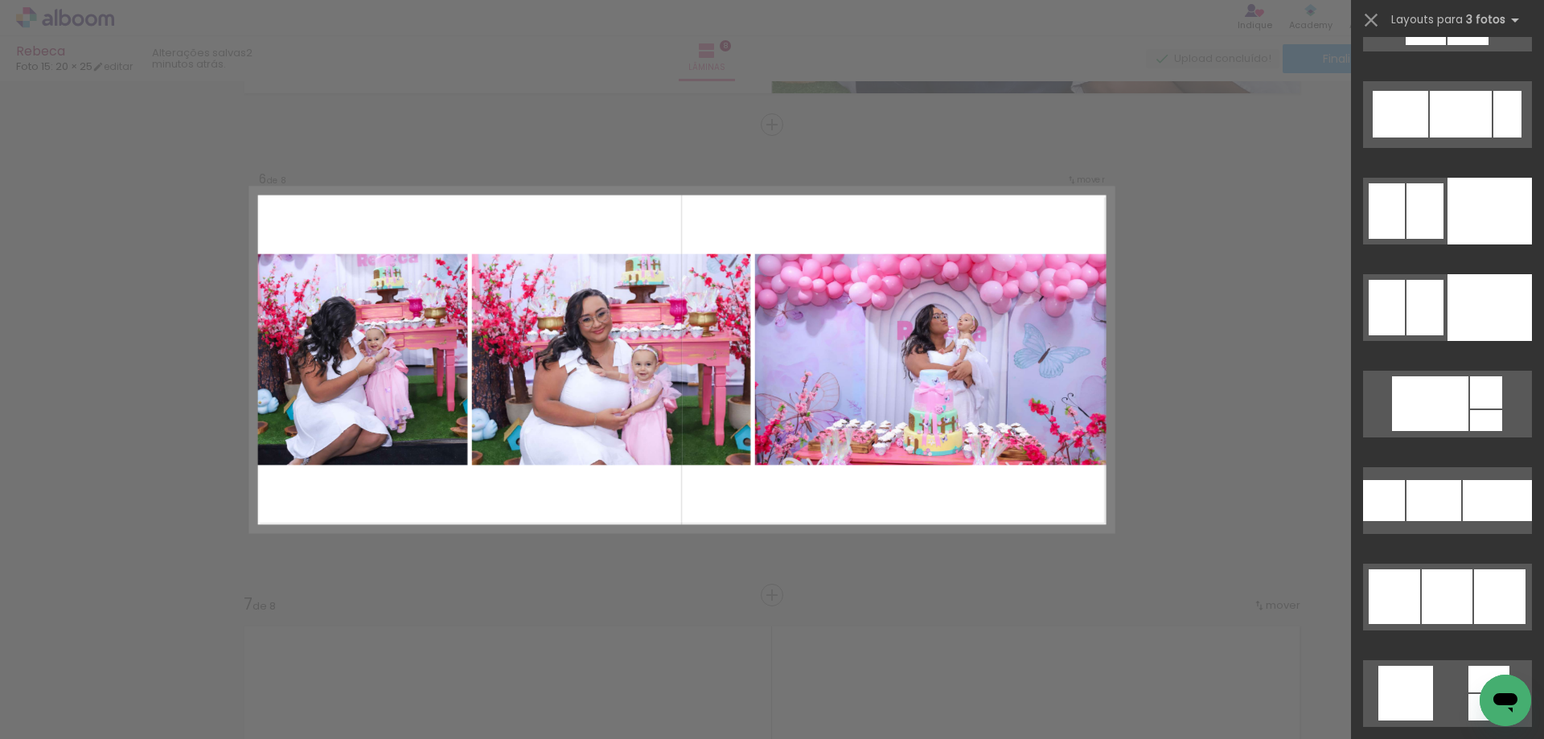
scroll to position [9249, 0]
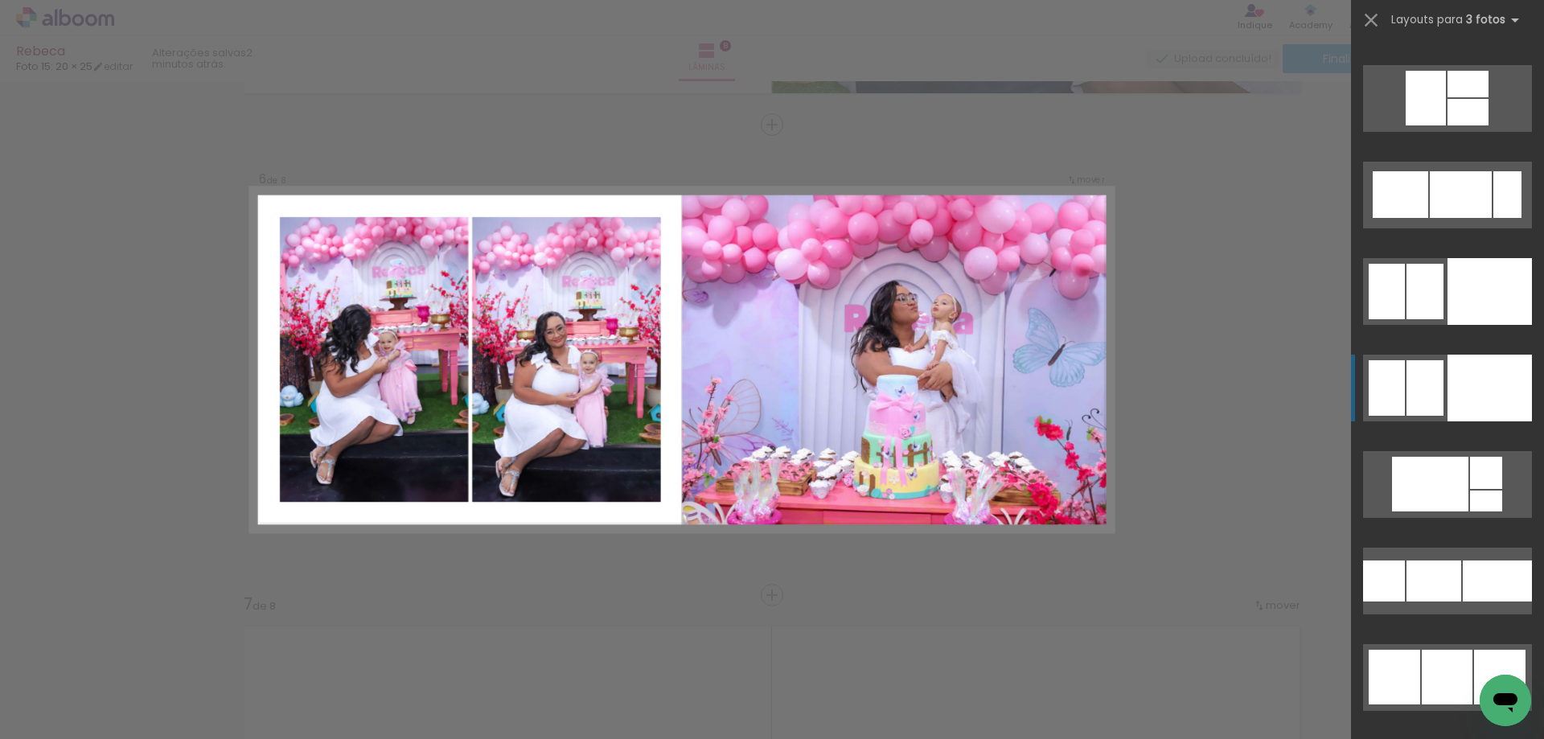
click at [1455, 399] on div at bounding box center [1490, 388] width 84 height 67
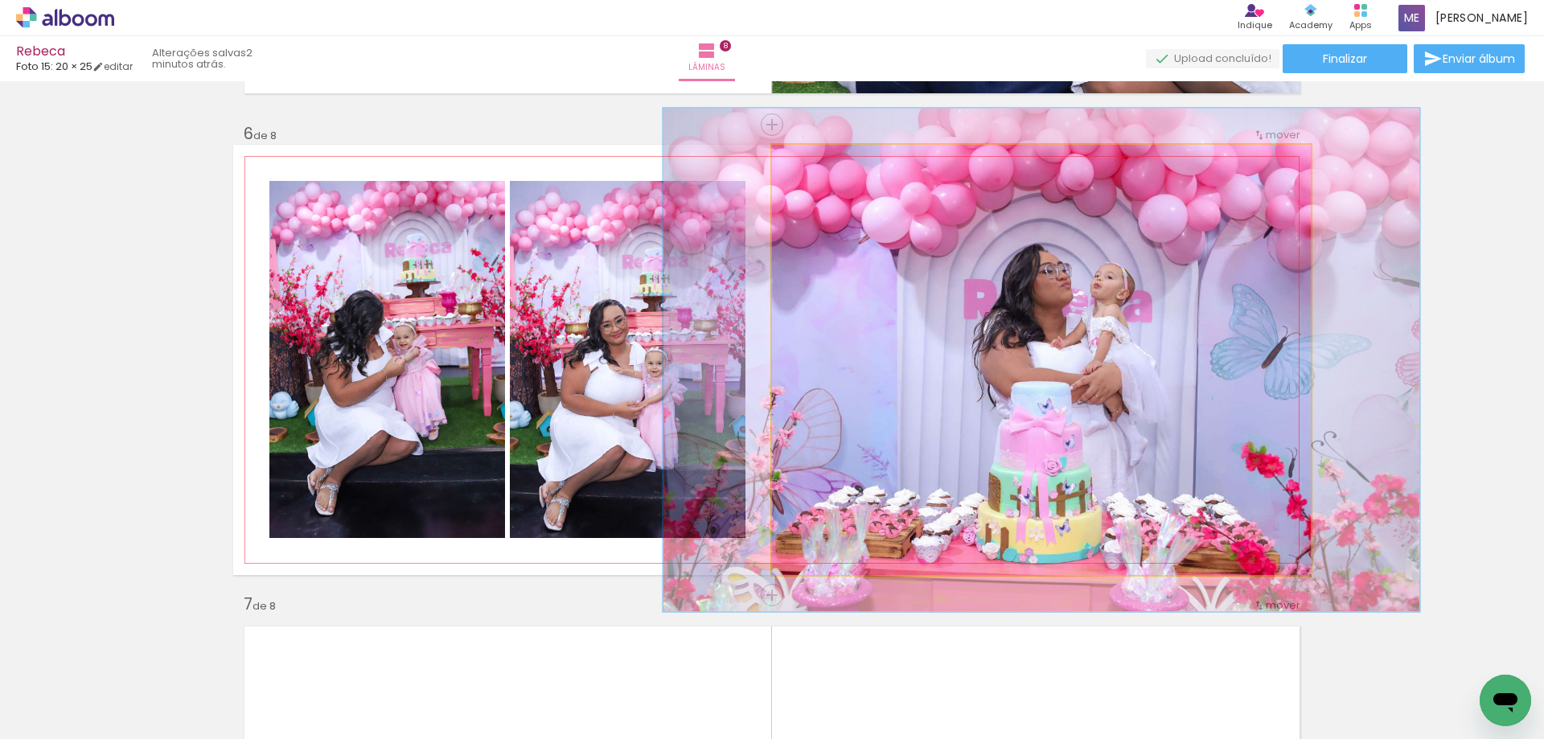
click at [812, 164] on div at bounding box center [819, 161] width 14 height 14
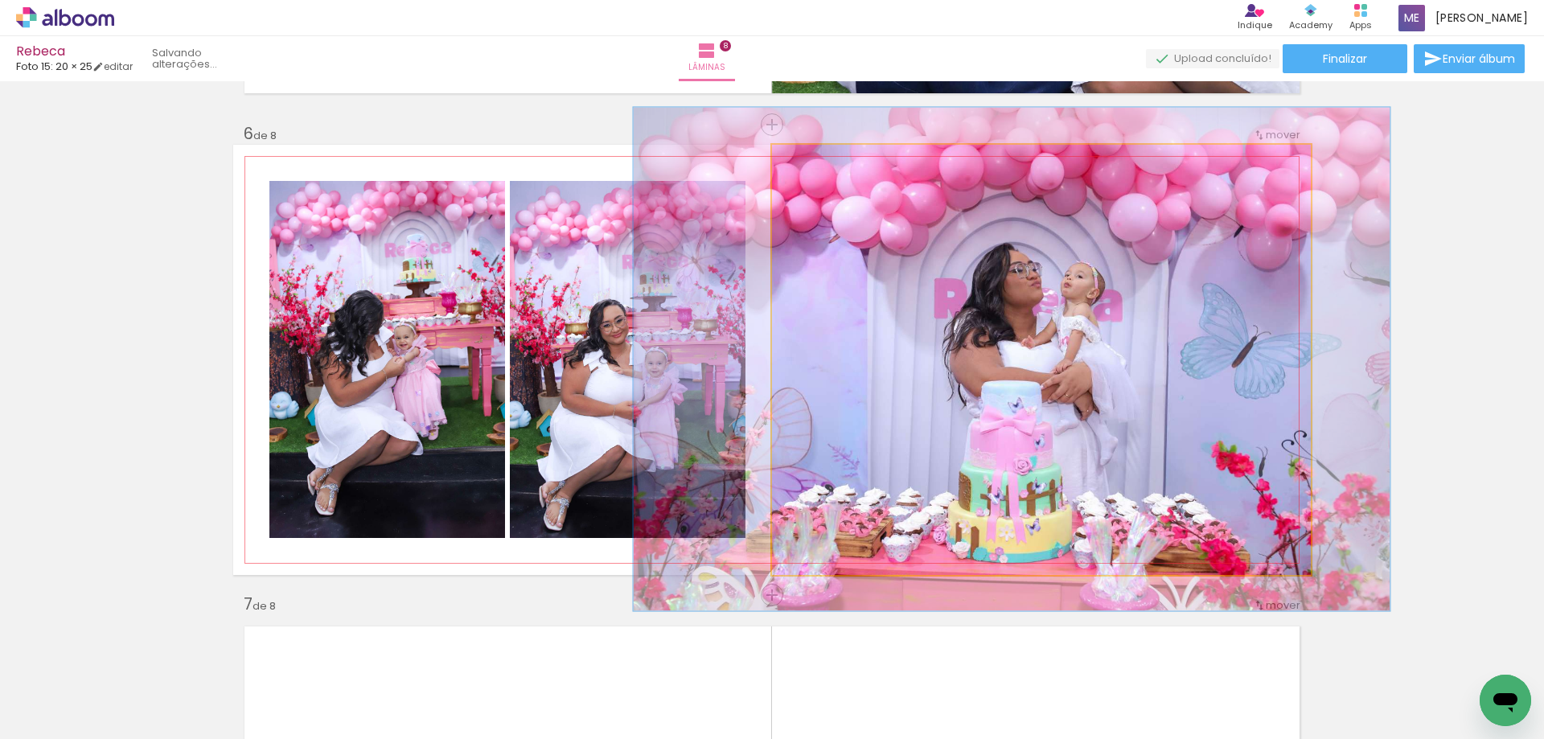
drag, startPoint x: 1195, startPoint y: 388, endPoint x: 1169, endPoint y: 388, distance: 26.6
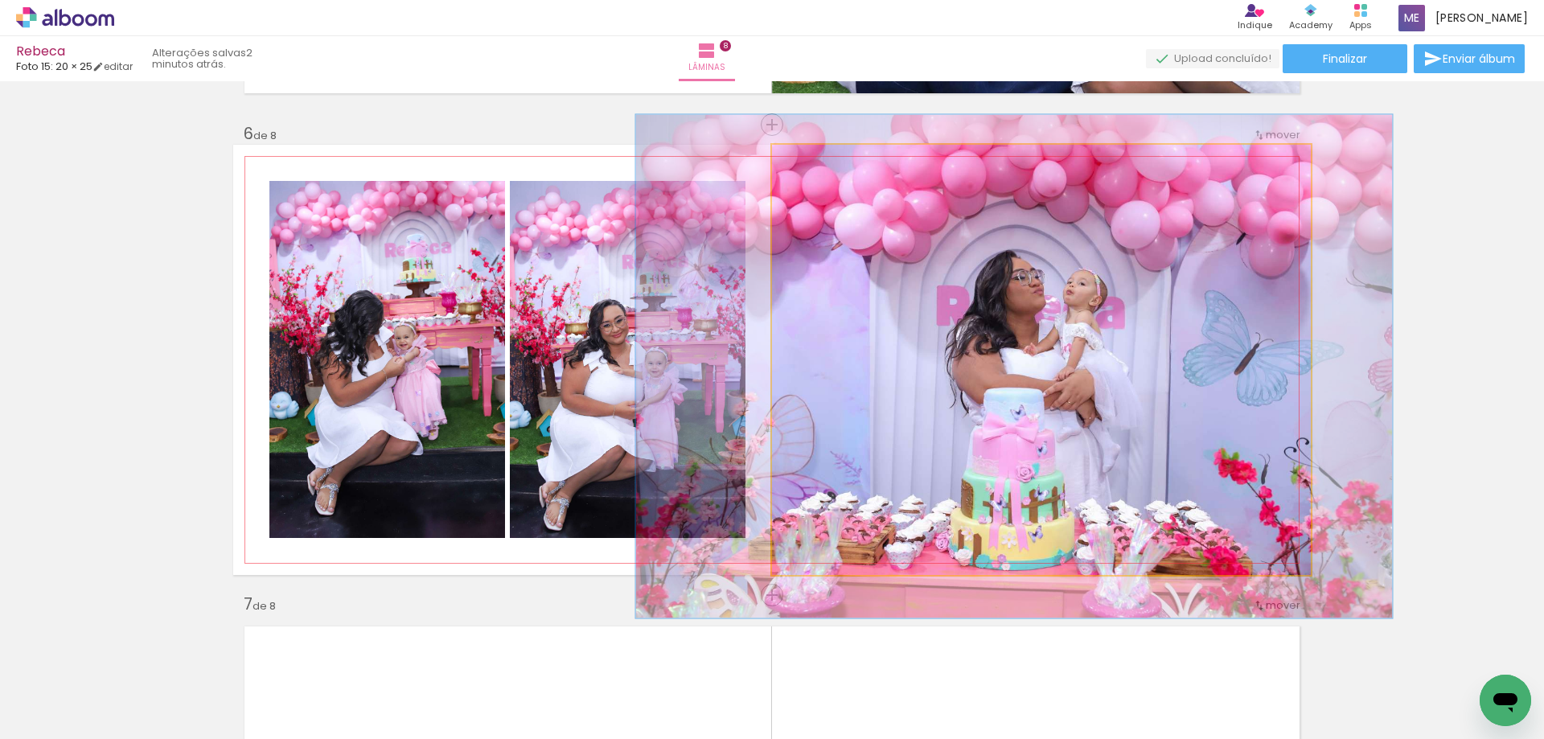
drag, startPoint x: 856, startPoint y: 257, endPoint x: 858, endPoint y: 265, distance: 8.4
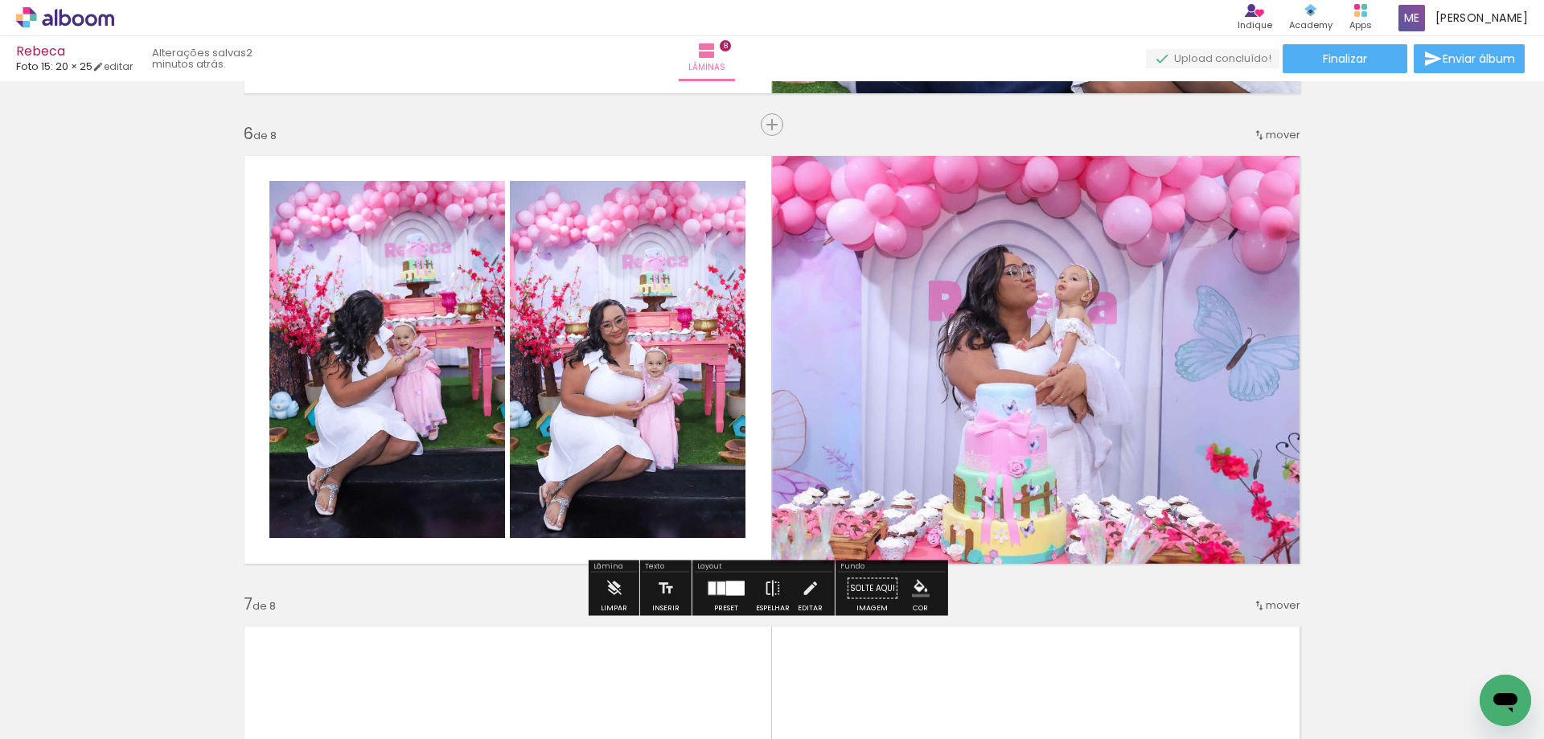
click at [1226, 482] on quentale-photo at bounding box center [1041, 360] width 539 height 430
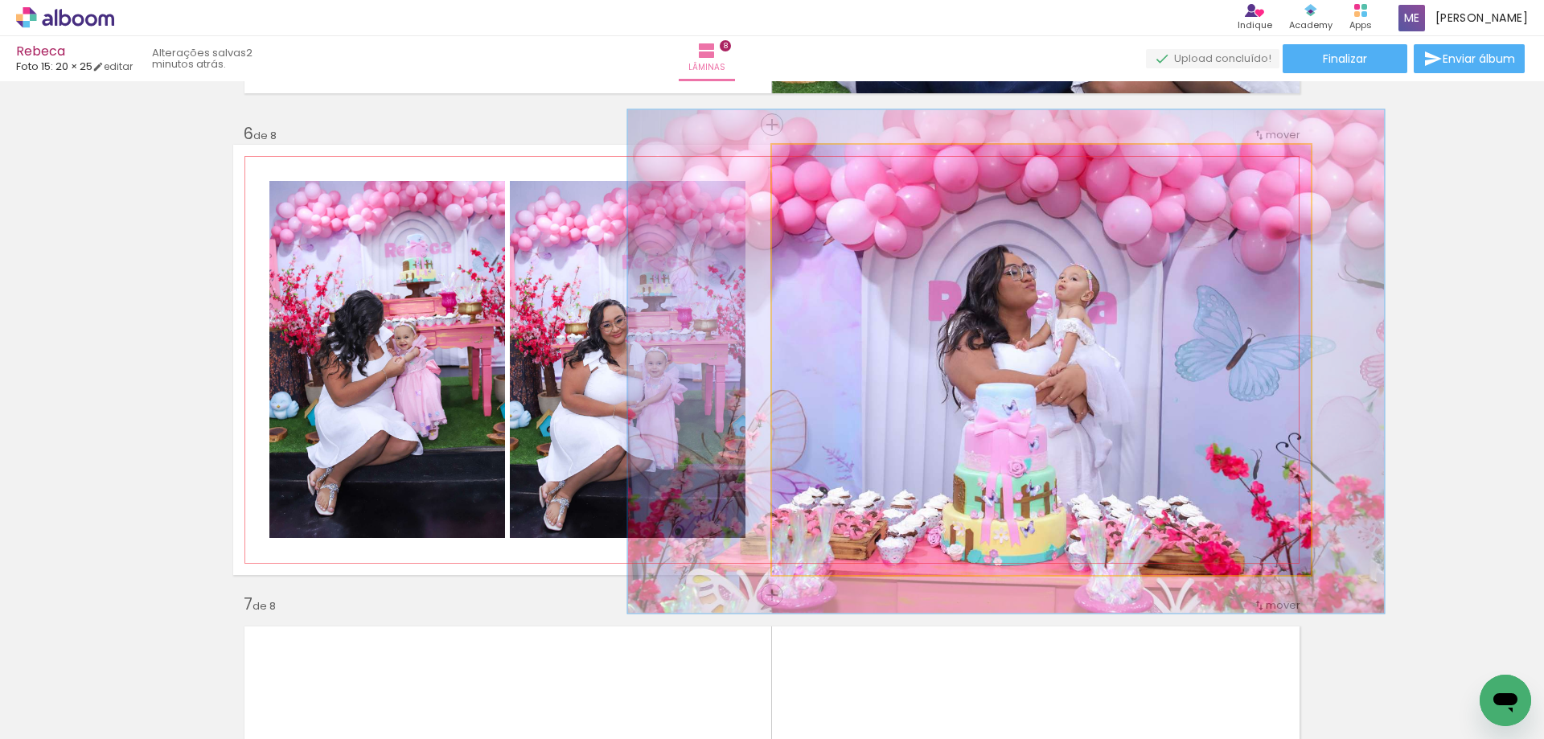
click at [1226, 482] on quentale-photo at bounding box center [1041, 360] width 539 height 430
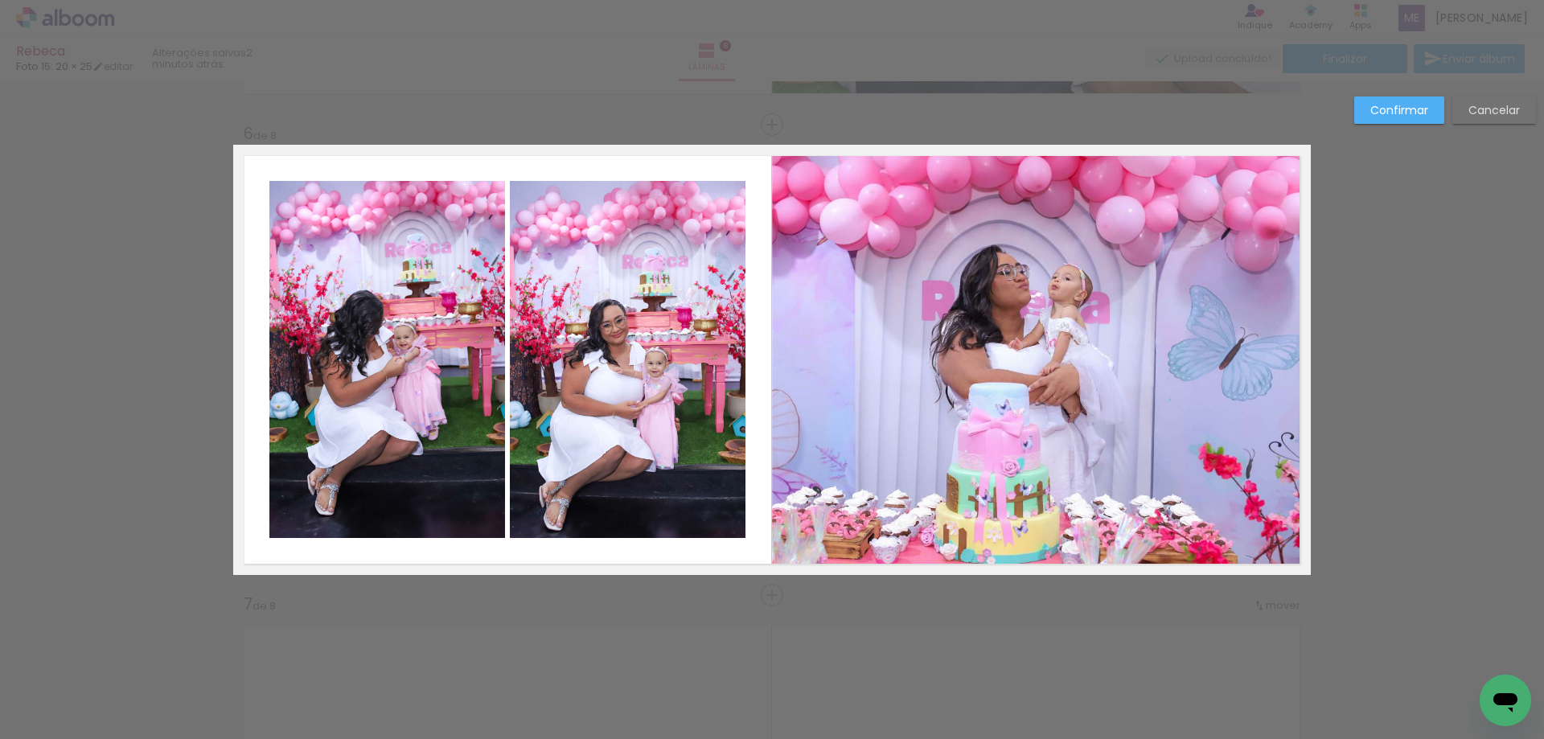
click at [0, 0] on slot "Cancelar" at bounding box center [0, 0] width 0 height 0
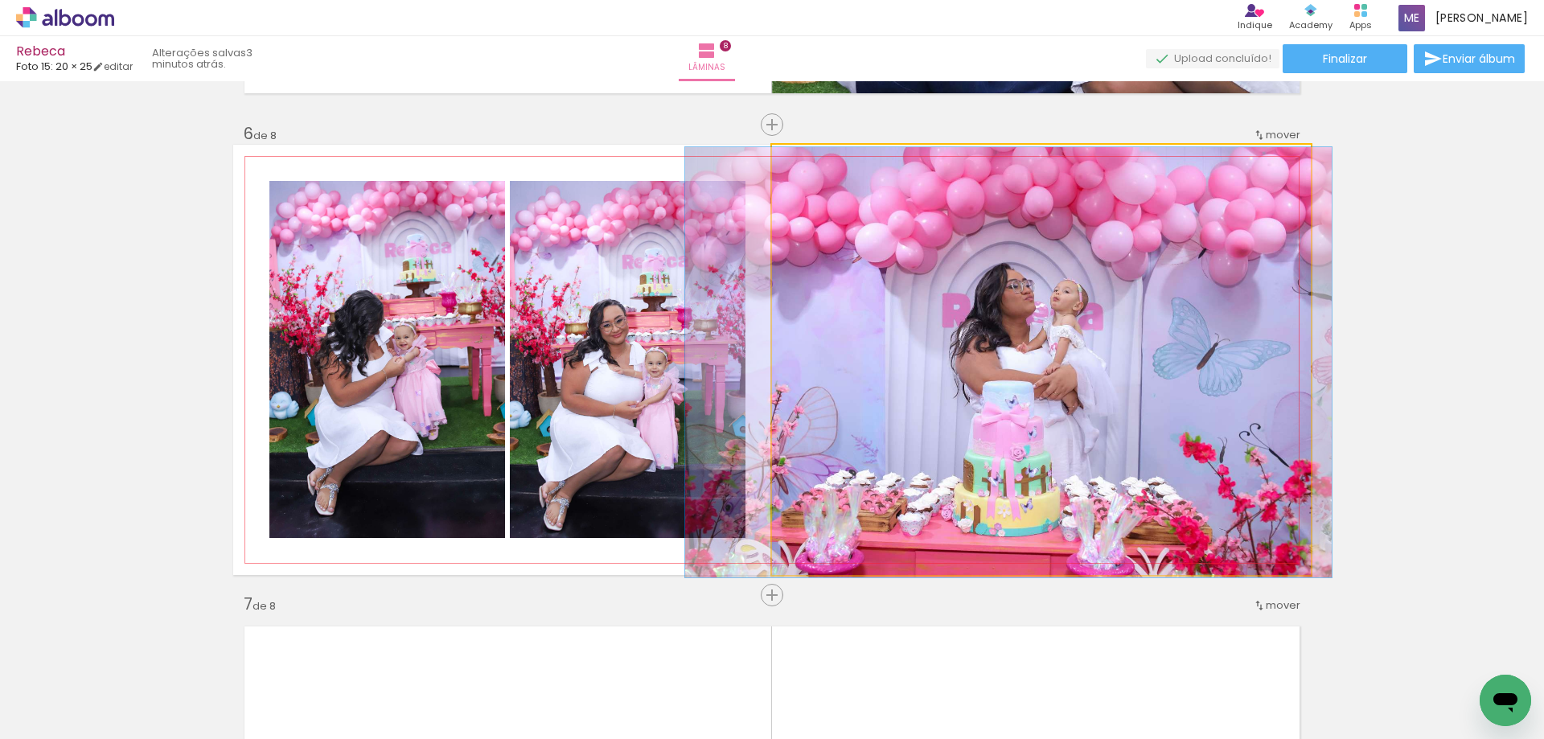
drag, startPoint x: 813, startPoint y: 164, endPoint x: 780, endPoint y: 175, distance: 34.8
click at [780, 175] on quentale-photo at bounding box center [1041, 360] width 539 height 430
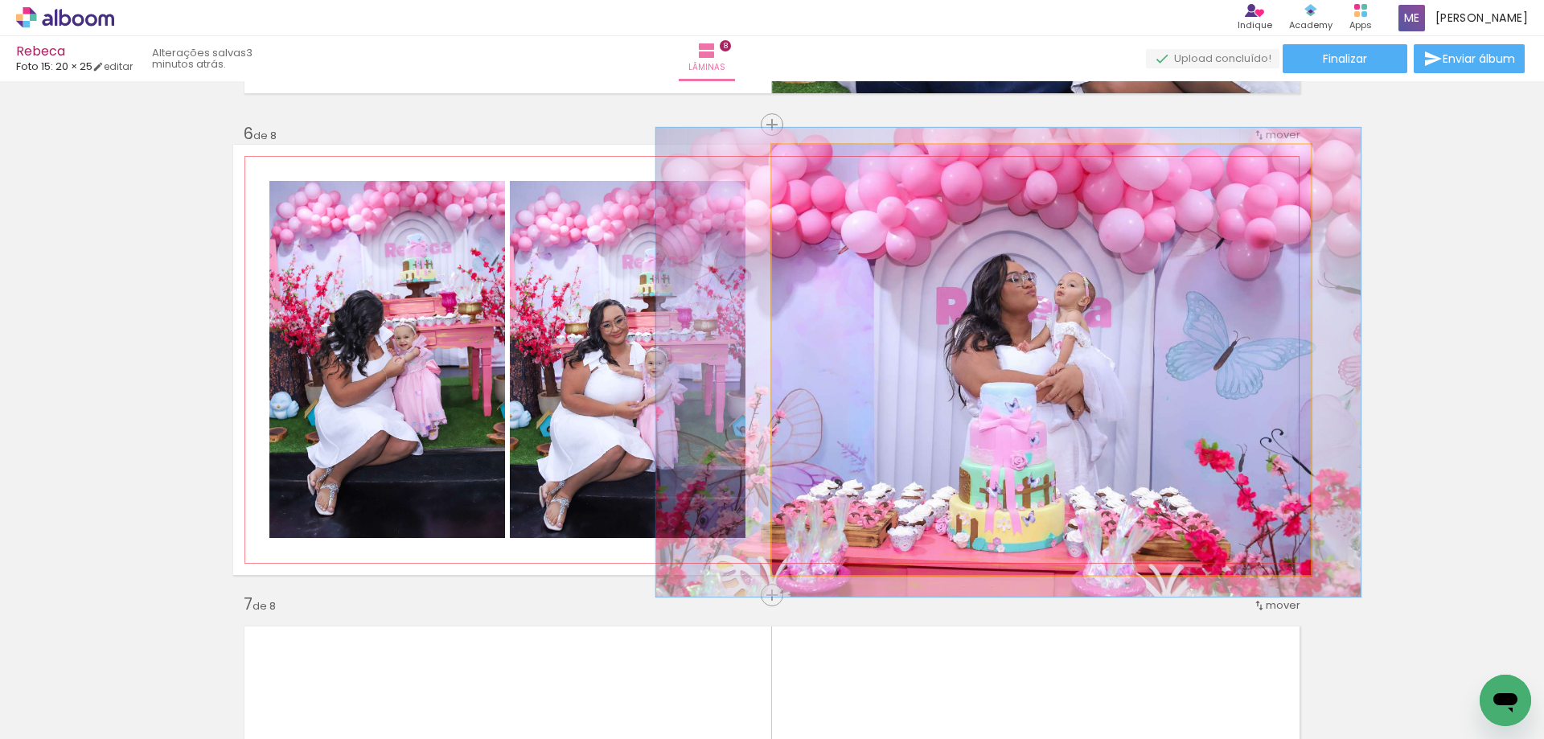
type paper-slider "109"
click at [805, 171] on div at bounding box center [815, 162] width 26 height 26
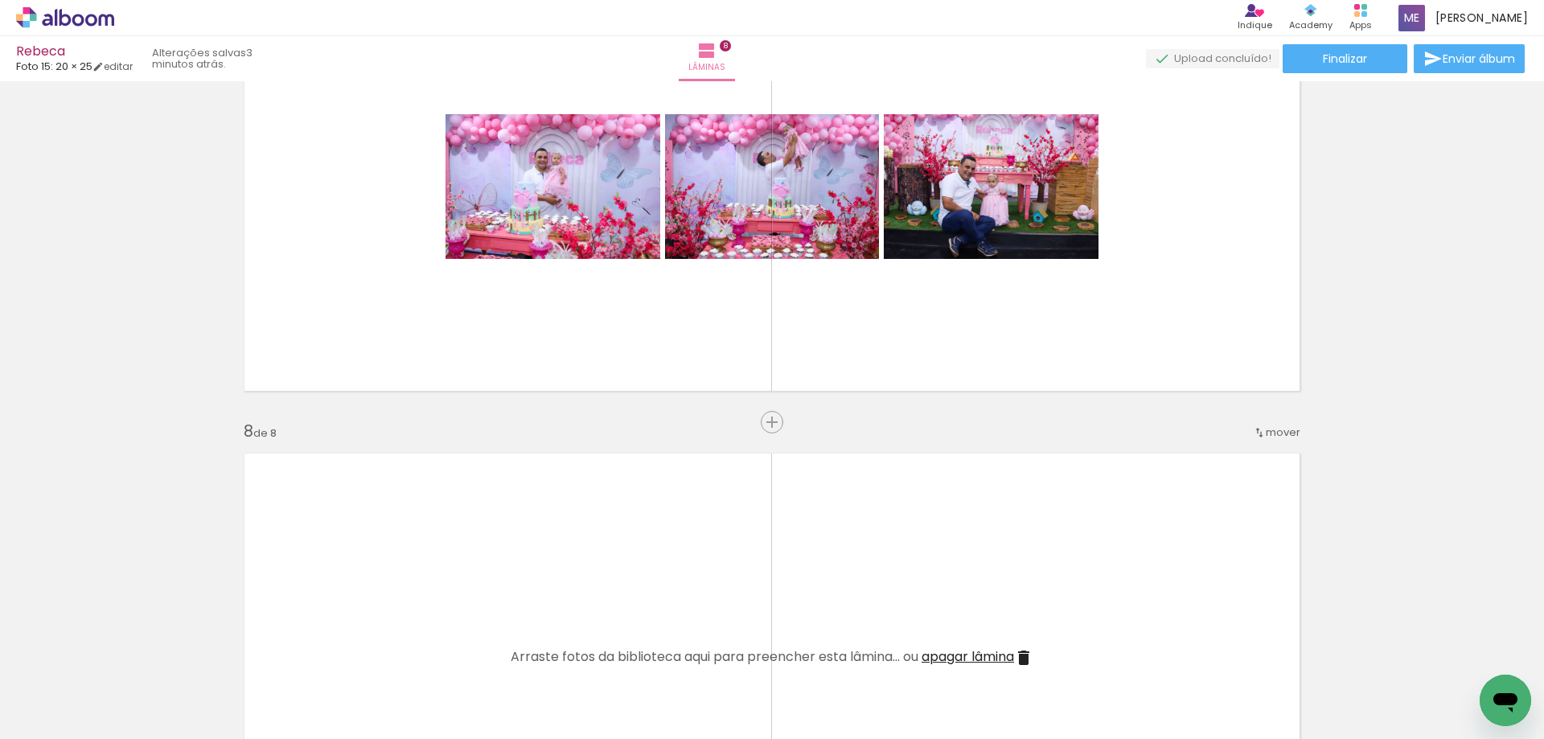
scroll to position [3059, 0]
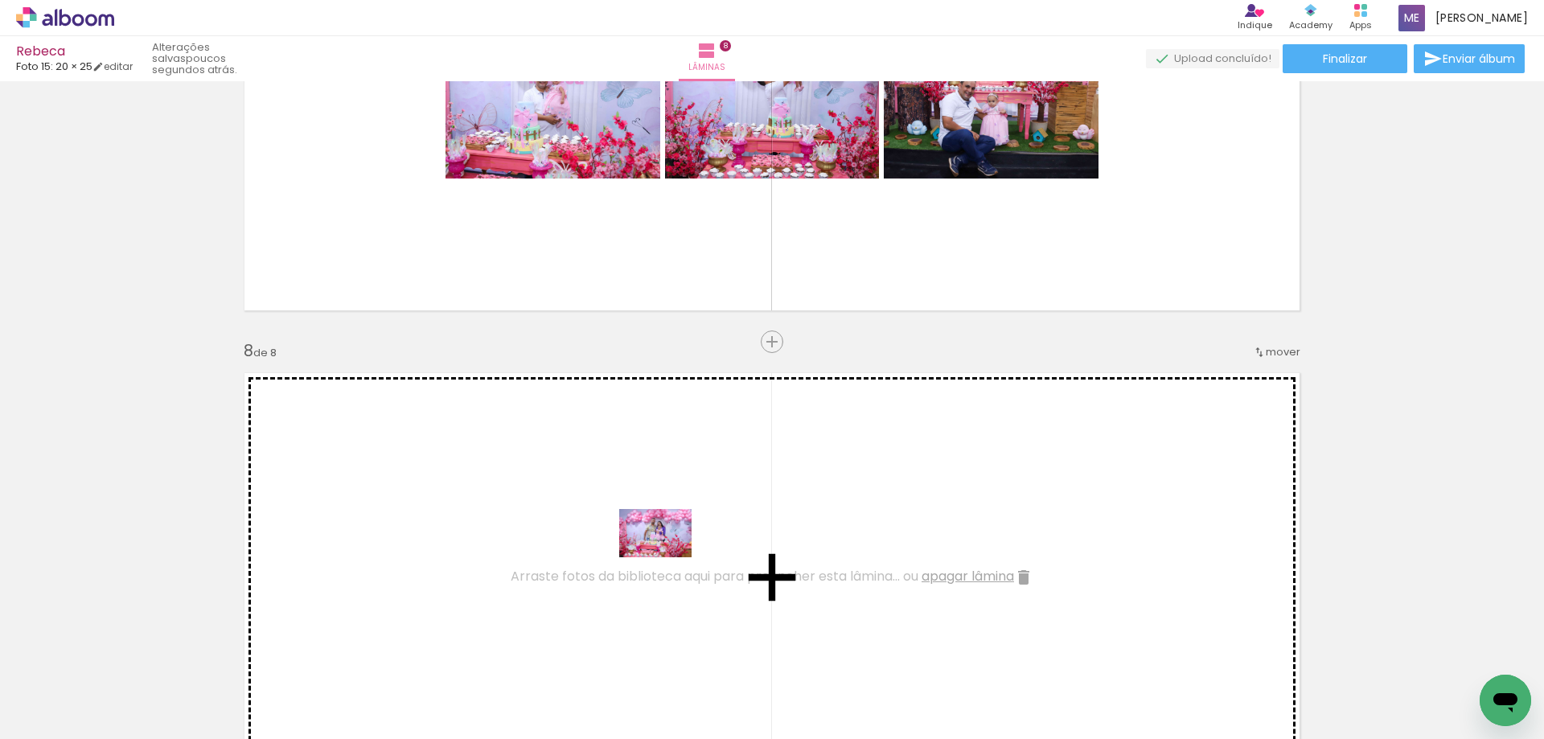
drag, startPoint x: 695, startPoint y: 696, endPoint x: 667, endPoint y: 552, distance: 146.7
click at [667, 552] on quentale-workspace at bounding box center [772, 369] width 1544 height 739
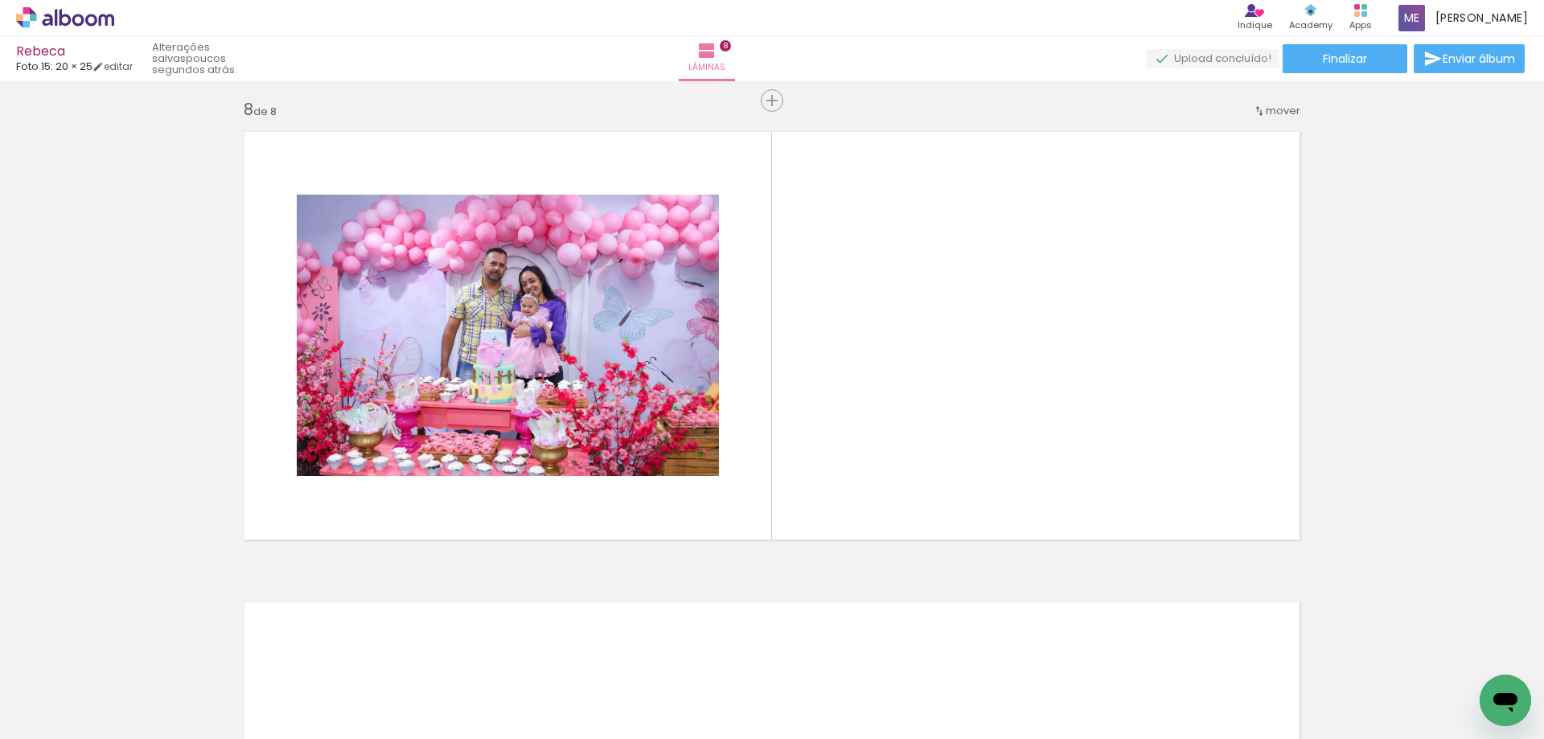
scroll to position [3381, 0]
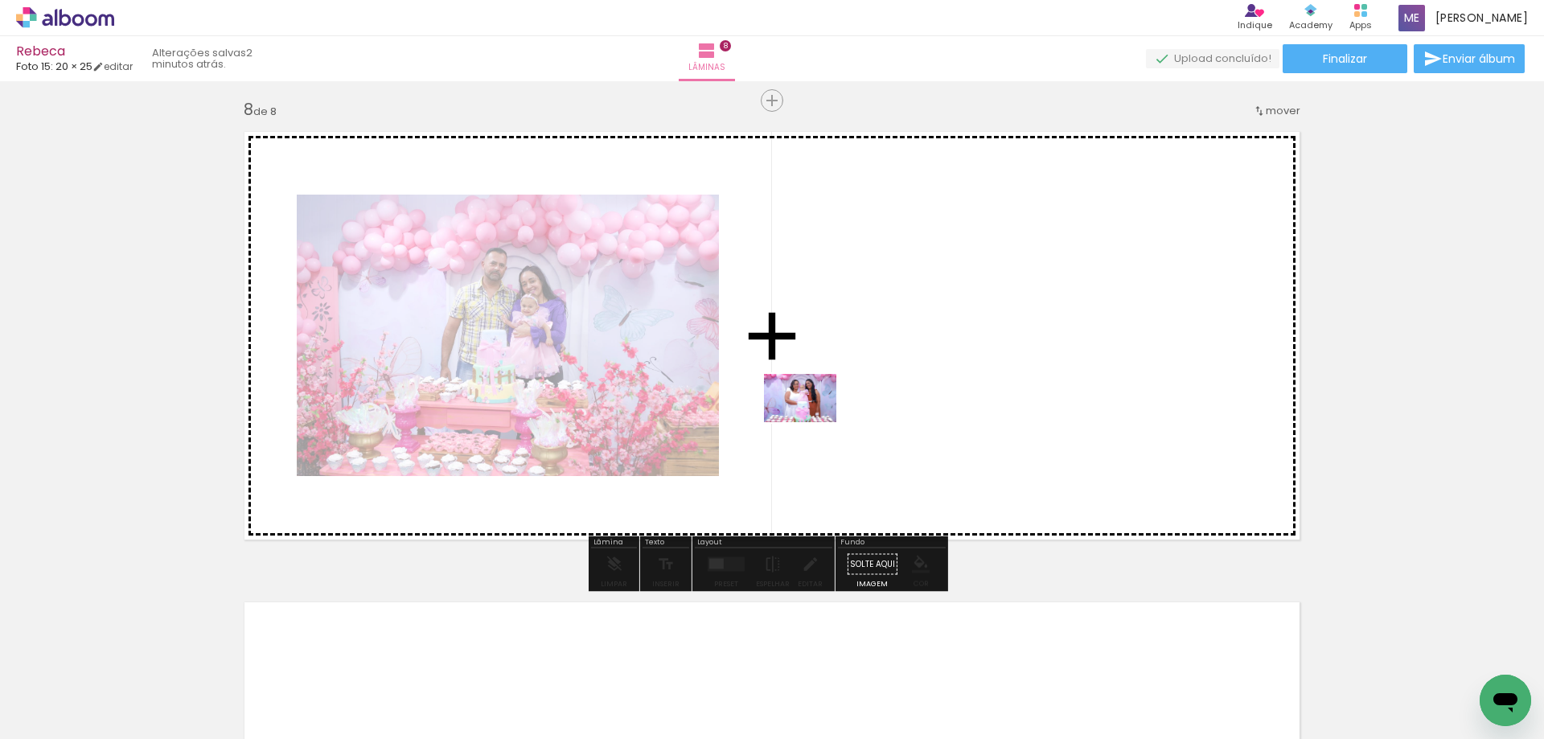
drag, startPoint x: 378, startPoint y: 672, endPoint x: 820, endPoint y: 414, distance: 511.1
click at [820, 414] on quentale-workspace at bounding box center [772, 369] width 1544 height 739
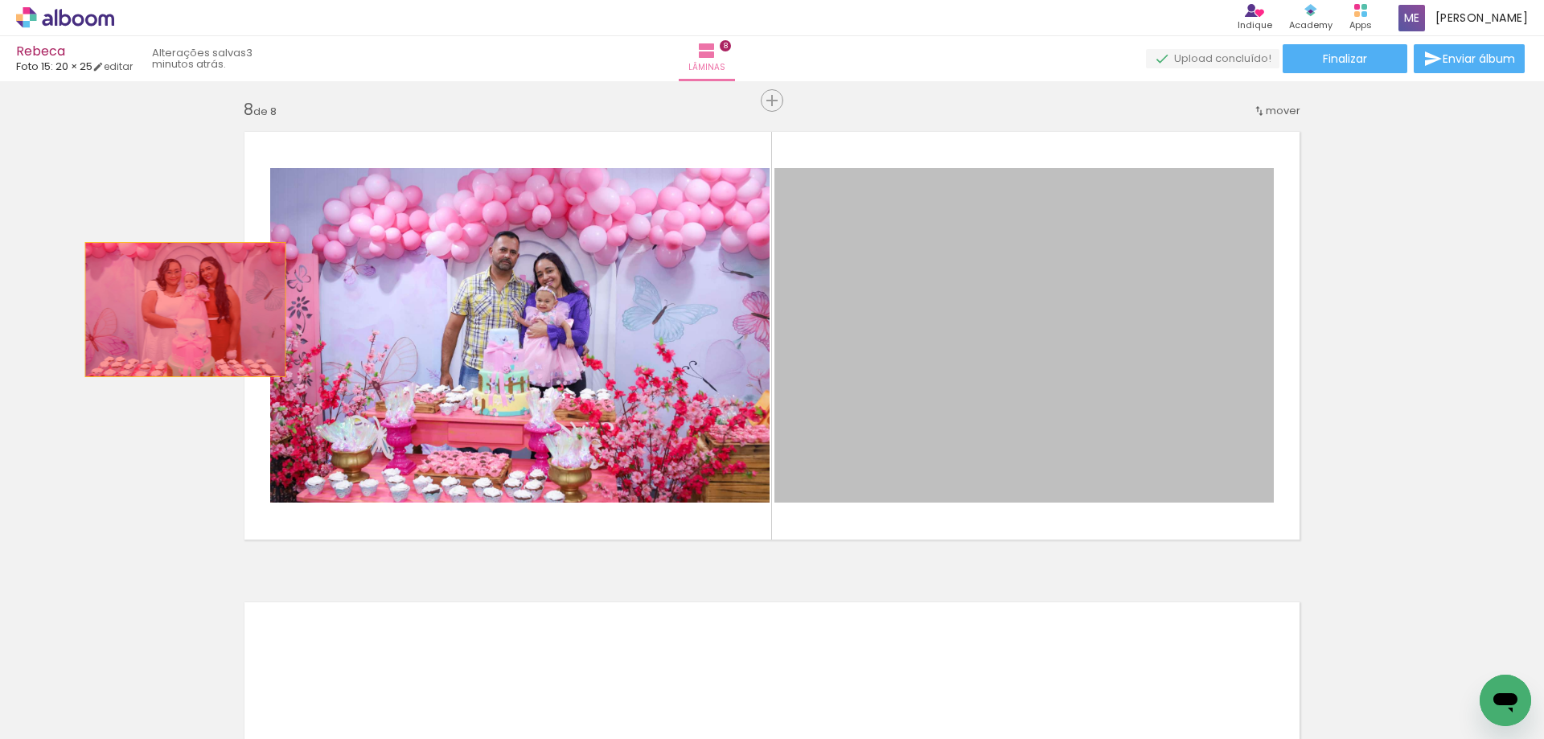
drag, startPoint x: 1036, startPoint y: 356, endPoint x: 179, endPoint y: 310, distance: 857.8
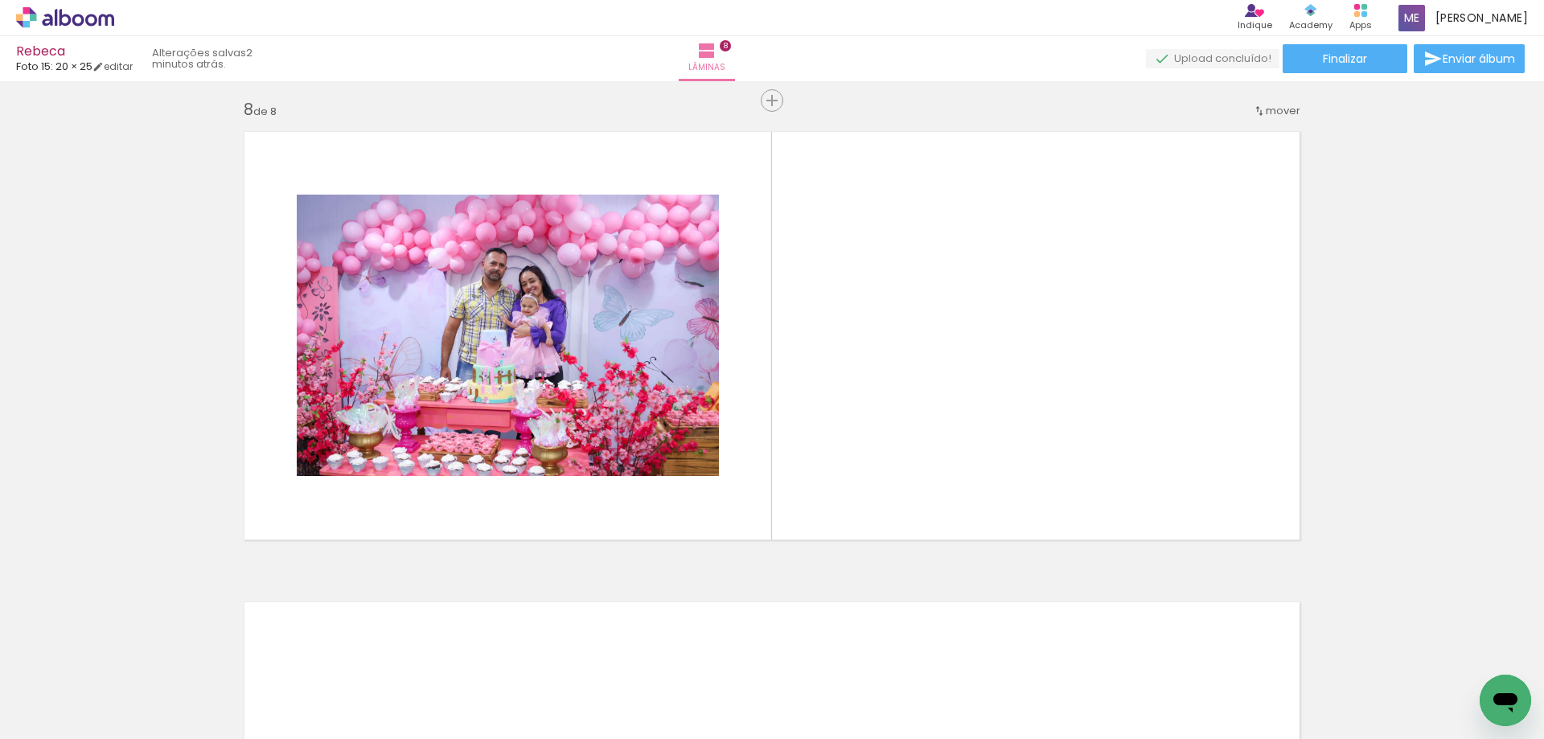
scroll to position [0, 0]
click at [635, 691] on div at bounding box center [612, 685] width 80 height 53
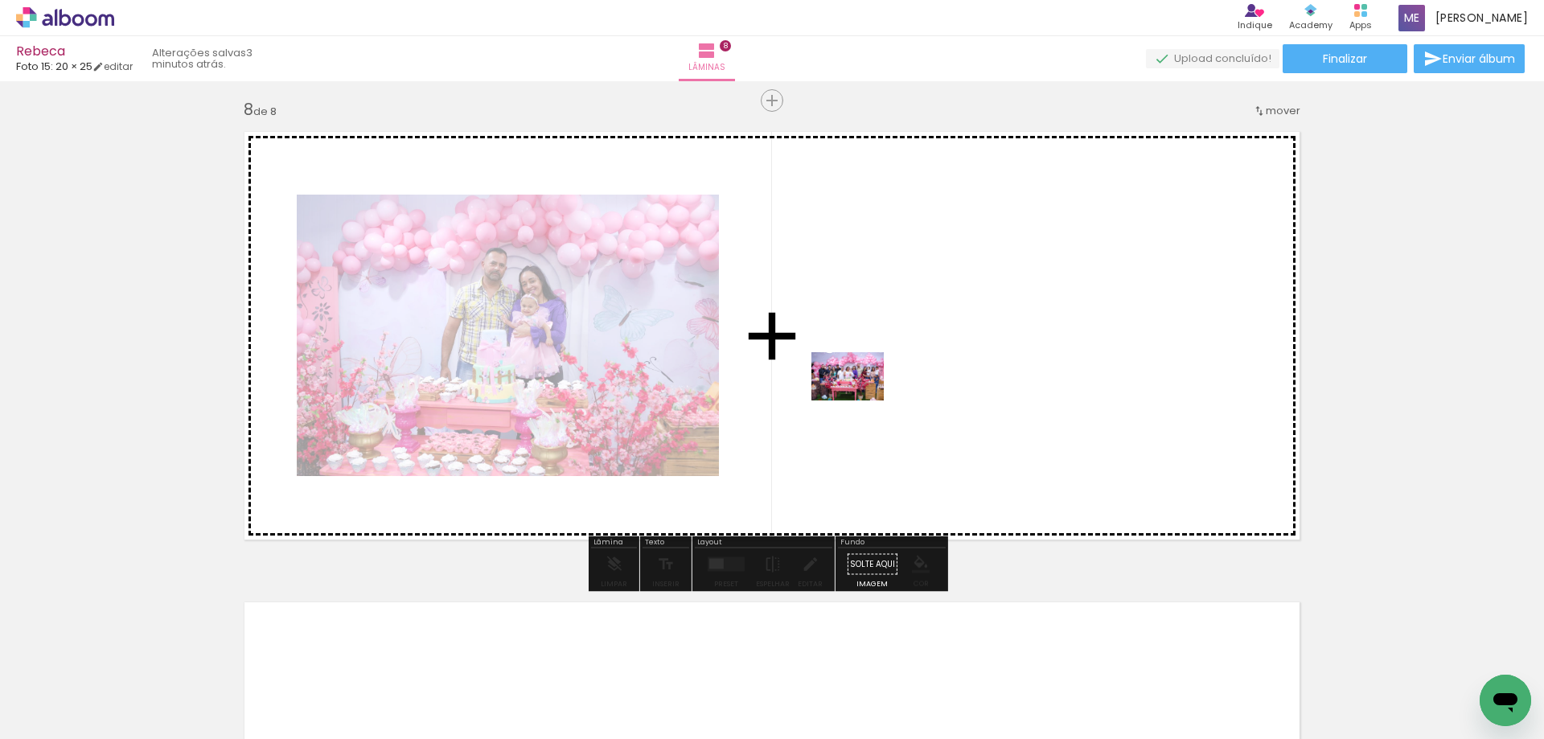
drag, startPoint x: 611, startPoint y: 703, endPoint x: 860, endPoint y: 401, distance: 391.4
click at [860, 401] on quentale-workspace at bounding box center [772, 369] width 1544 height 739
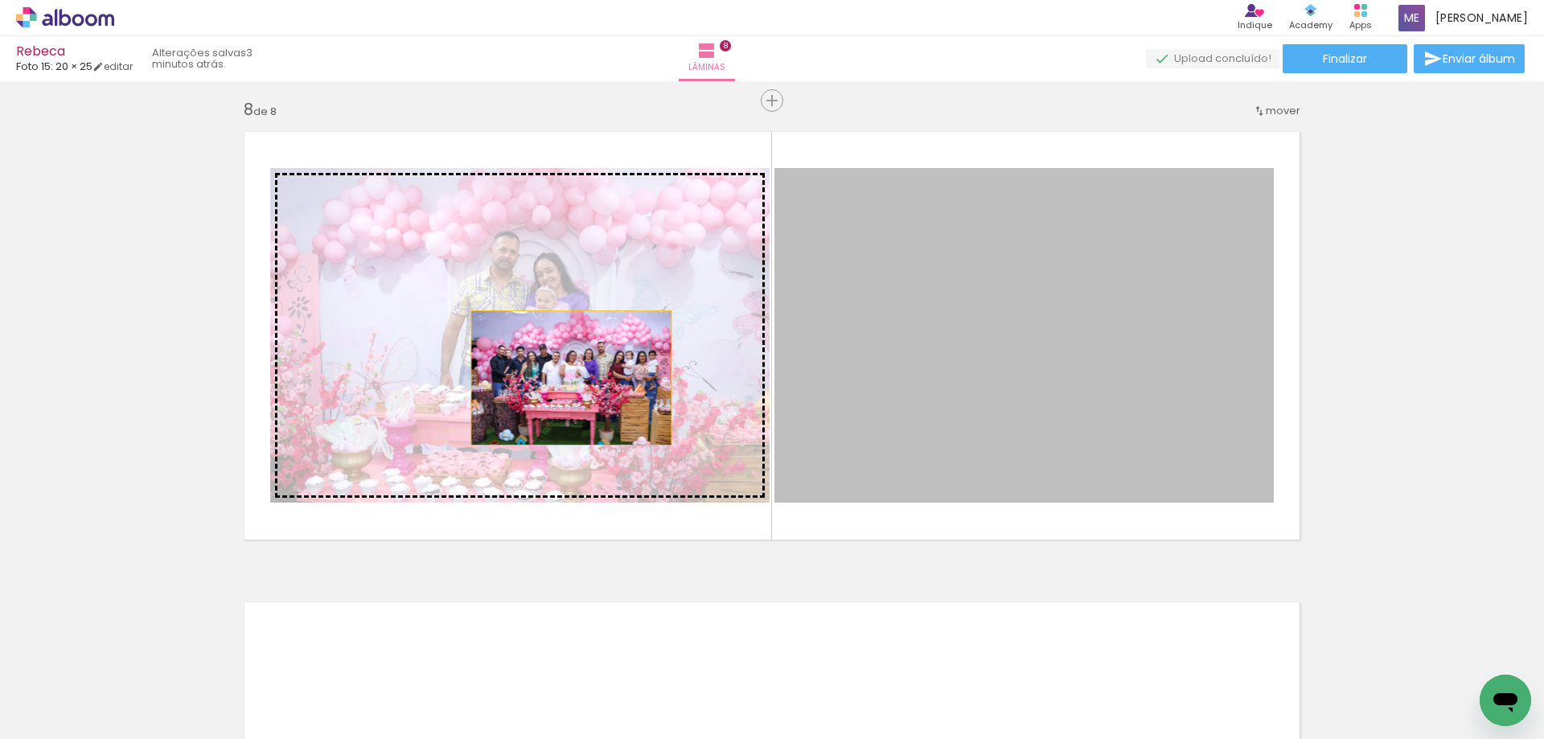
drag, startPoint x: 985, startPoint y: 386, endPoint x: 565, endPoint y: 378, distance: 419.9
click at [0, 0] on slot at bounding box center [0, 0] width 0 height 0
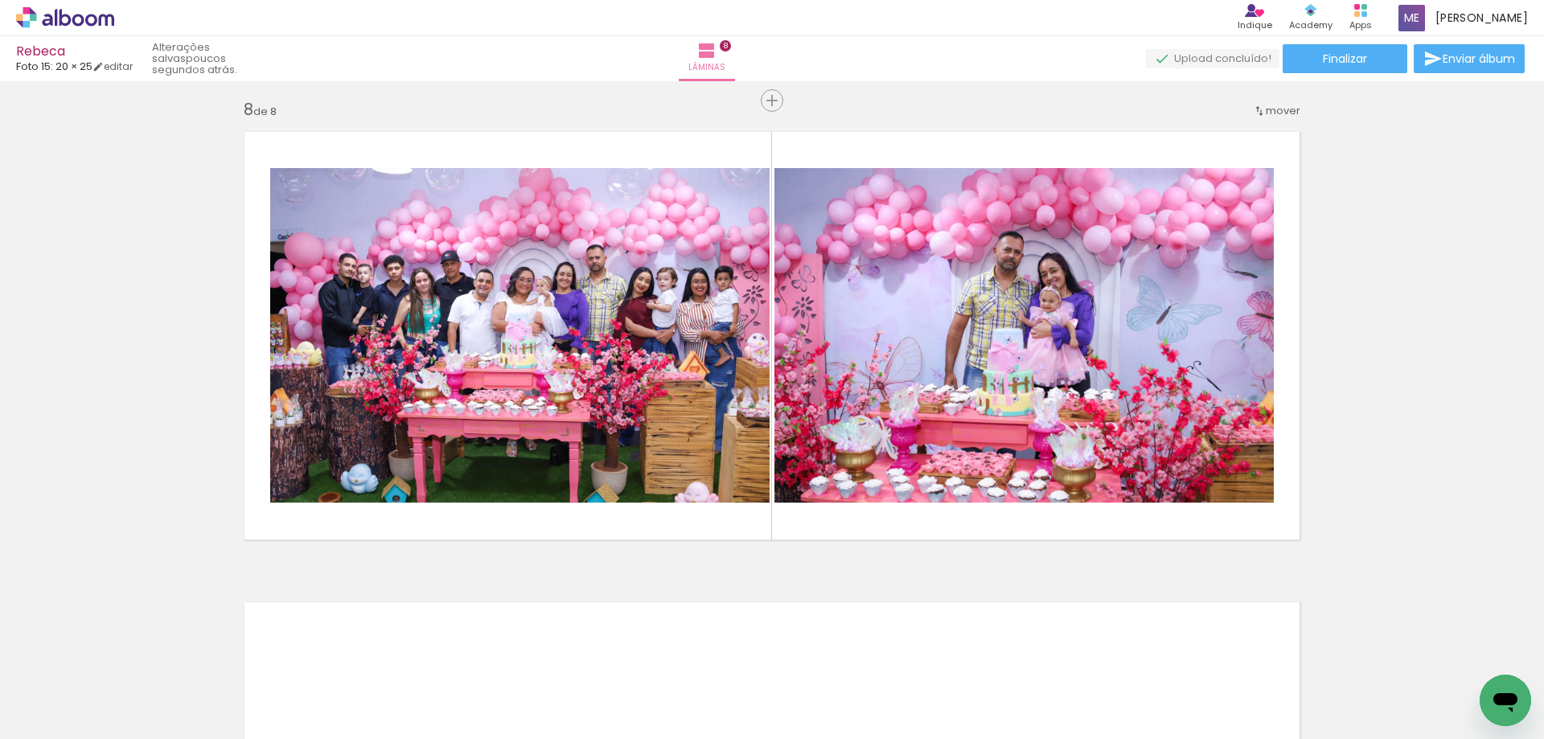
scroll to position [0, 1806]
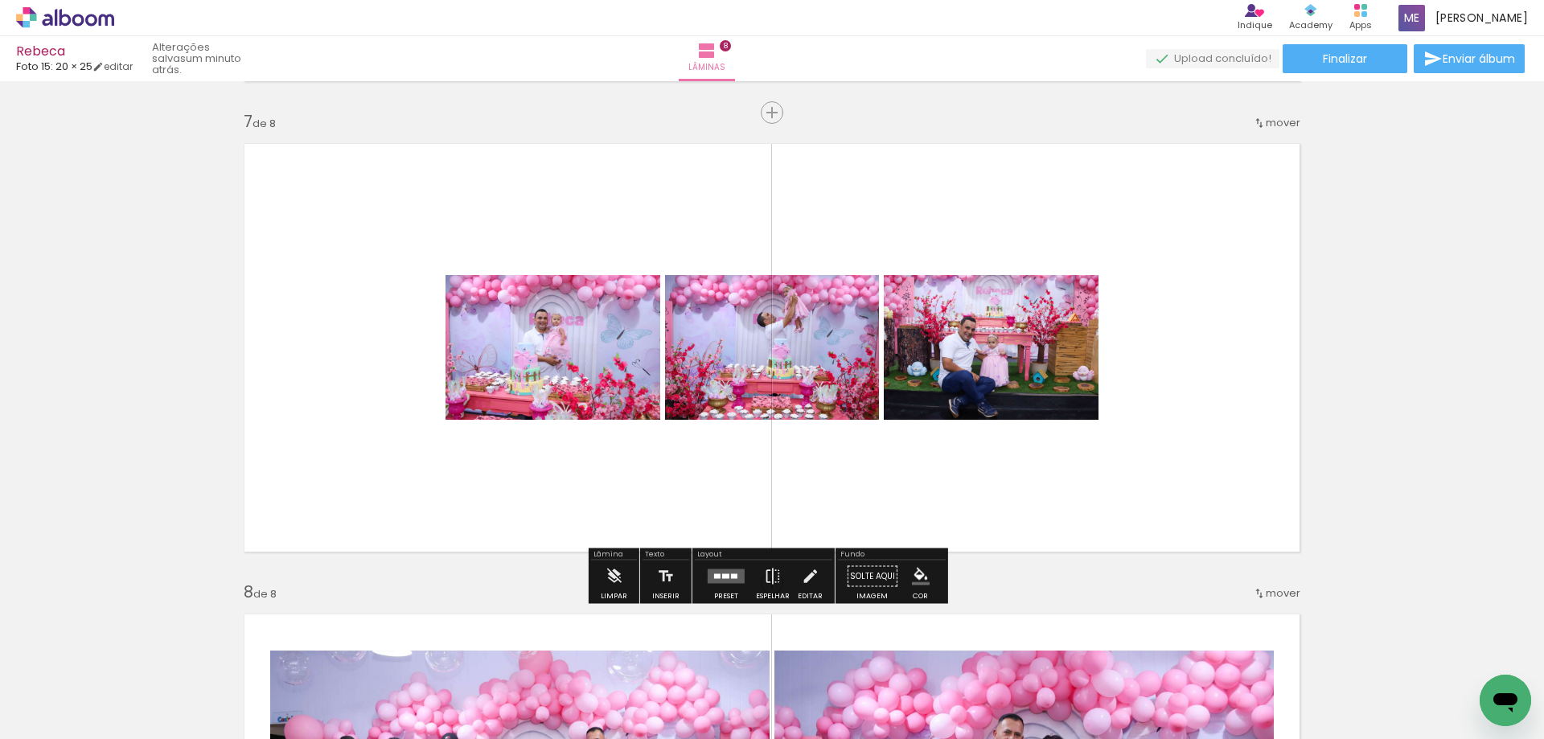
scroll to position [2979, 0]
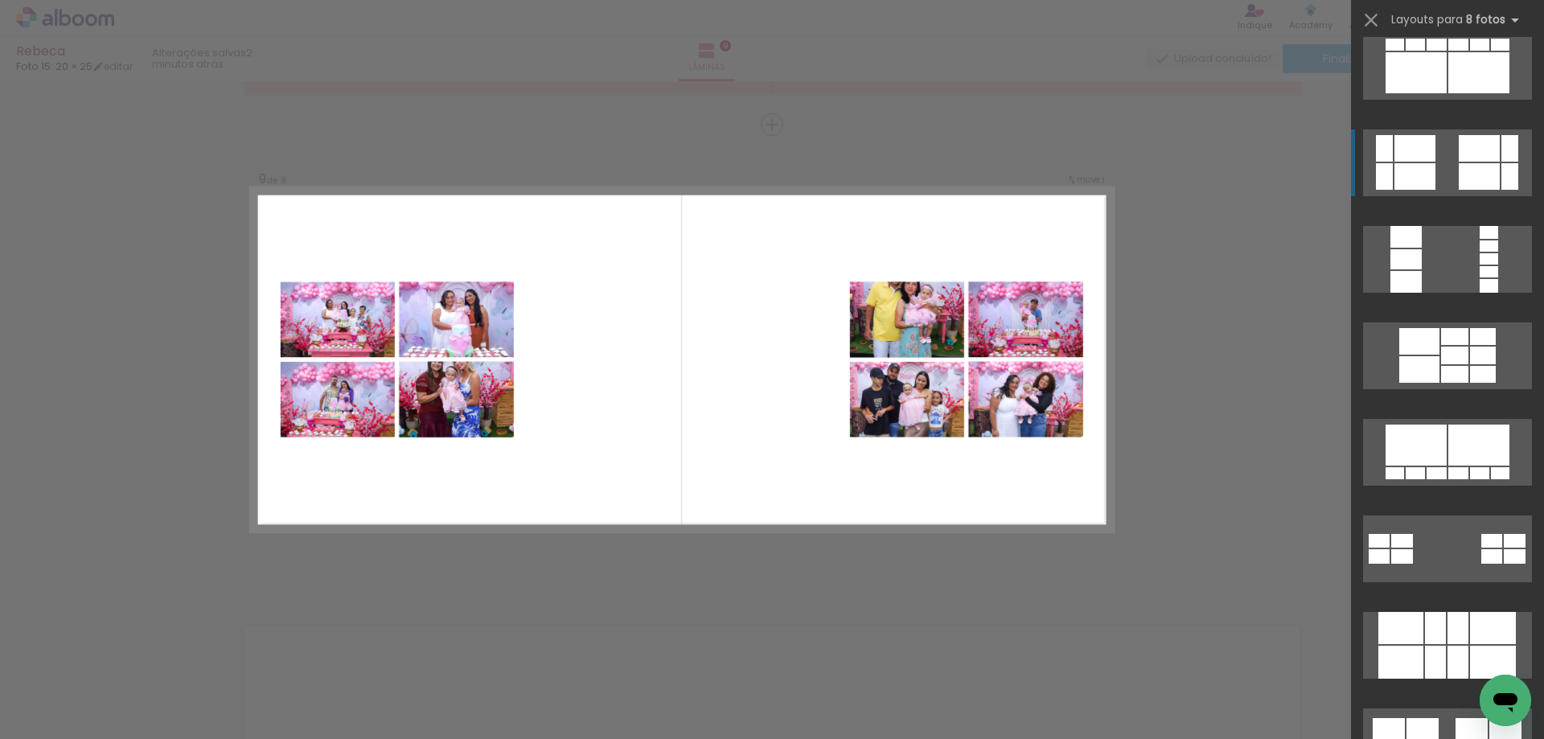
scroll to position [1930, 0]
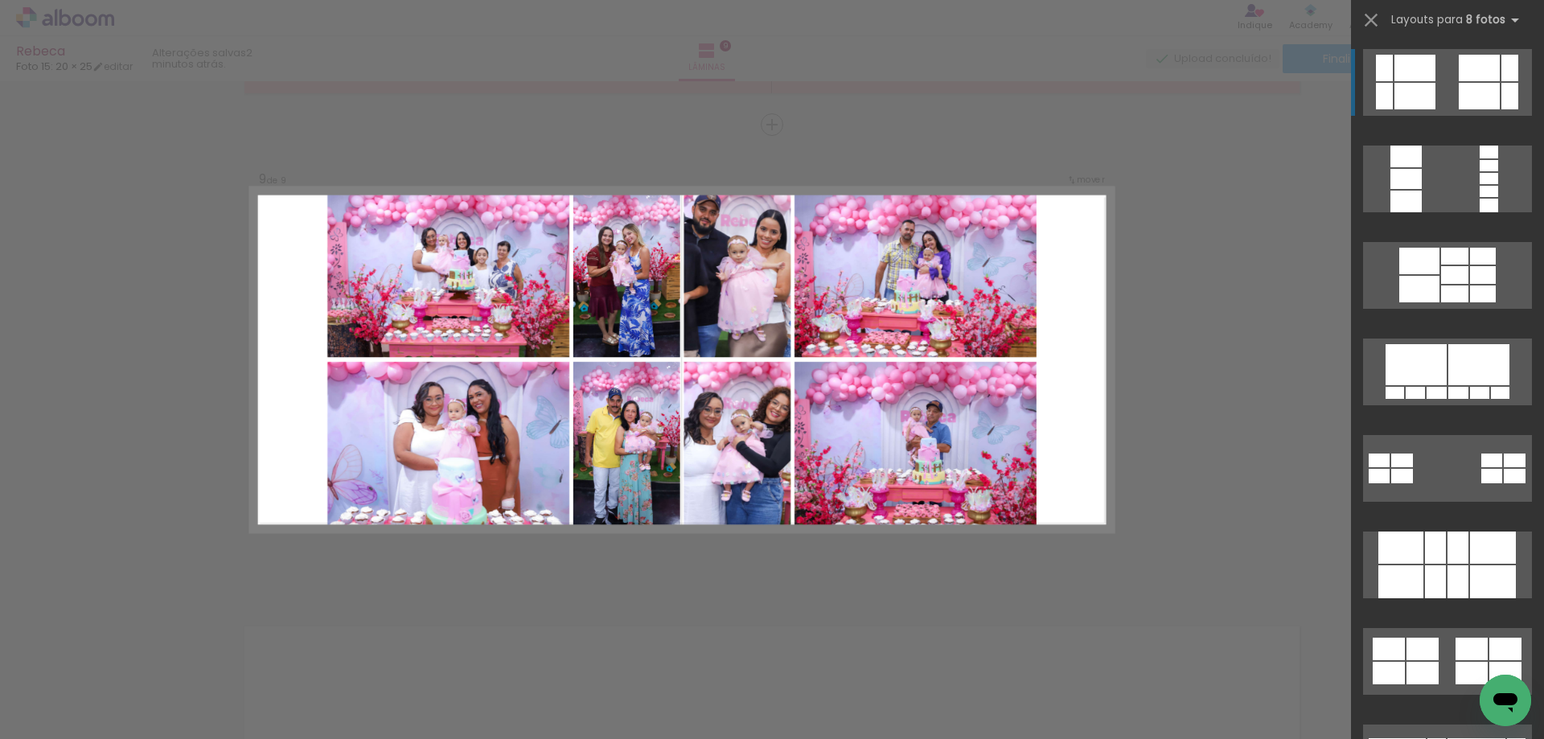
click at [1428, 557] on div at bounding box center [1435, 548] width 21 height 32
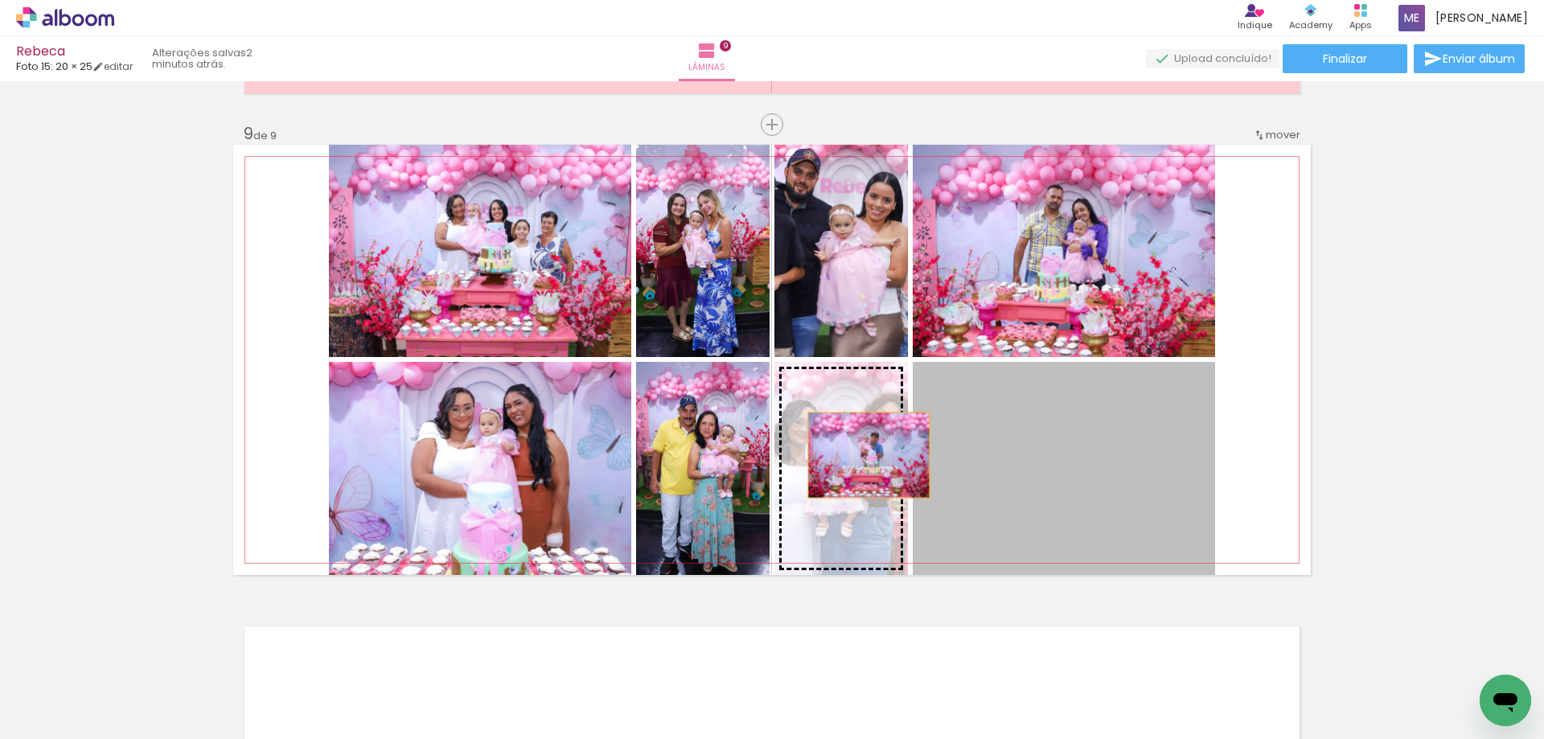
drag, startPoint x: 1074, startPoint y: 451, endPoint x: 861, endPoint y: 455, distance: 213.2
click at [0, 0] on slot at bounding box center [0, 0] width 0 height 0
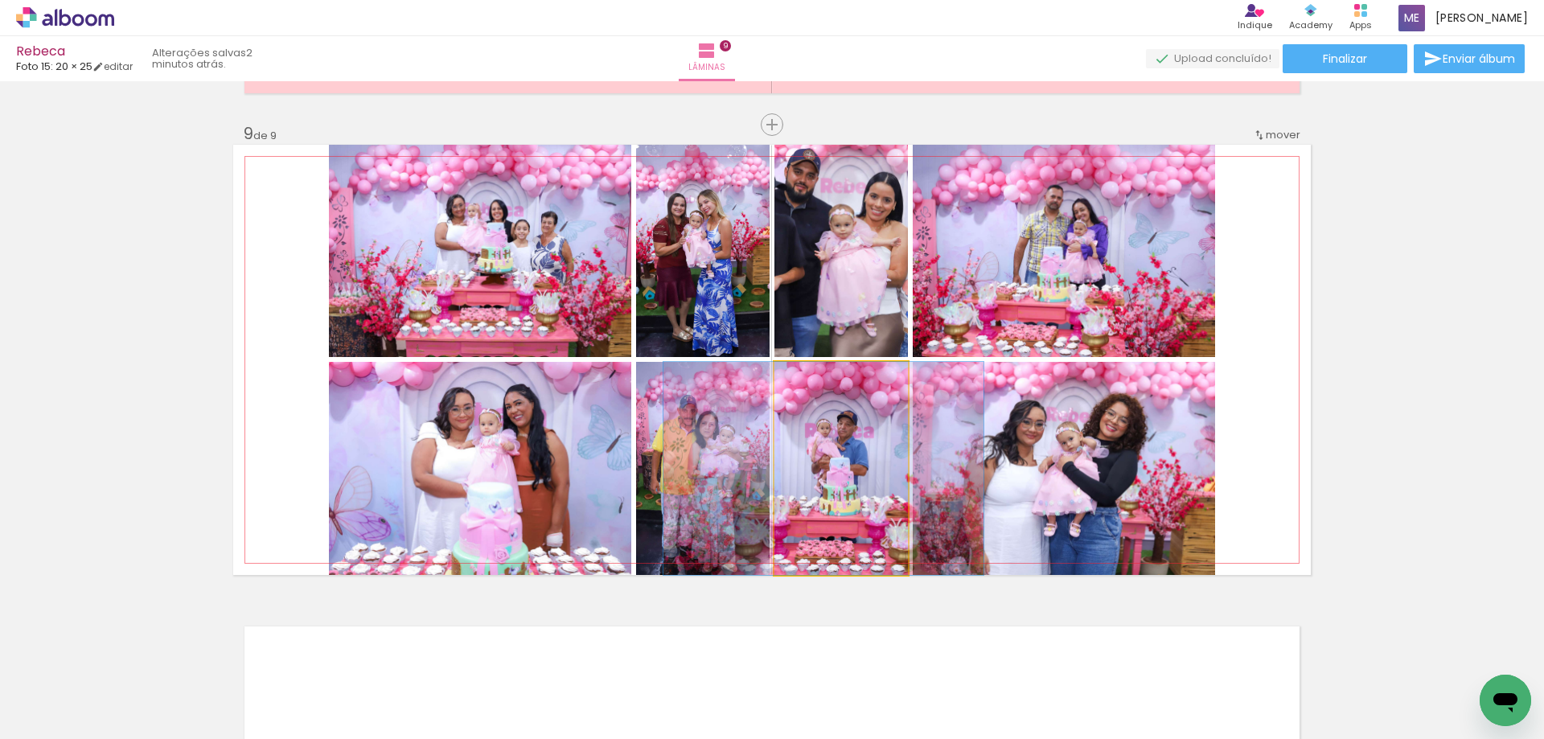
drag, startPoint x: 861, startPoint y: 456, endPoint x: 845, endPoint y: 456, distance: 16.1
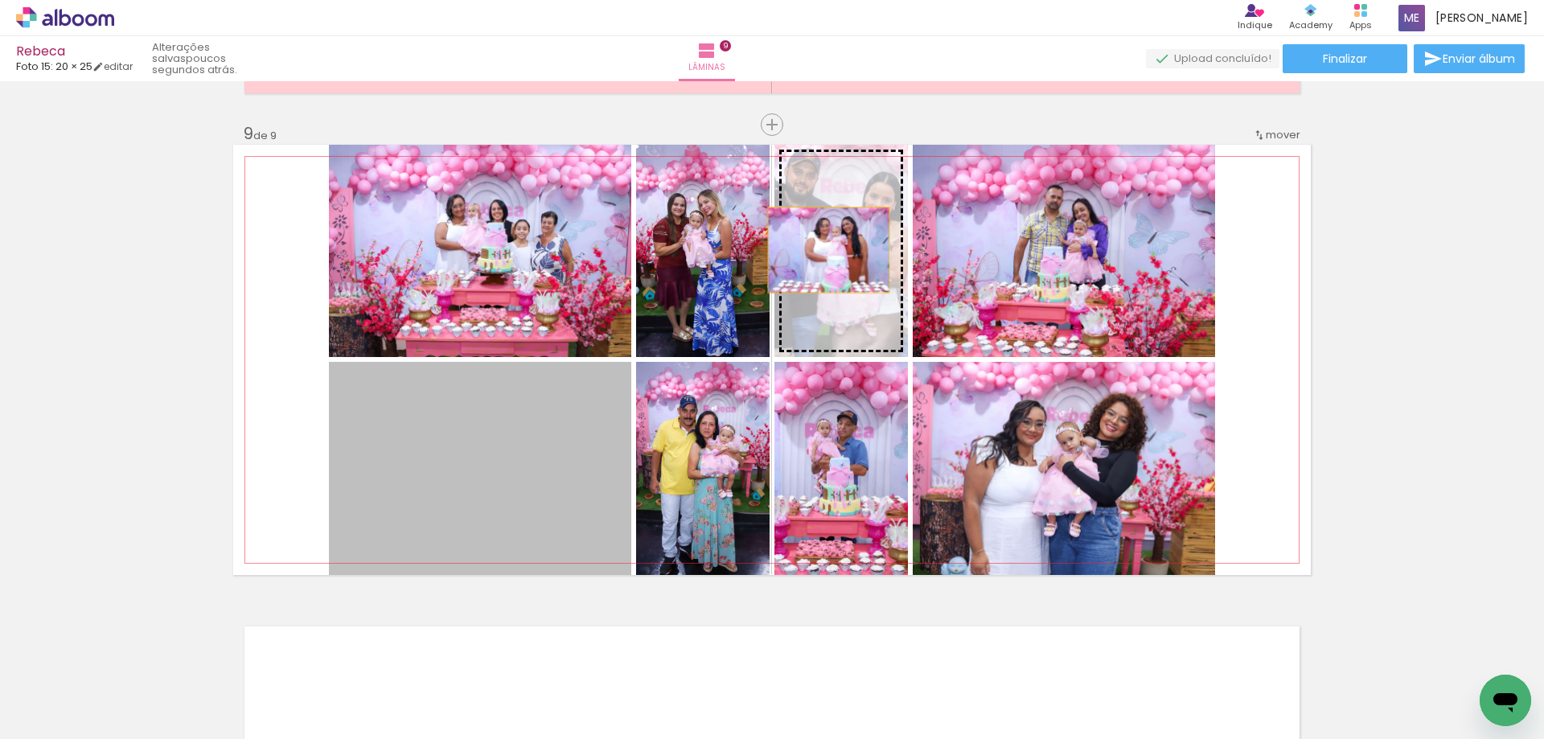
drag, startPoint x: 516, startPoint y: 463, endPoint x: 823, endPoint y: 250, distance: 373.3
click at [0, 0] on slot at bounding box center [0, 0] width 0 height 0
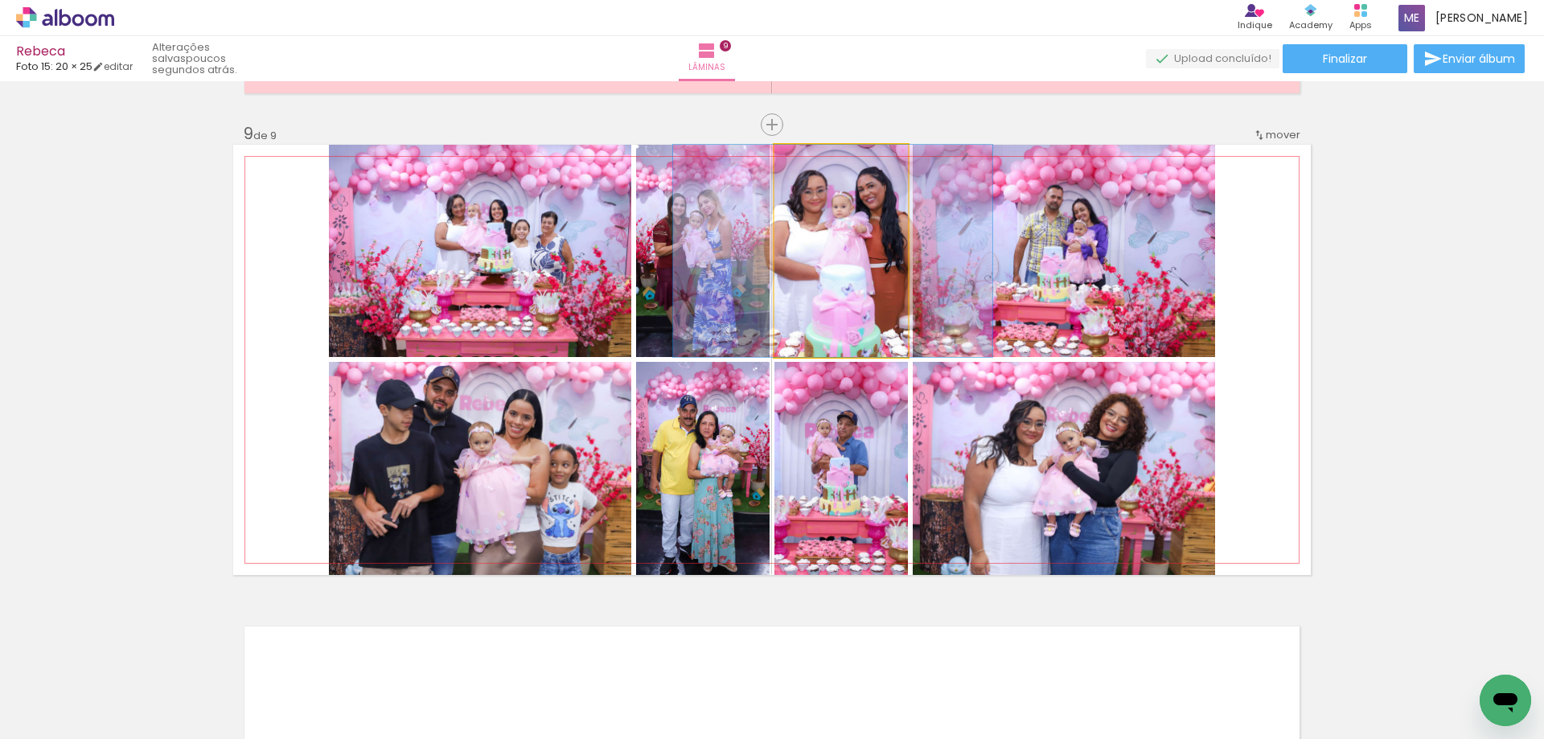
drag, startPoint x: 861, startPoint y: 265, endPoint x: 853, endPoint y: 264, distance: 8.1
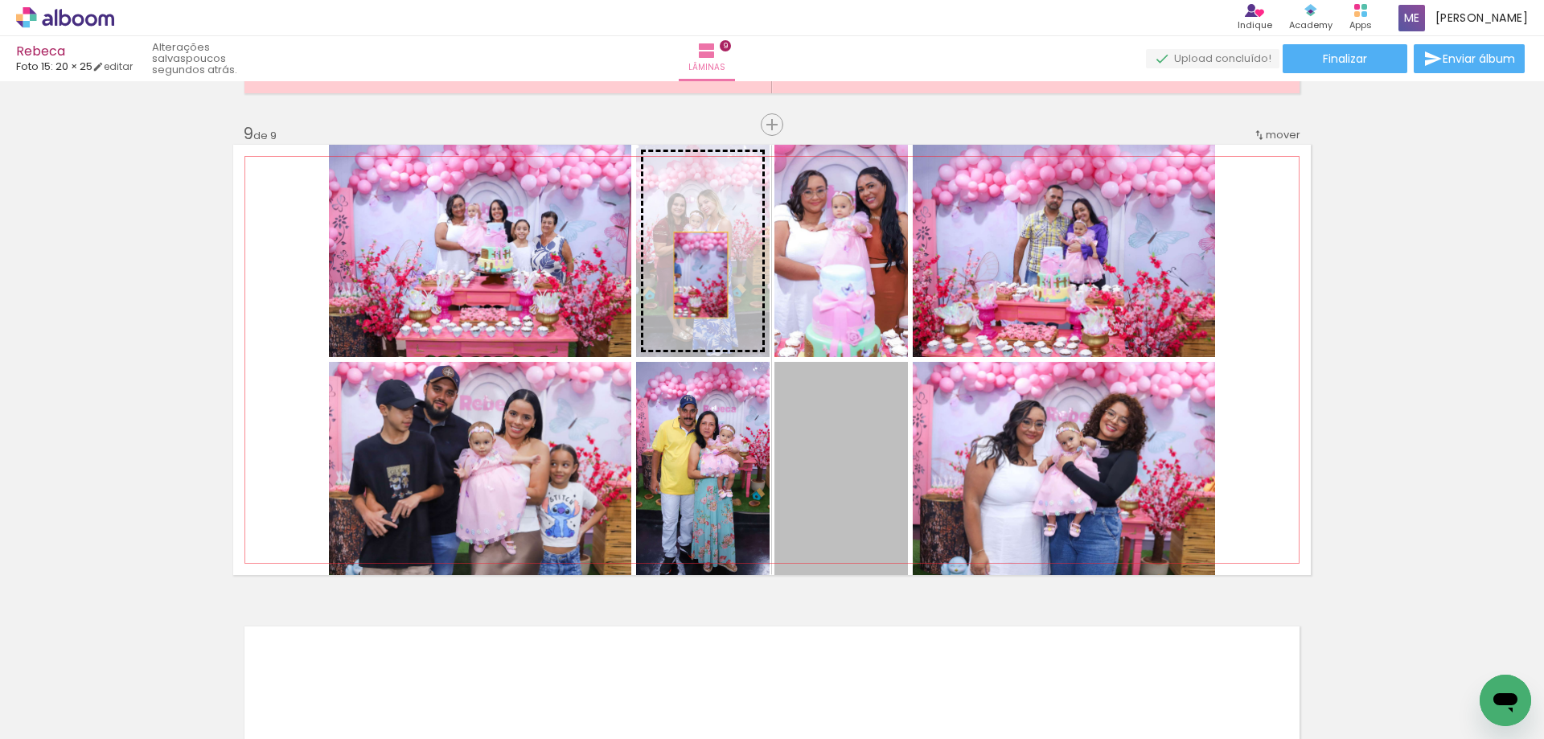
drag, startPoint x: 865, startPoint y: 469, endPoint x: 695, endPoint y: 275, distance: 257.6
click at [0, 0] on slot at bounding box center [0, 0] width 0 height 0
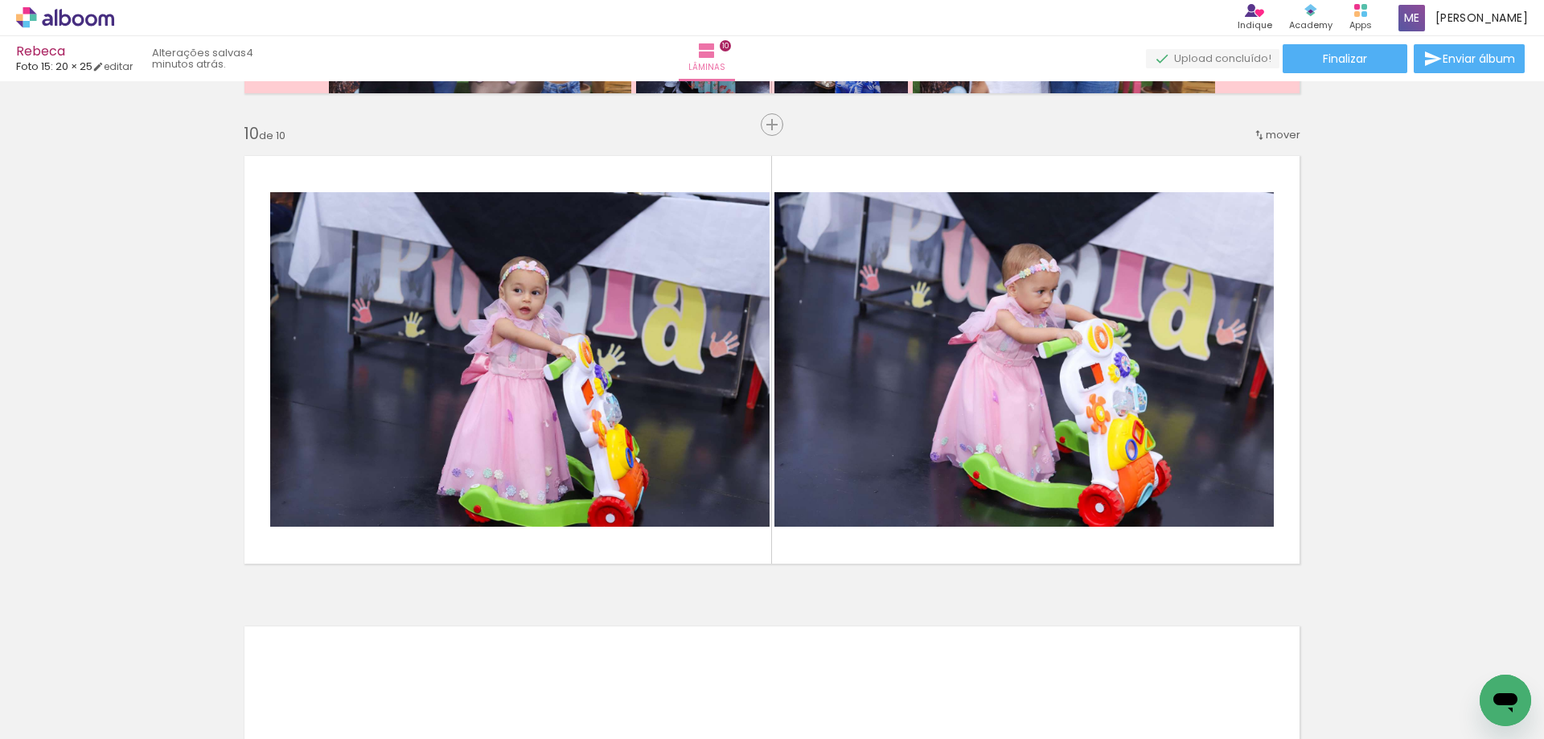
scroll to position [0, 126]
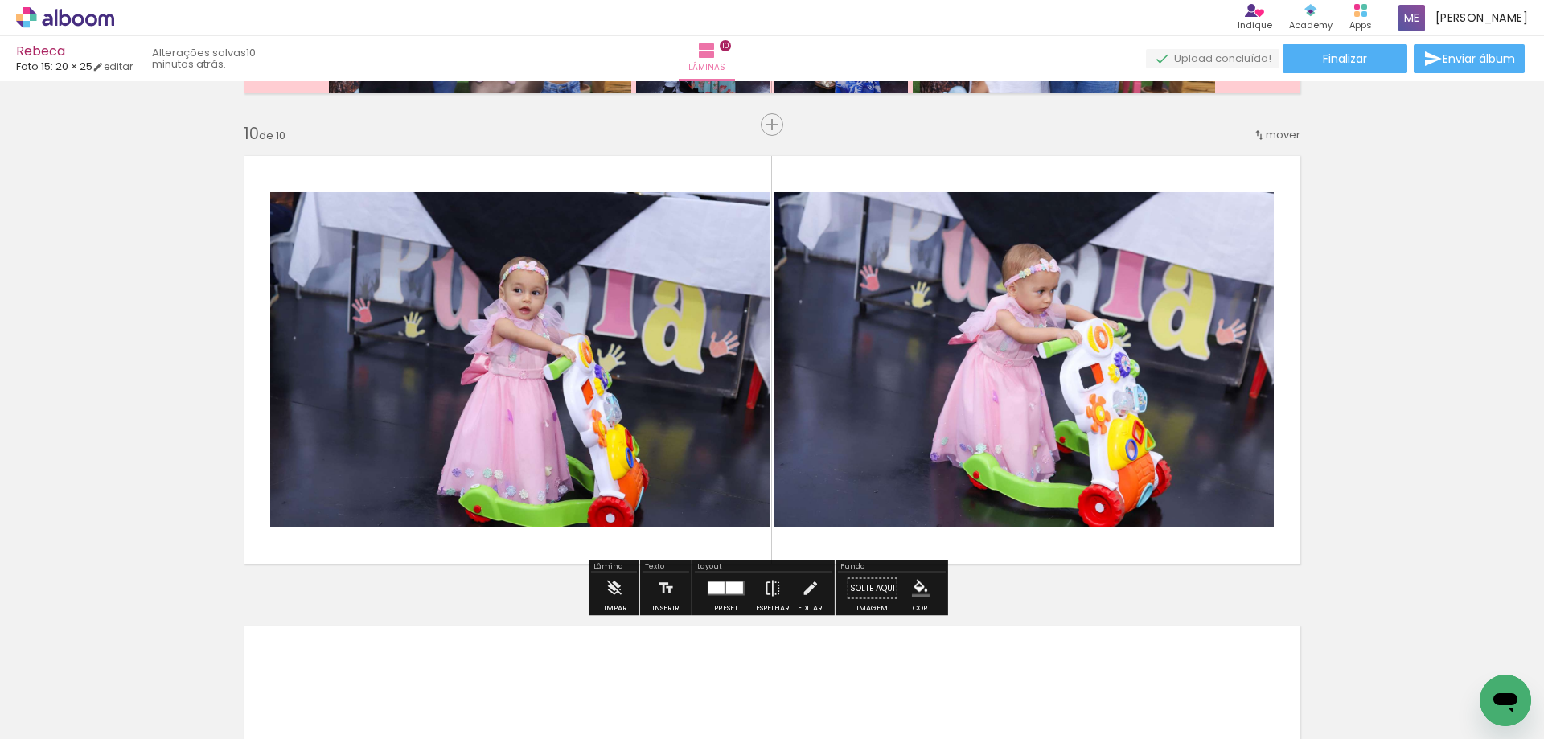
scroll to position [4298, 0]
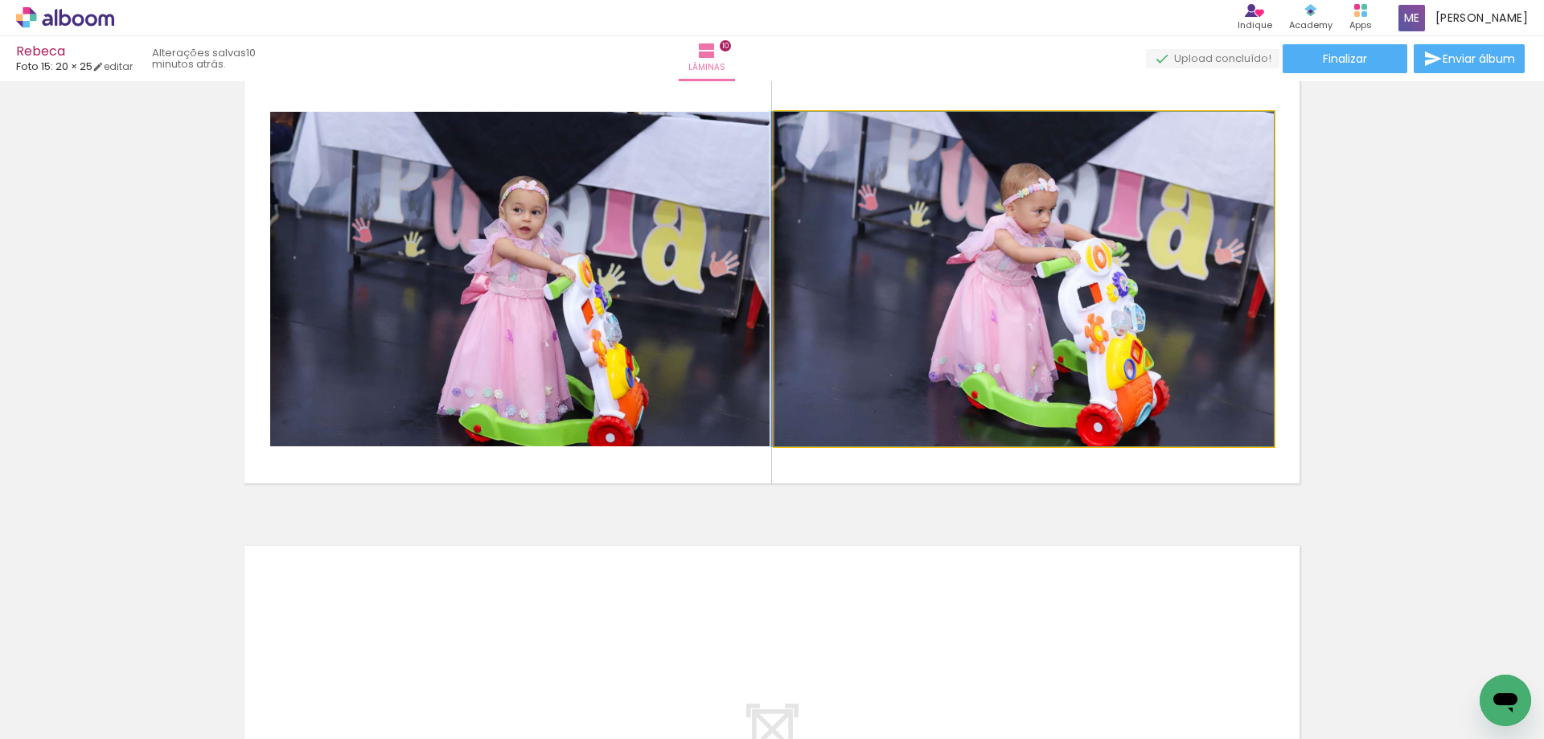
drag, startPoint x: 1027, startPoint y: 396, endPoint x: 575, endPoint y: 358, distance: 453.6
click at [0, 0] on slot at bounding box center [0, 0] width 0 height 0
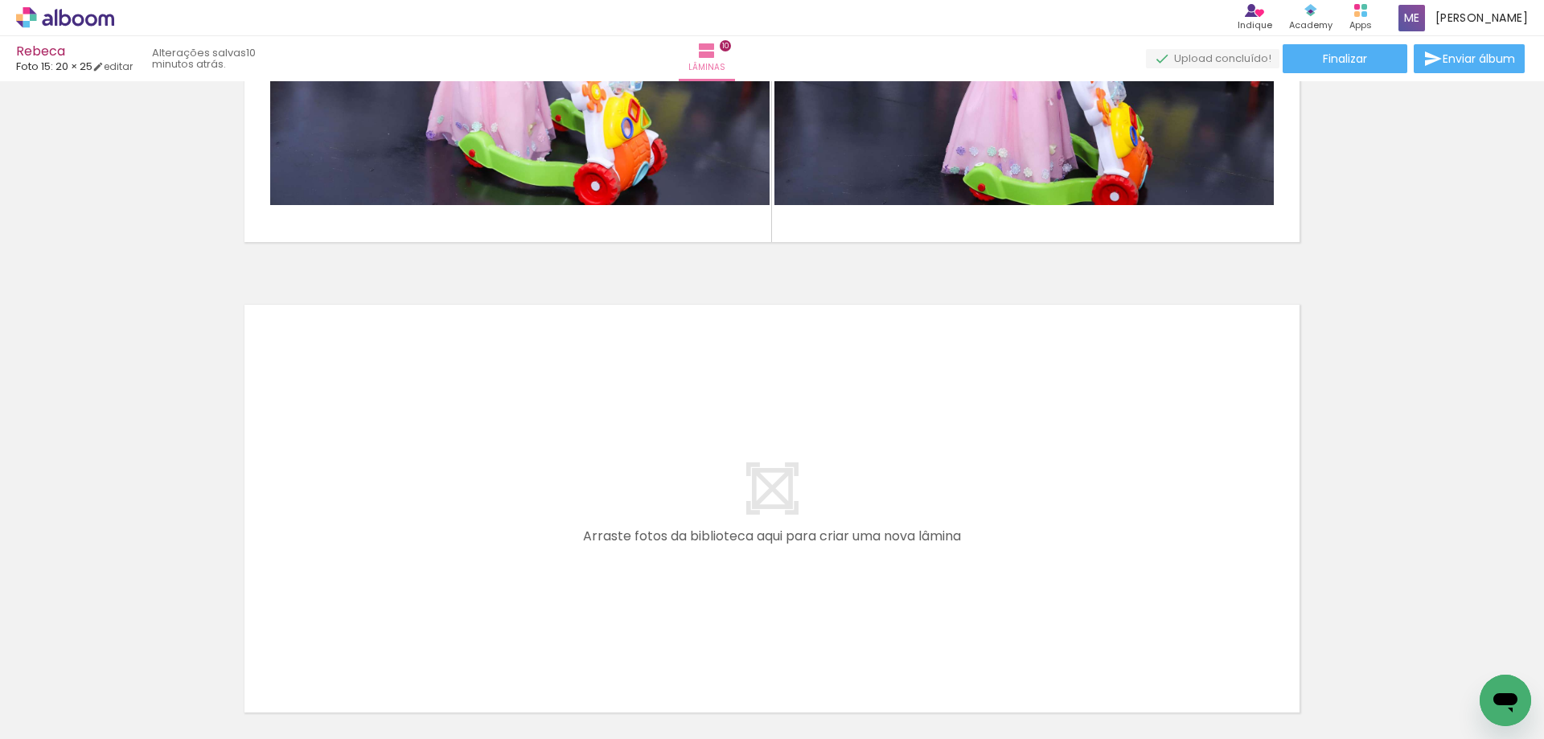
scroll to position [4620, 0]
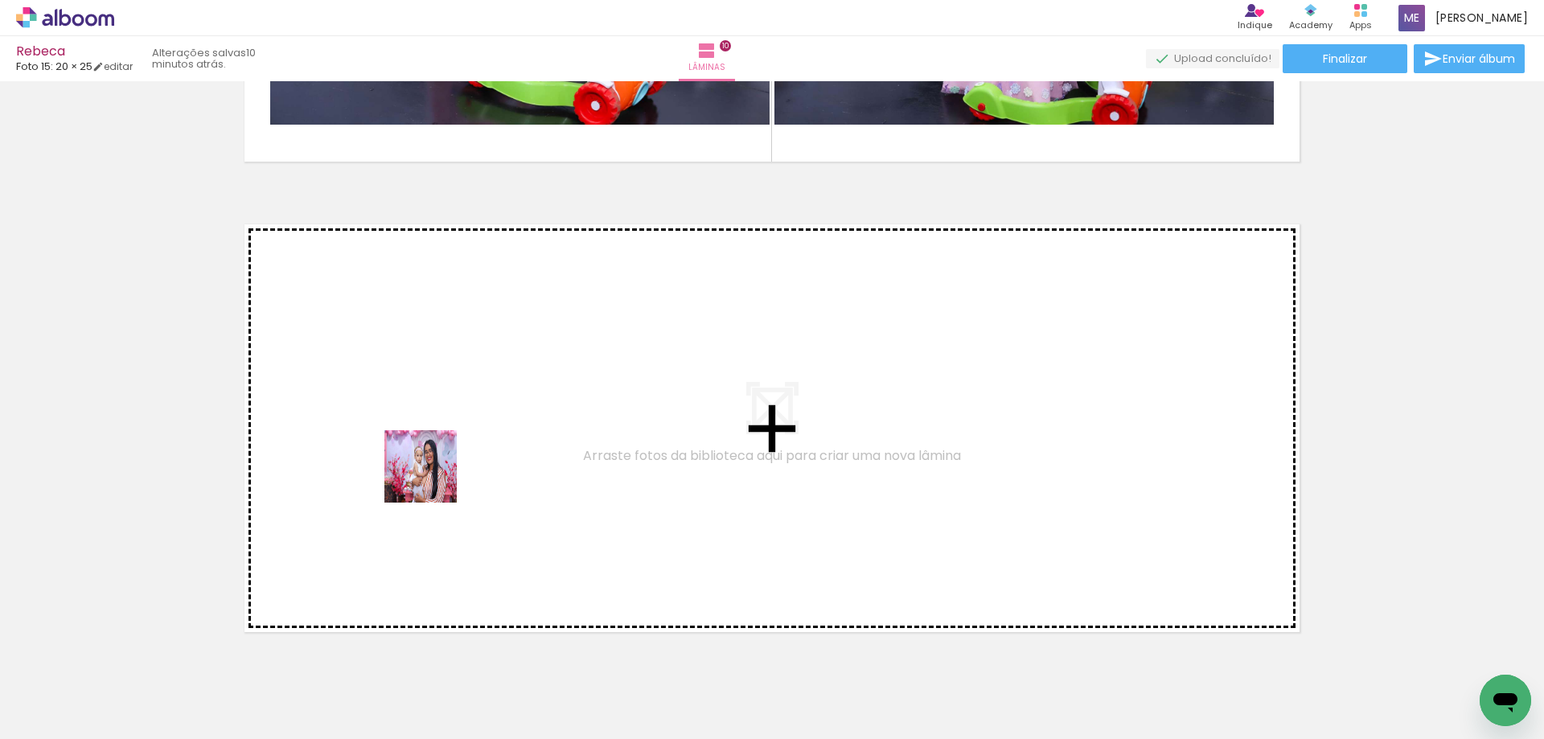
drag, startPoint x: 309, startPoint y: 701, endPoint x: 433, endPoint y: 479, distance: 254.2
click at [433, 479] on quentale-workspace at bounding box center [772, 369] width 1544 height 739
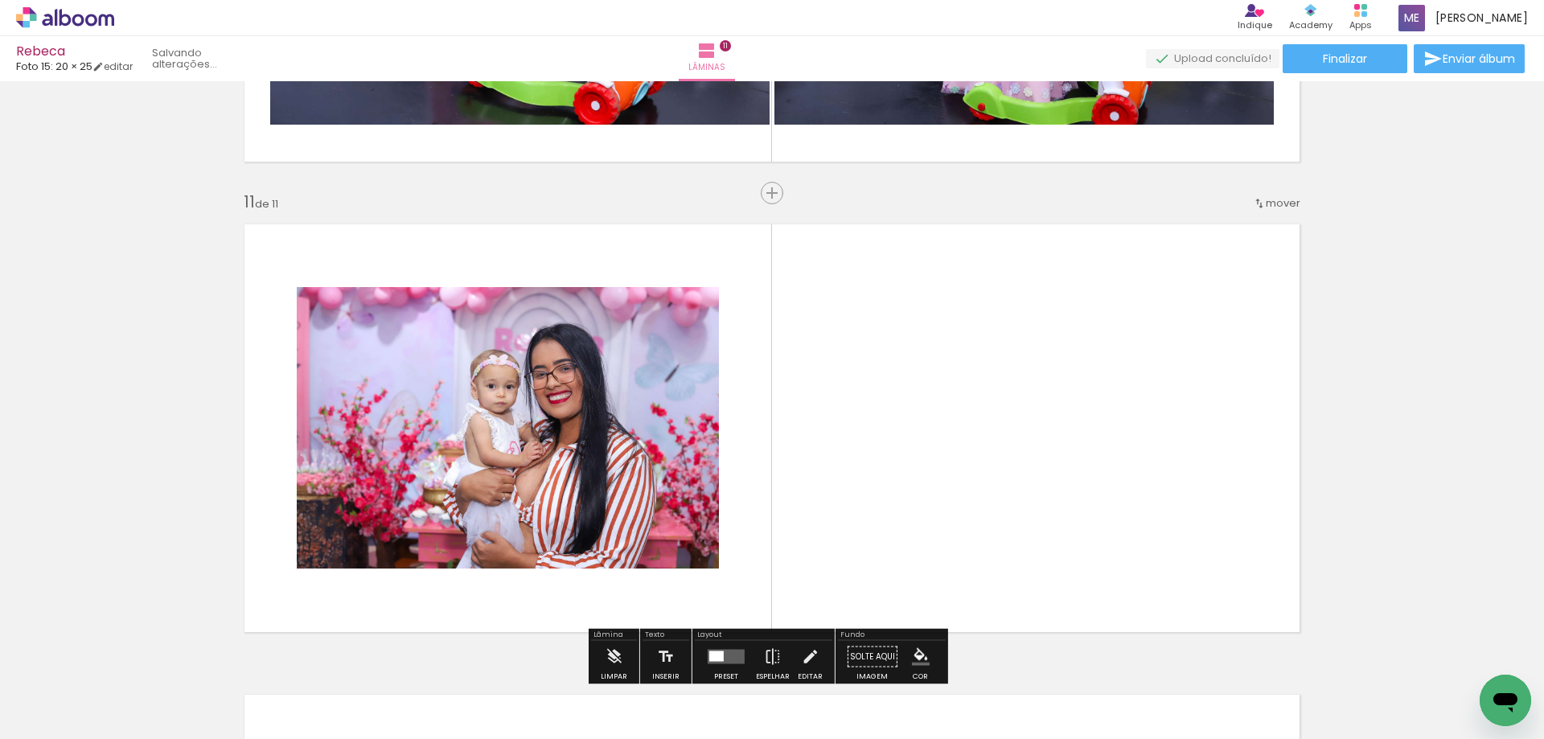
scroll to position [4688, 0]
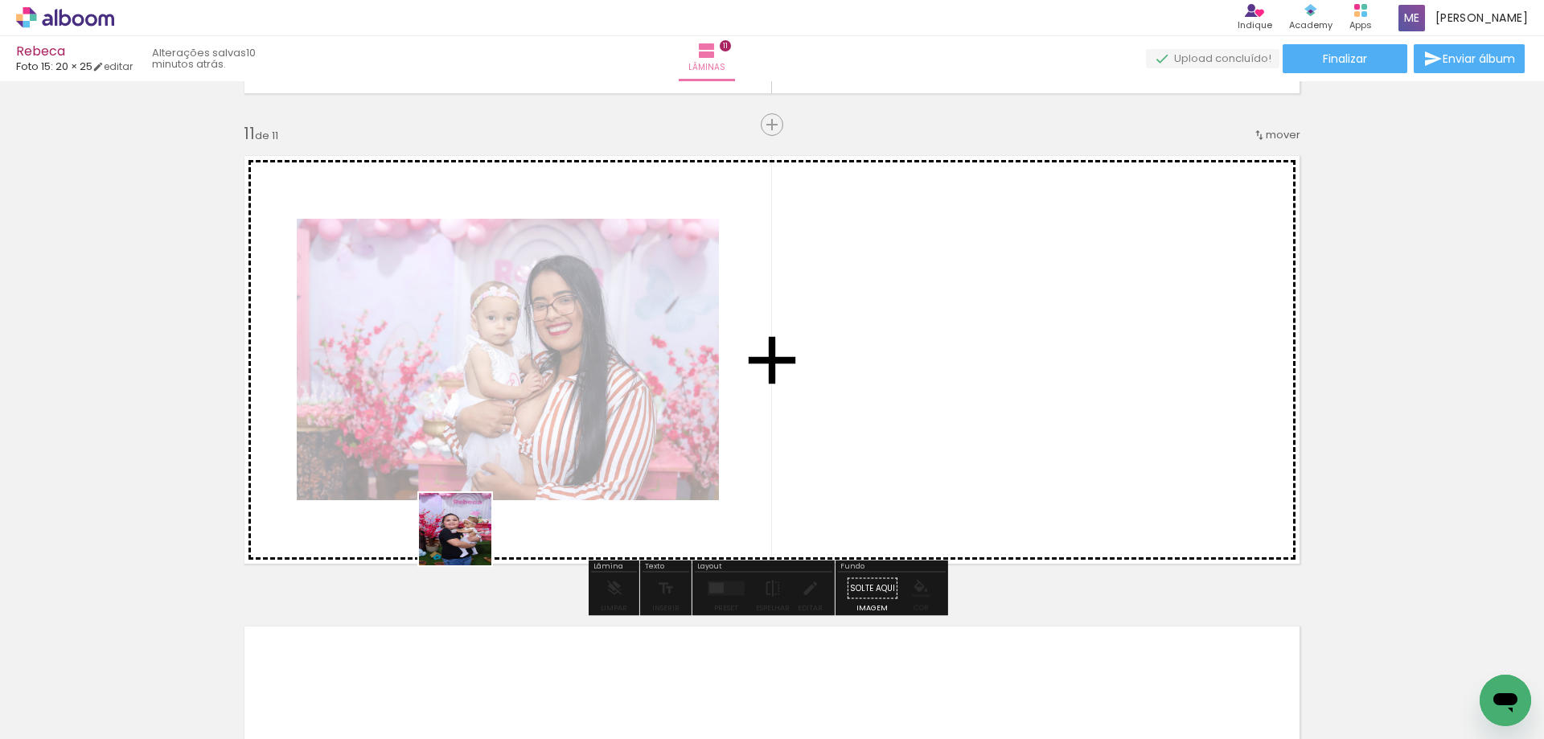
drag, startPoint x: 319, startPoint y: 674, endPoint x: 560, endPoint y: 436, distance: 338.4
click at [560, 436] on quentale-workspace at bounding box center [772, 369] width 1544 height 739
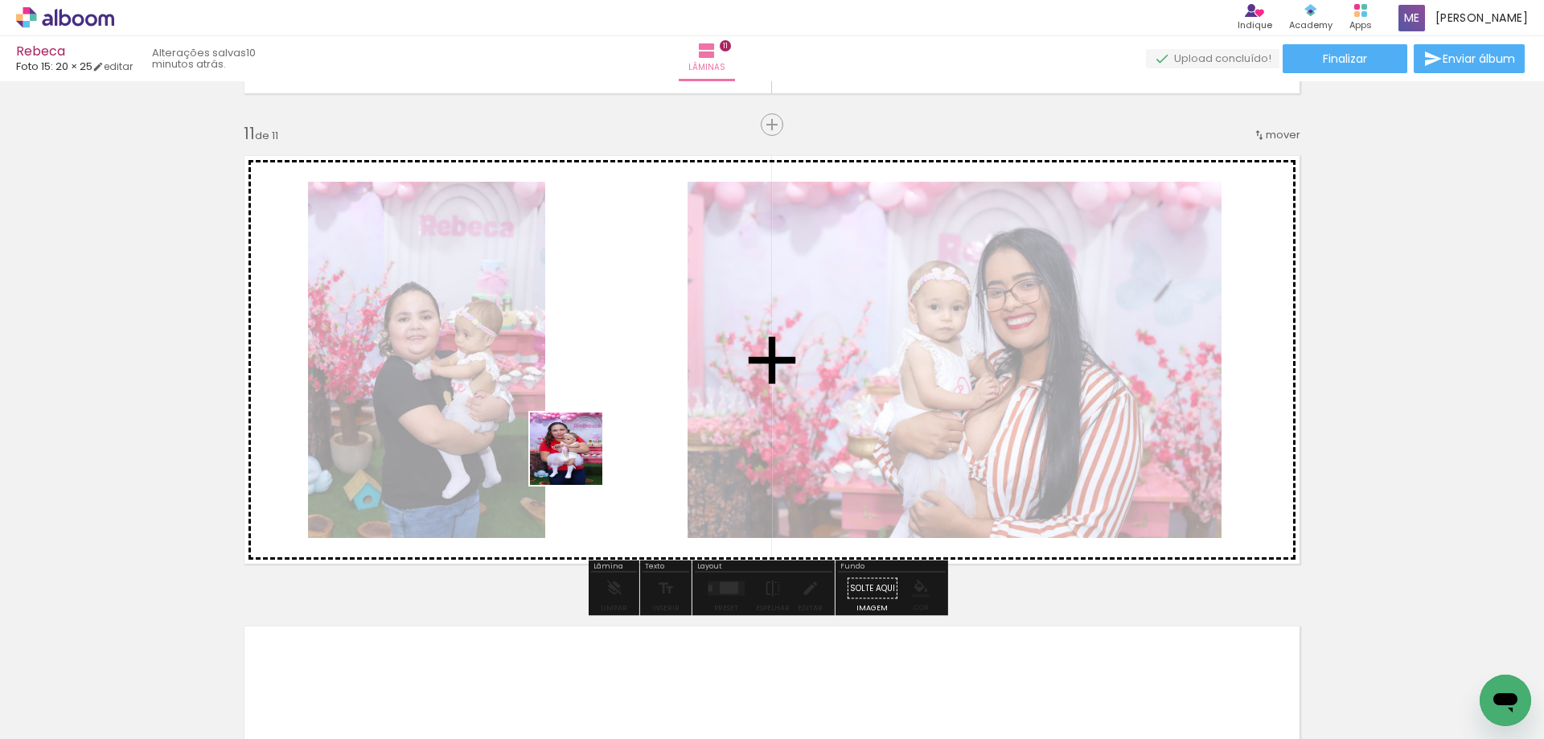
drag, startPoint x: 306, startPoint y: 678, endPoint x: 598, endPoint y: 442, distance: 375.2
click at [598, 442] on quentale-workspace at bounding box center [772, 369] width 1544 height 739
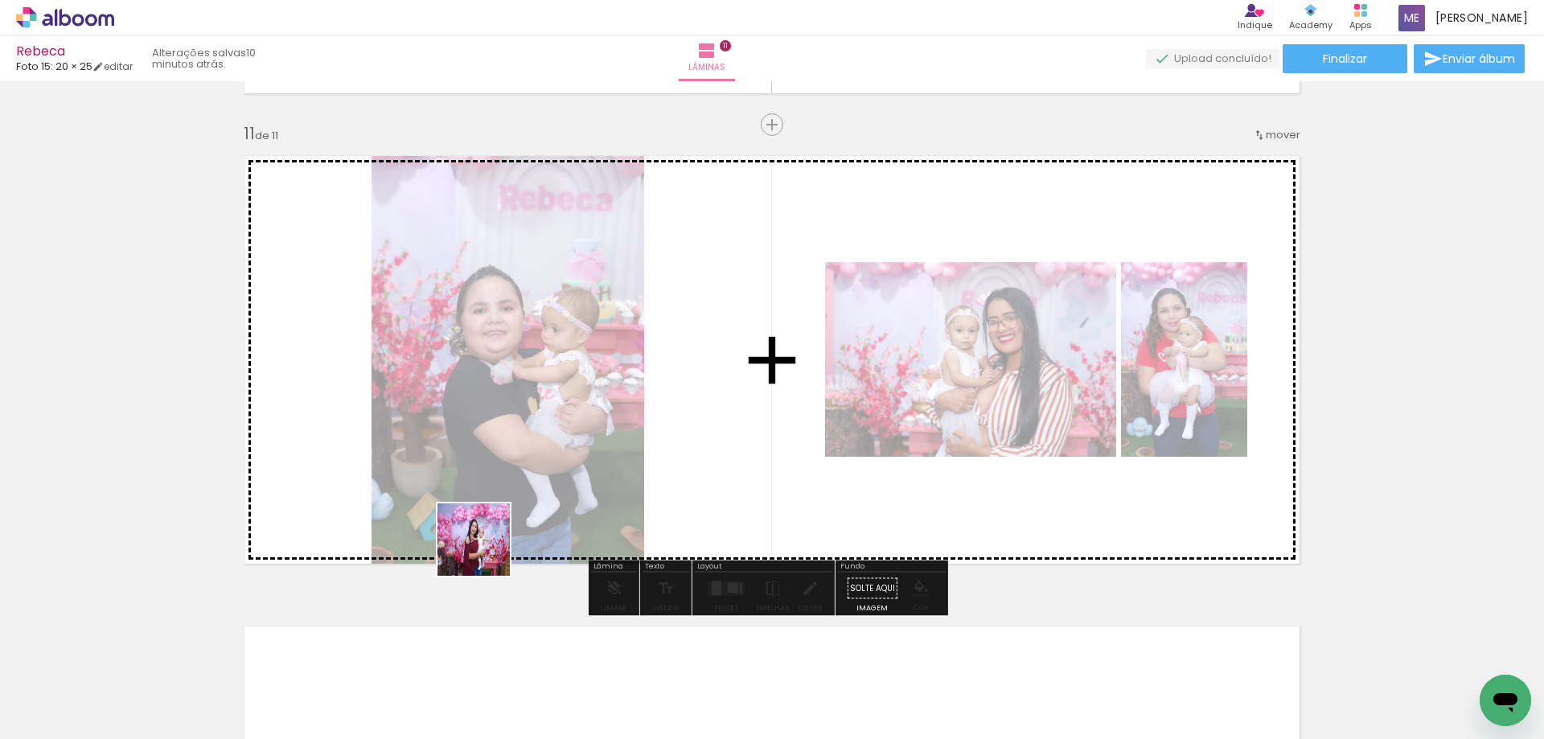
drag, startPoint x: 318, startPoint y: 694, endPoint x: 631, endPoint y: 417, distance: 418.2
click at [631, 417] on quentale-workspace at bounding box center [772, 369] width 1544 height 739
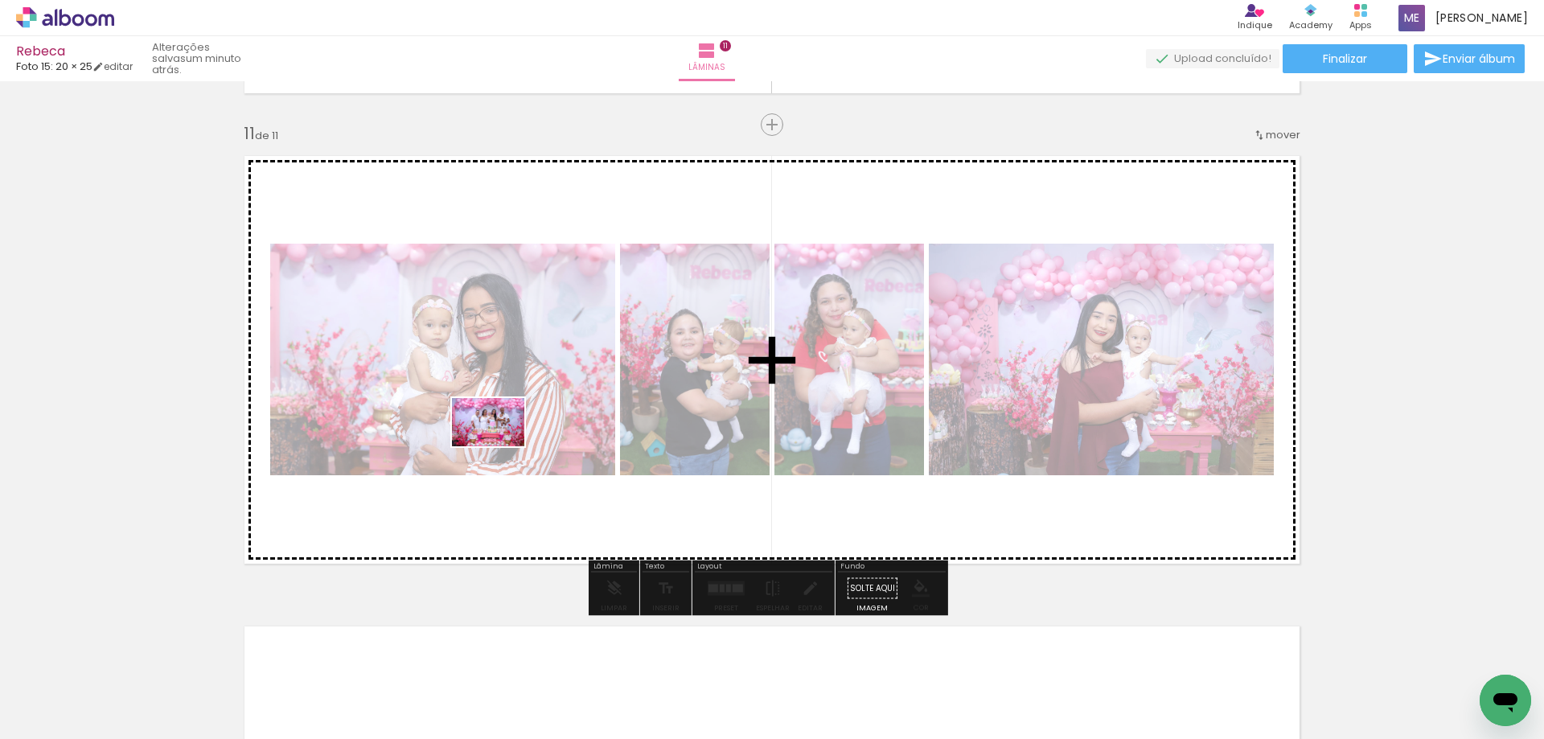
drag, startPoint x: 311, startPoint y: 706, endPoint x: 508, endPoint y: 436, distance: 334.4
click at [507, 436] on quentale-workspace at bounding box center [772, 369] width 1544 height 739
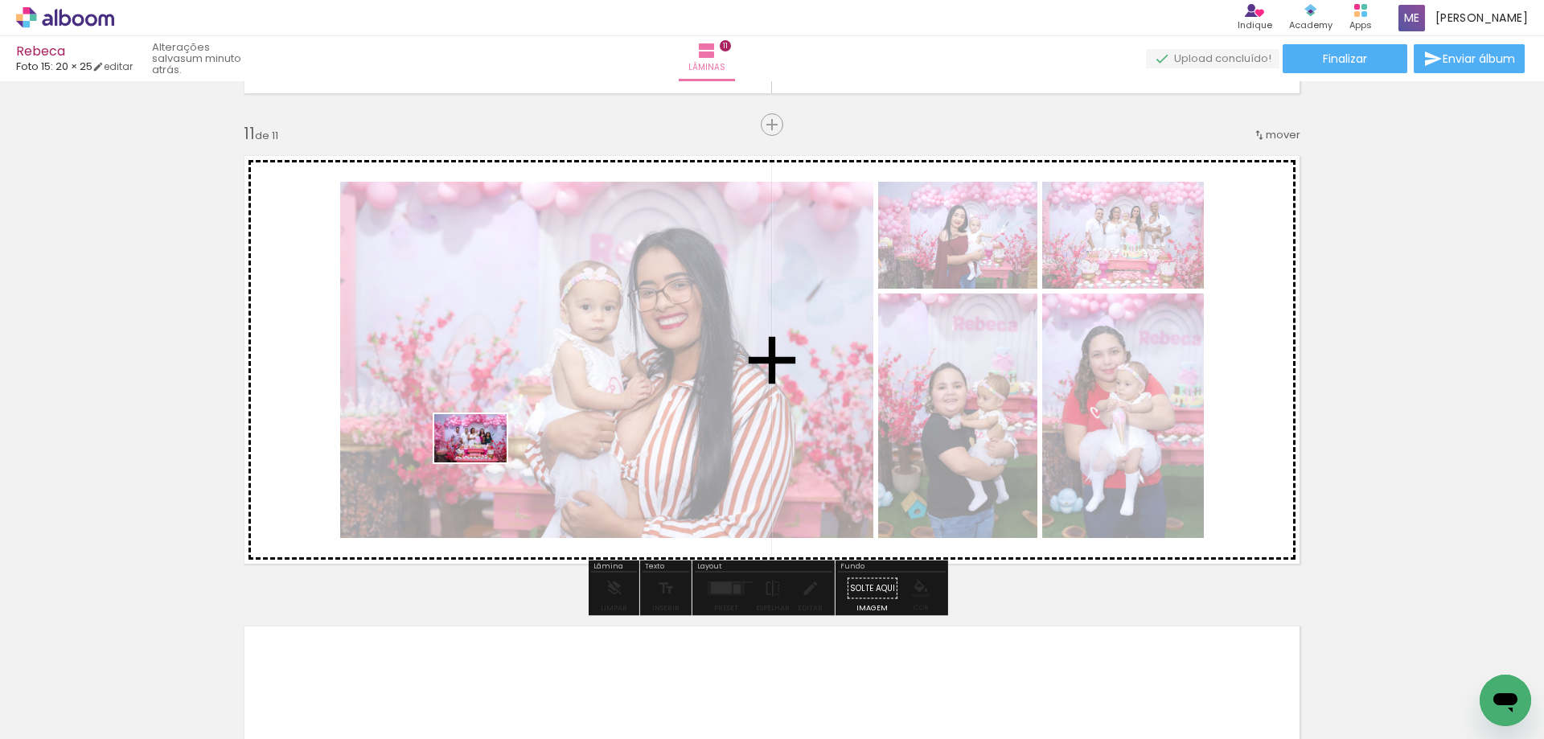
drag, startPoint x: 323, startPoint y: 701, endPoint x: 483, endPoint y: 462, distance: 287.5
click at [483, 462] on quentale-workspace at bounding box center [772, 369] width 1544 height 739
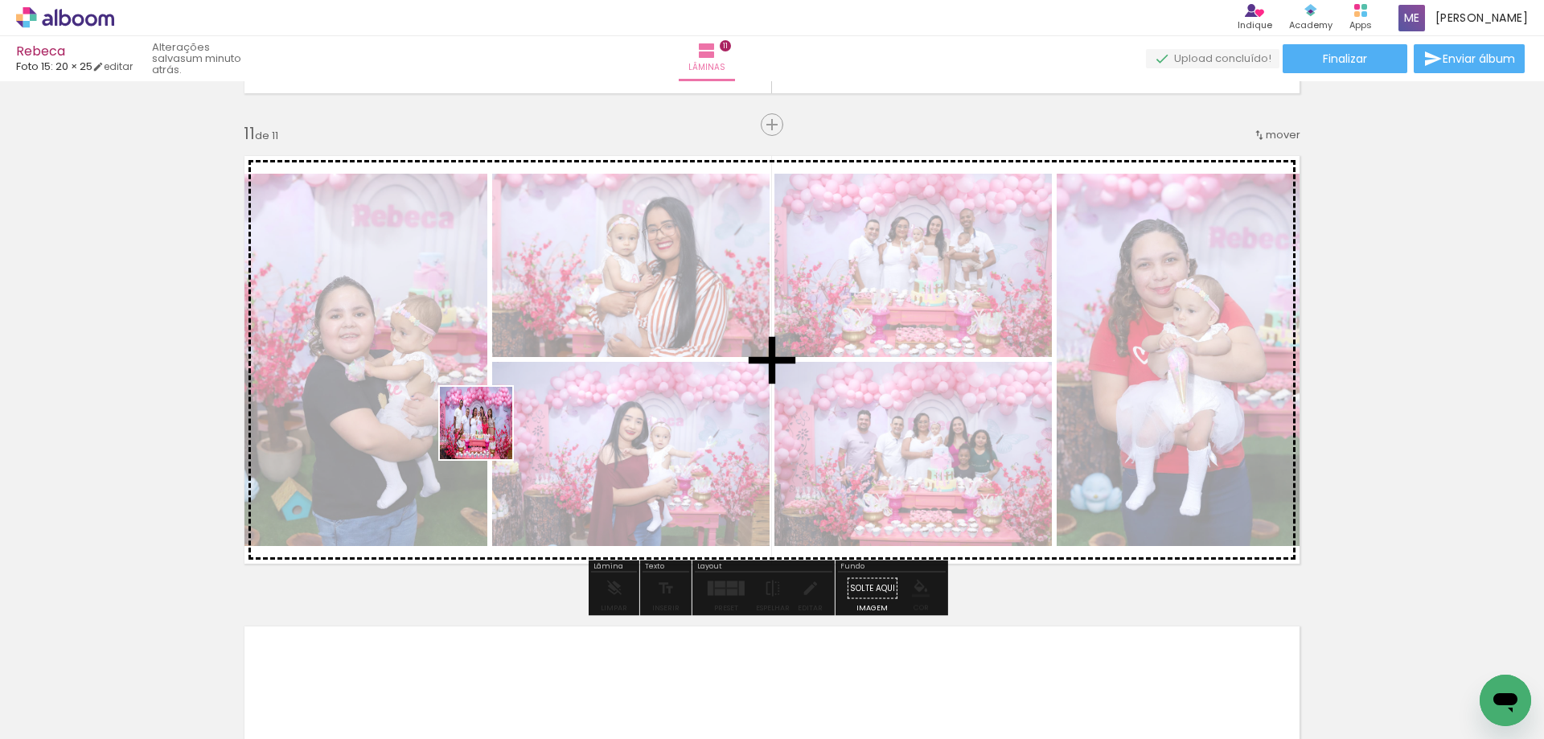
drag, startPoint x: 326, startPoint y: 696, endPoint x: 491, endPoint y: 429, distance: 314.2
click at [491, 429] on quentale-workspace at bounding box center [772, 369] width 1544 height 739
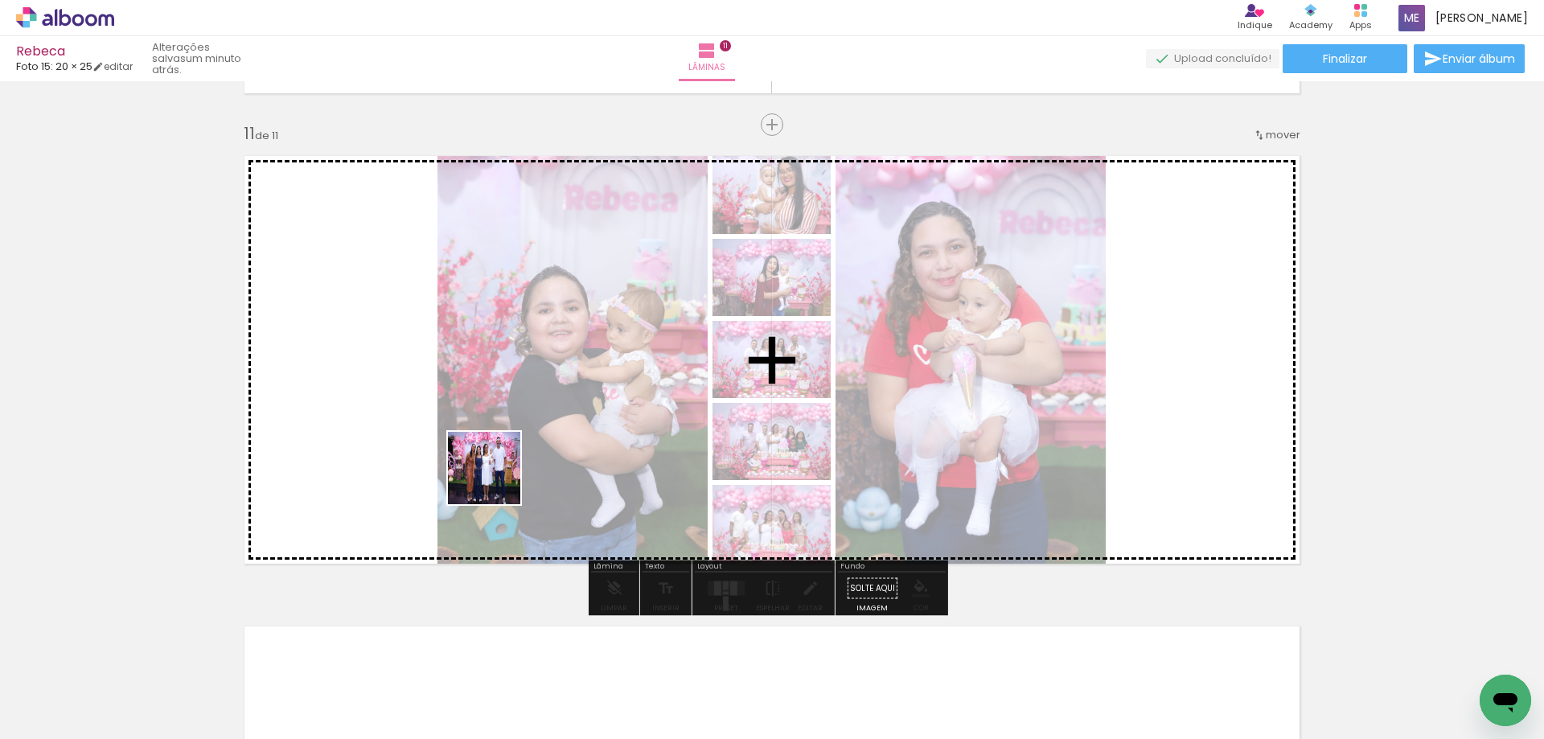
drag, startPoint x: 323, startPoint y: 701, endPoint x: 520, endPoint y: 442, distance: 326.0
click at [520, 442] on quentale-workspace at bounding box center [772, 369] width 1544 height 739
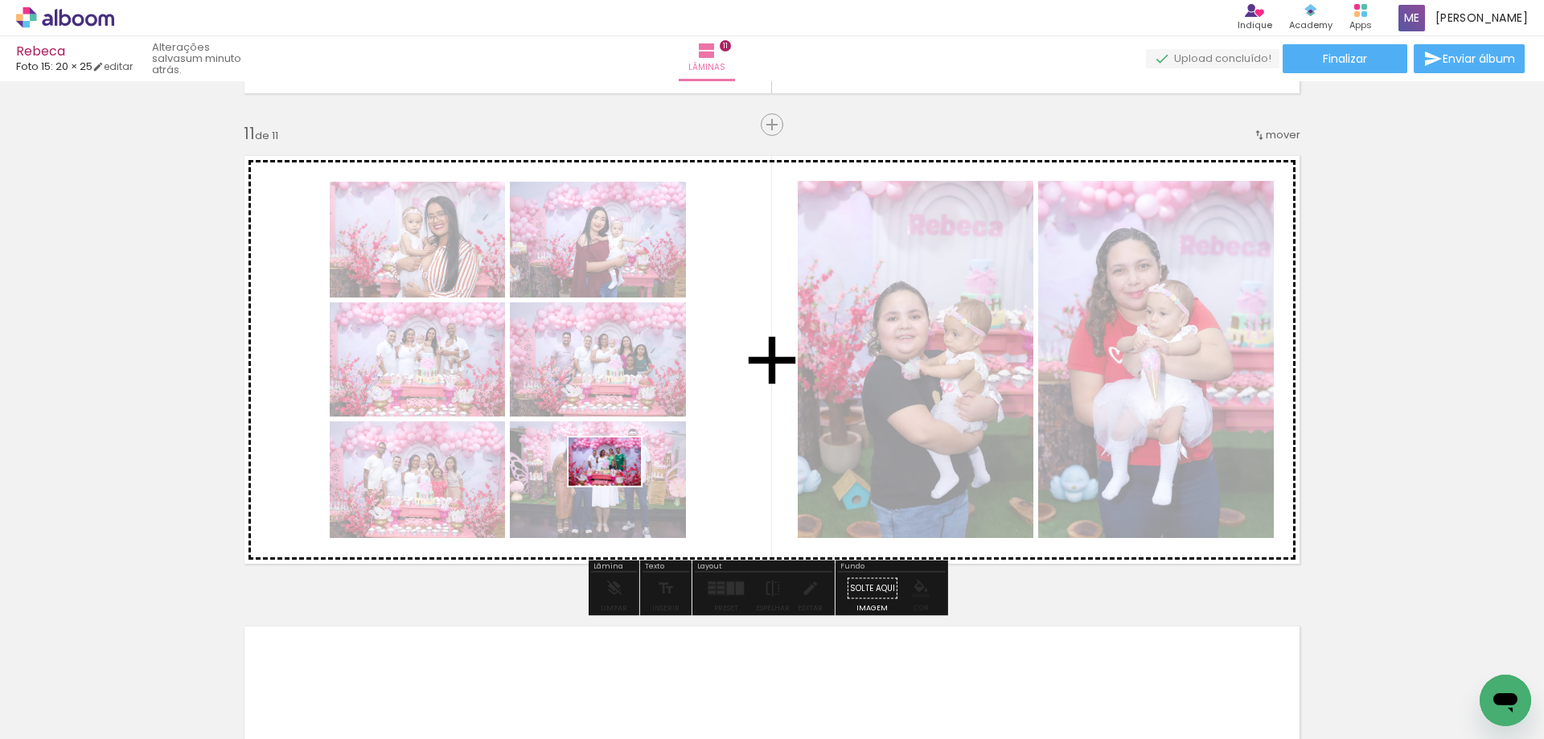
drag, startPoint x: 326, startPoint y: 705, endPoint x: 619, endPoint y: 485, distance: 366.6
click at [619, 485] on quentale-workspace at bounding box center [772, 369] width 1544 height 739
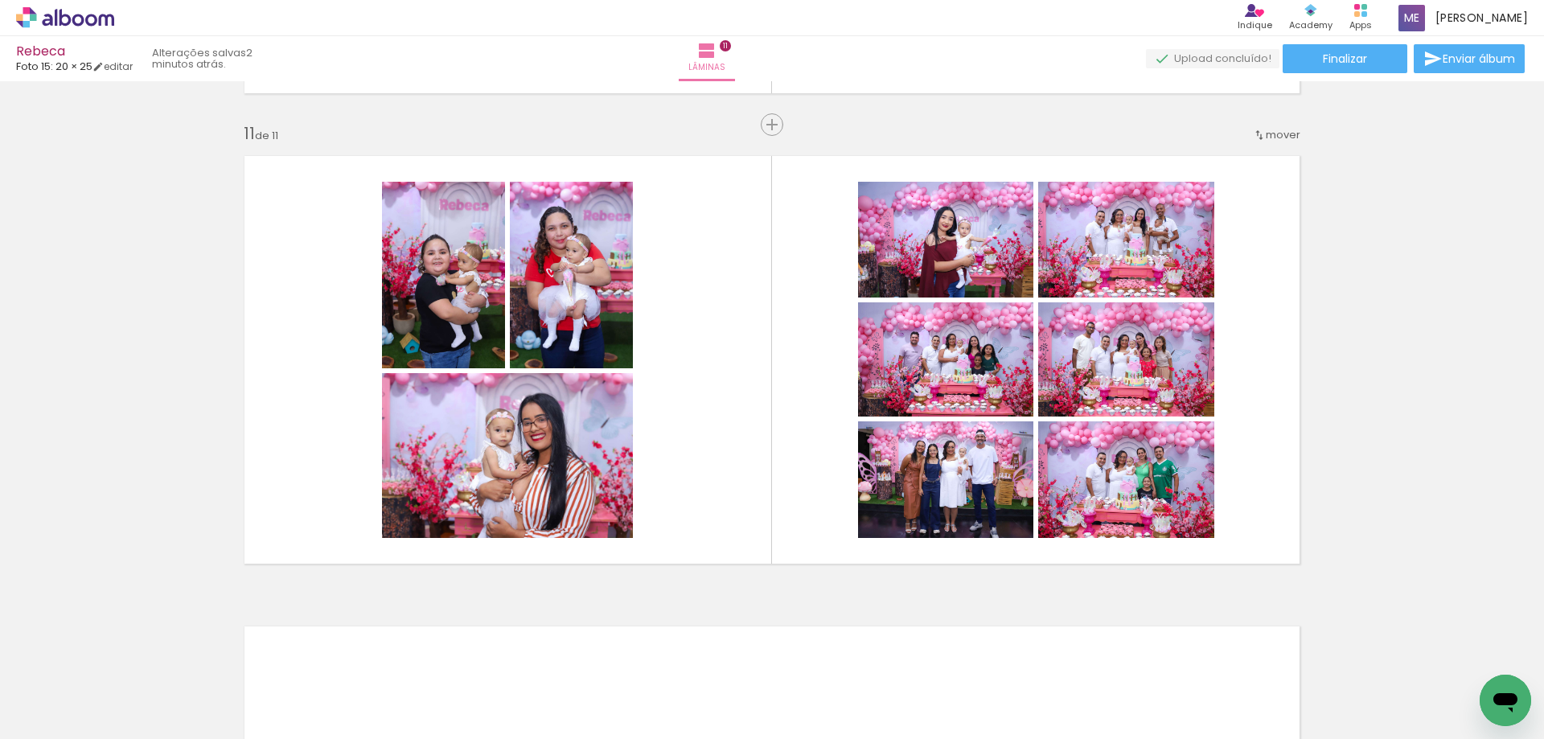
scroll to position [0, 596]
